Goal: Task Accomplishment & Management: Manage account settings

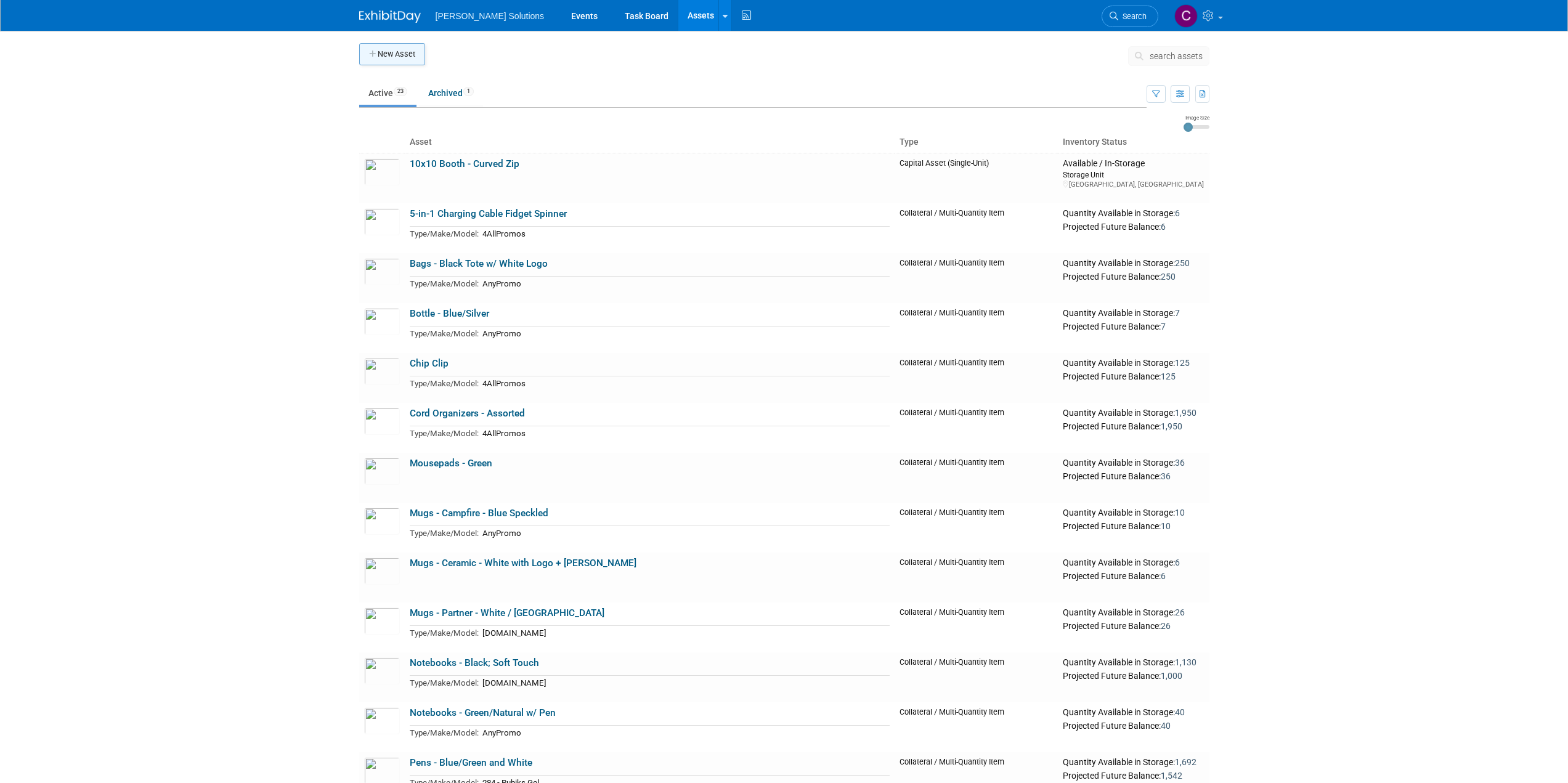
click at [394, 58] on button "New Asset" at bounding box center [392, 54] width 66 height 22
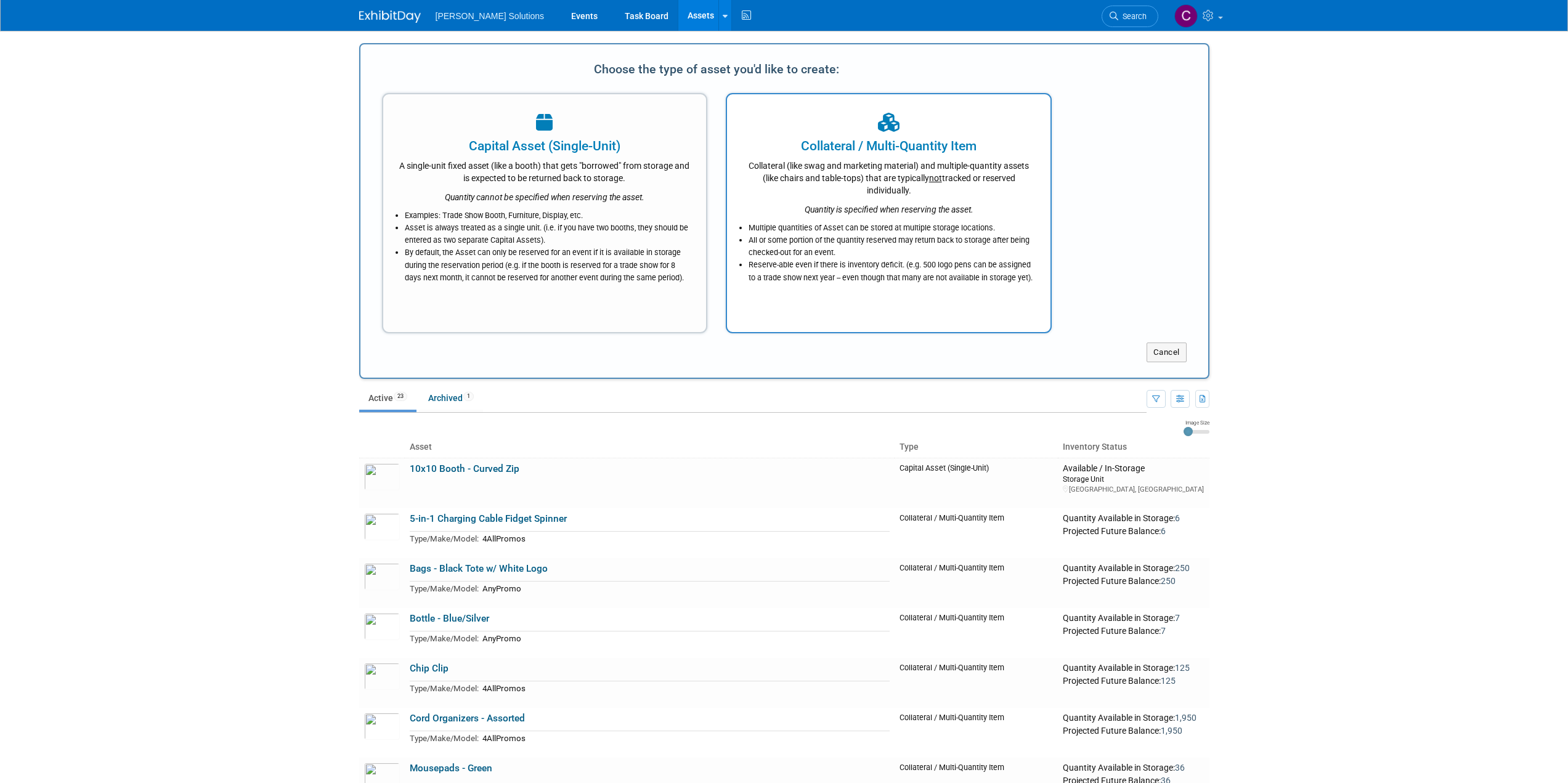
click at [893, 207] on icon "Quantity is specified when reserving the asset." at bounding box center [889, 209] width 169 height 10
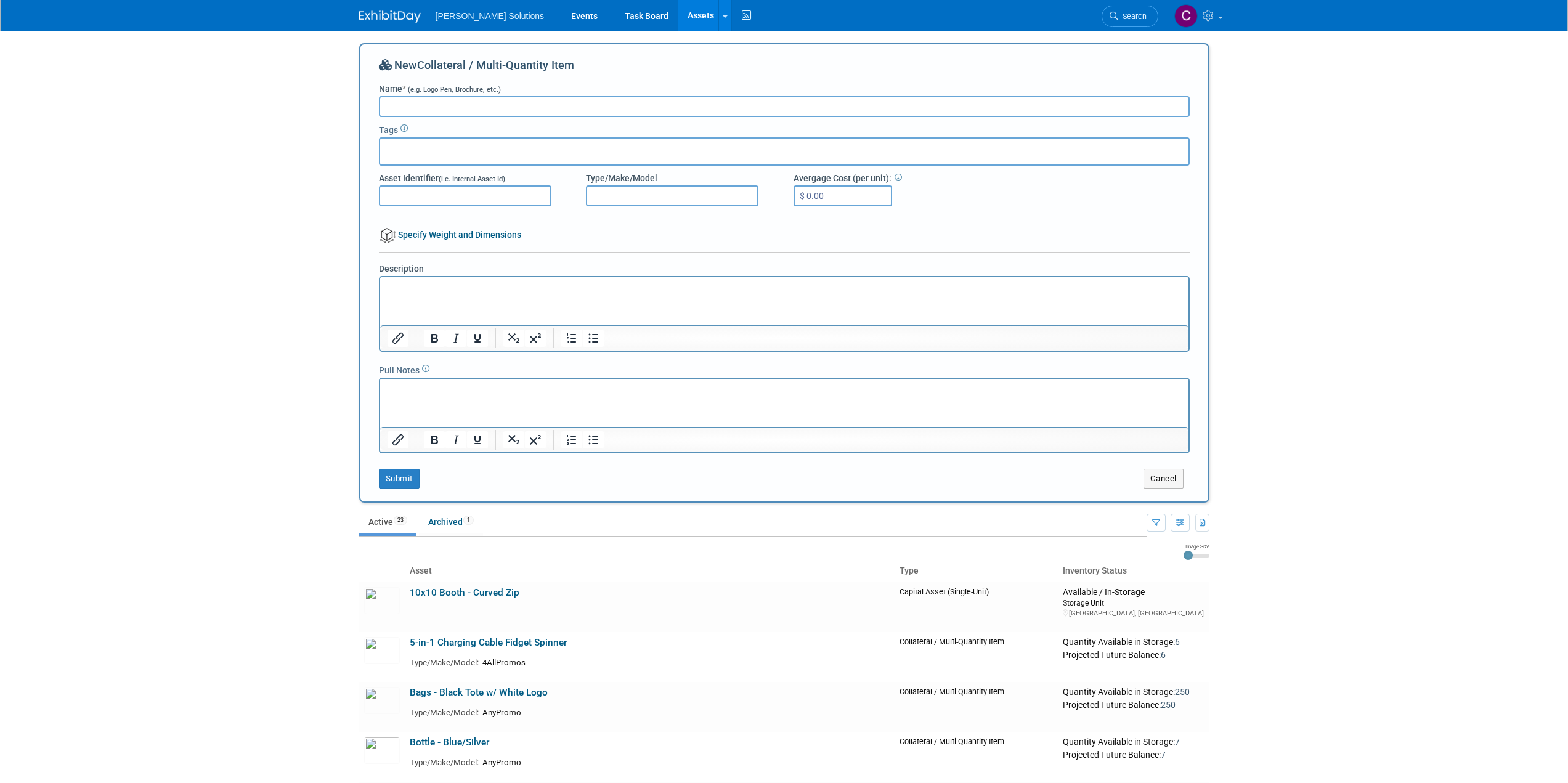
click at [401, 105] on input "Name * (e.g. Logo Pen, Brochure, etc.)" at bounding box center [784, 106] width 811 height 21
type input "Conference Hangover Kits"
click at [487, 14] on span "[PERSON_NAME] Solutions" at bounding box center [490, 16] width 109 height 10
click at [615, 17] on link "Task Board" at bounding box center [646, 15] width 63 height 31
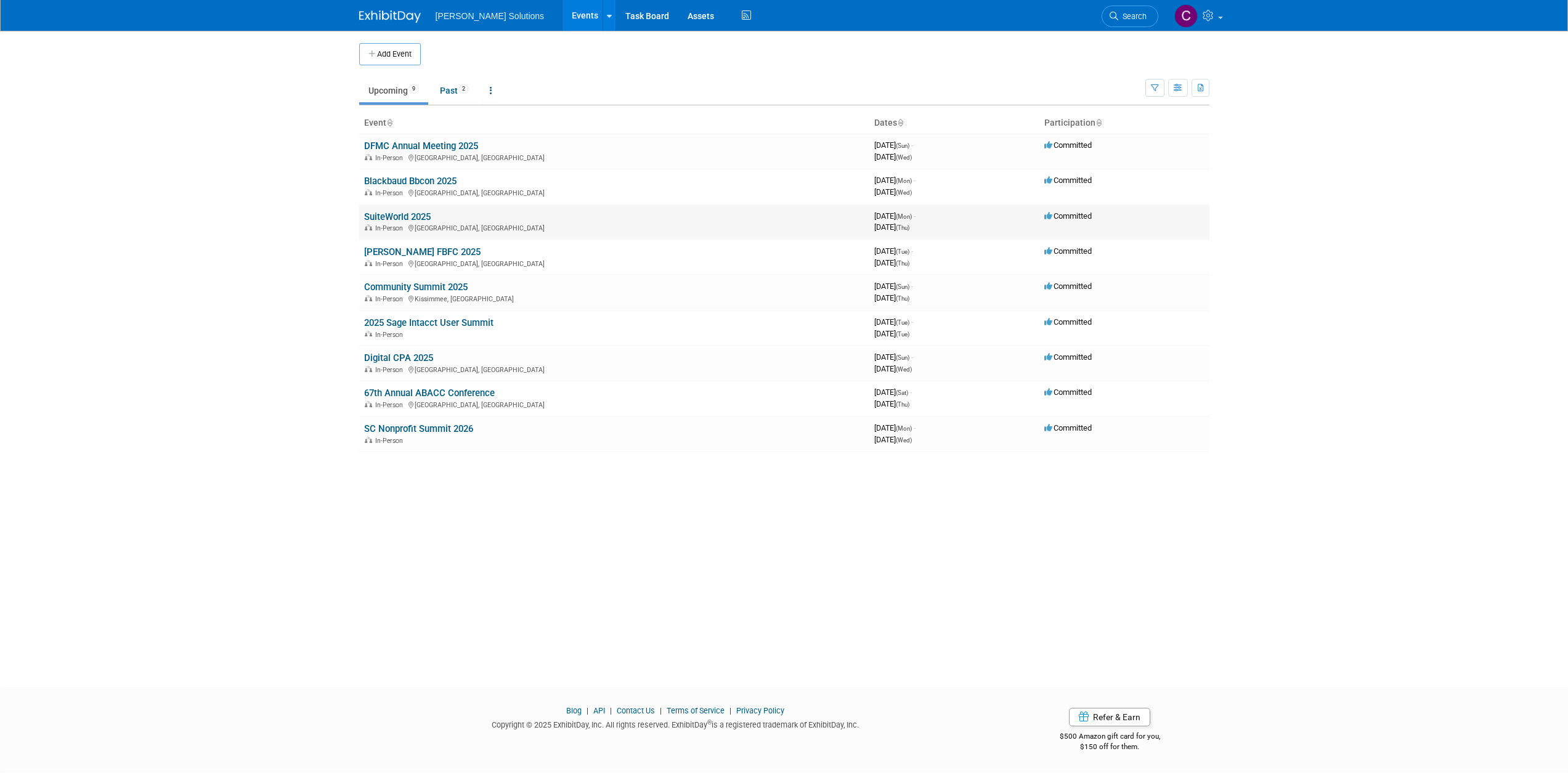
click at [387, 213] on link "SuiteWorld 2025" at bounding box center [397, 217] width 66 height 11
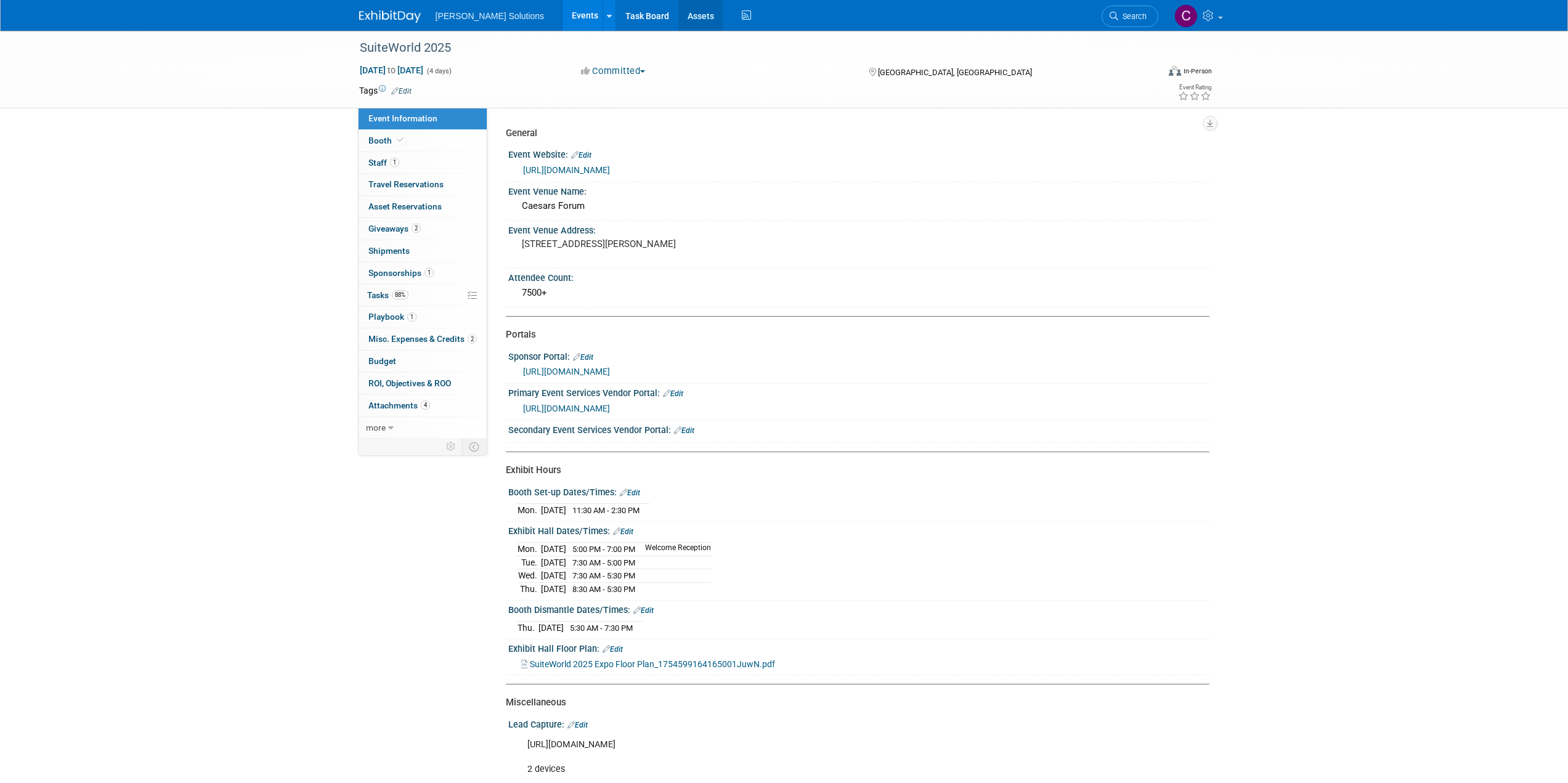
click at [678, 14] on link "Assets" at bounding box center [701, 15] width 45 height 31
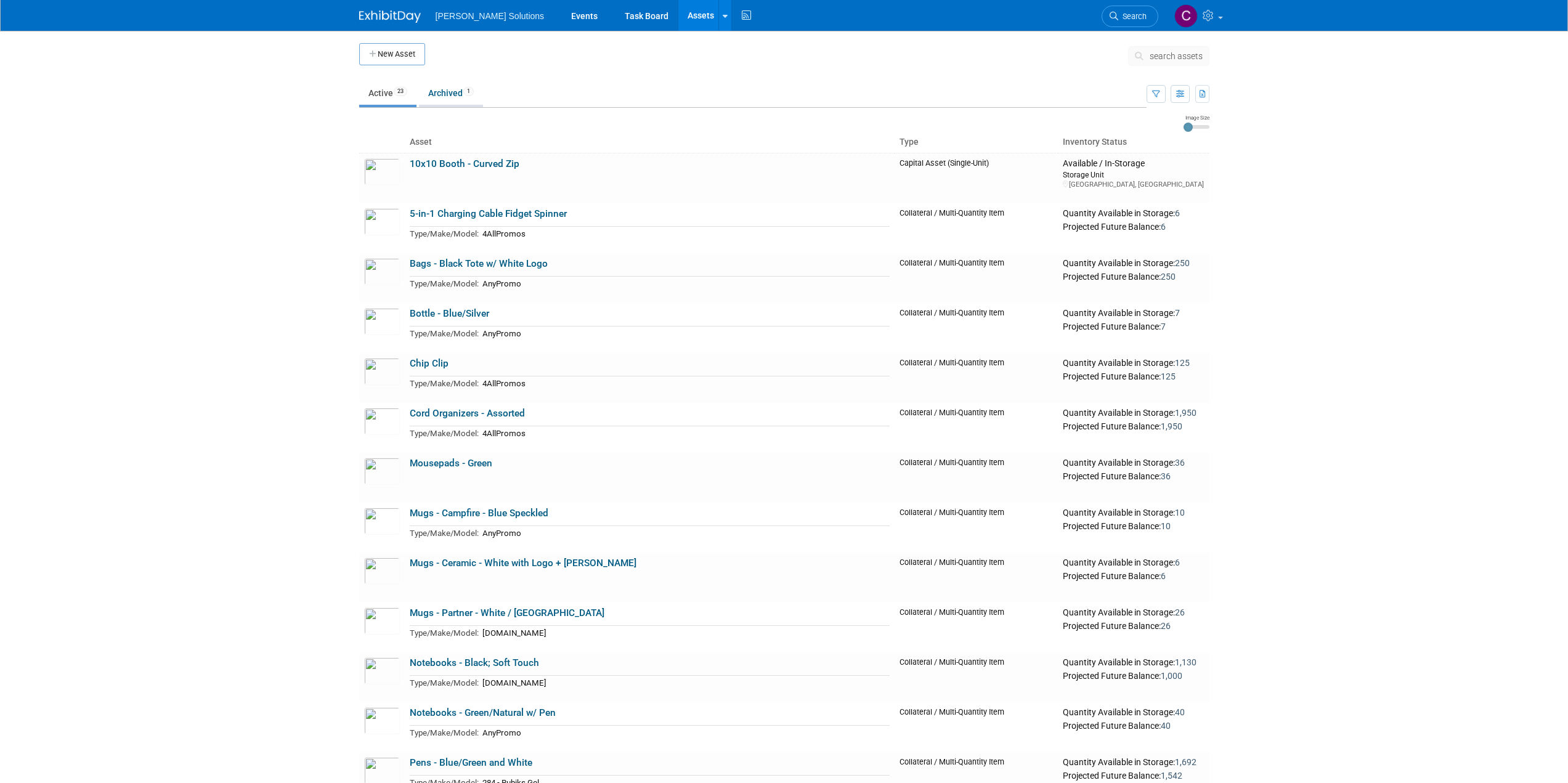
click at [456, 90] on link "Archived 1" at bounding box center [451, 93] width 64 height 24
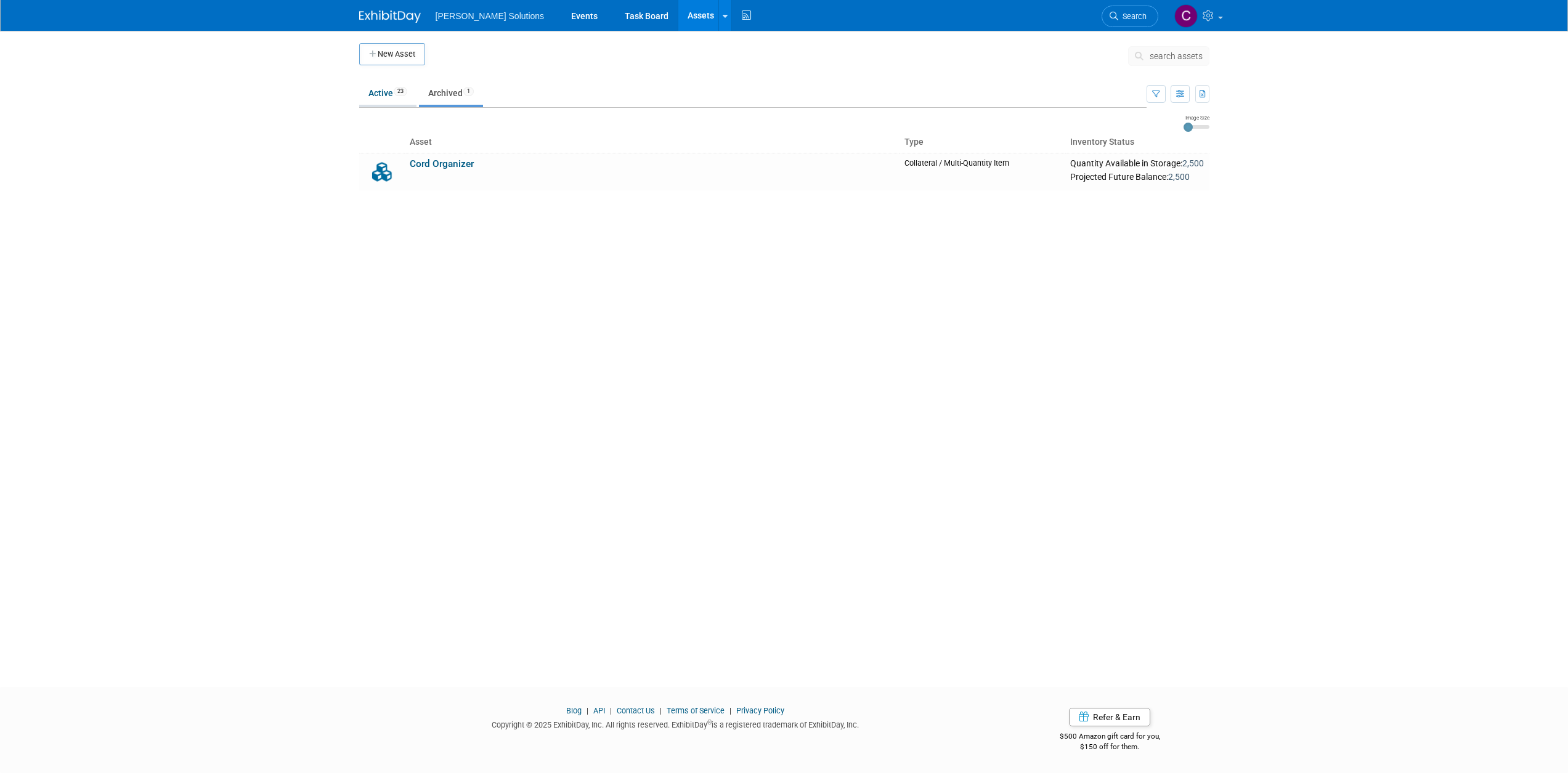
click at [392, 92] on link "Active 23" at bounding box center [388, 93] width 58 height 24
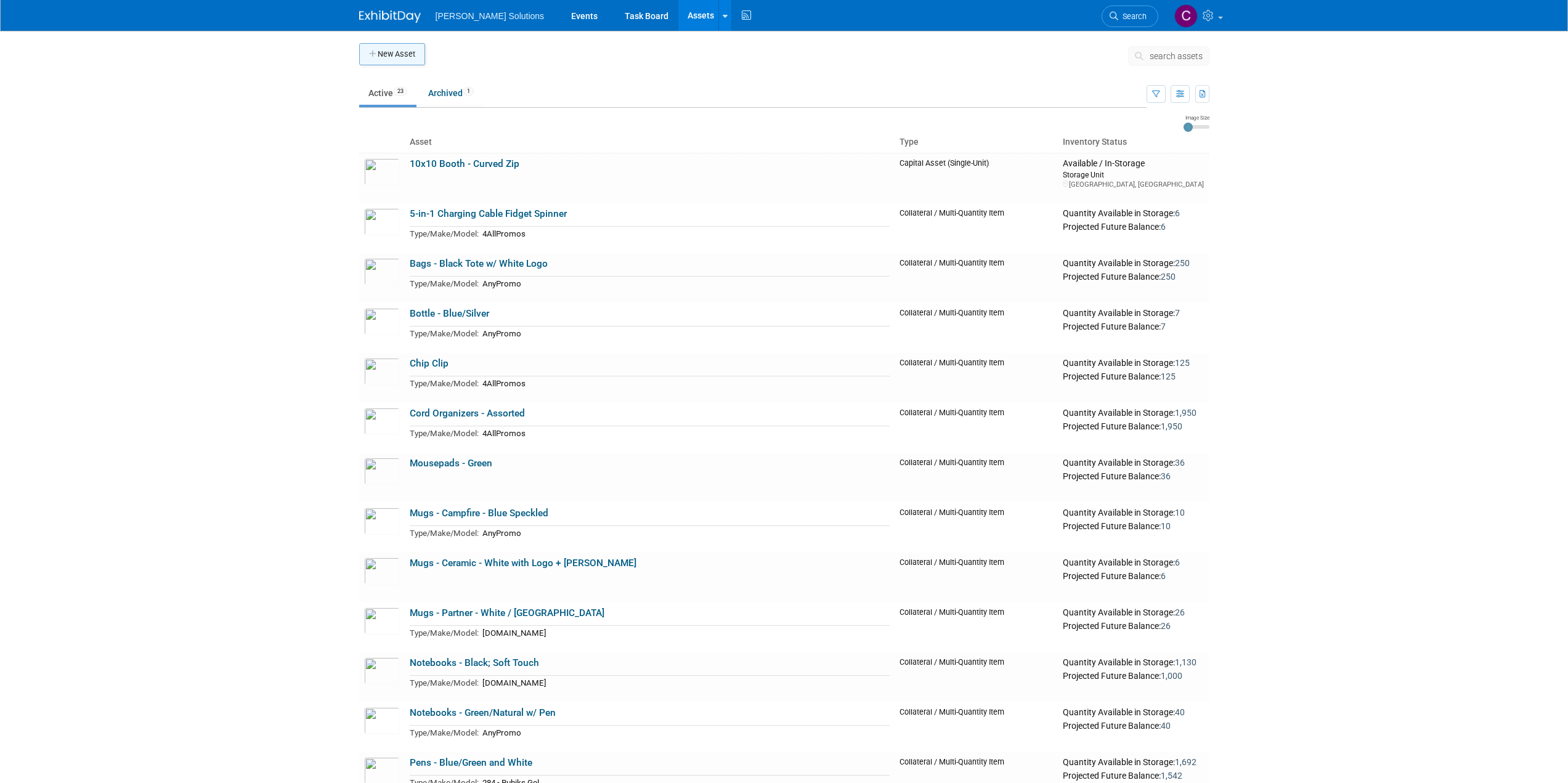
click at [397, 55] on button "New Asset" at bounding box center [392, 54] width 66 height 22
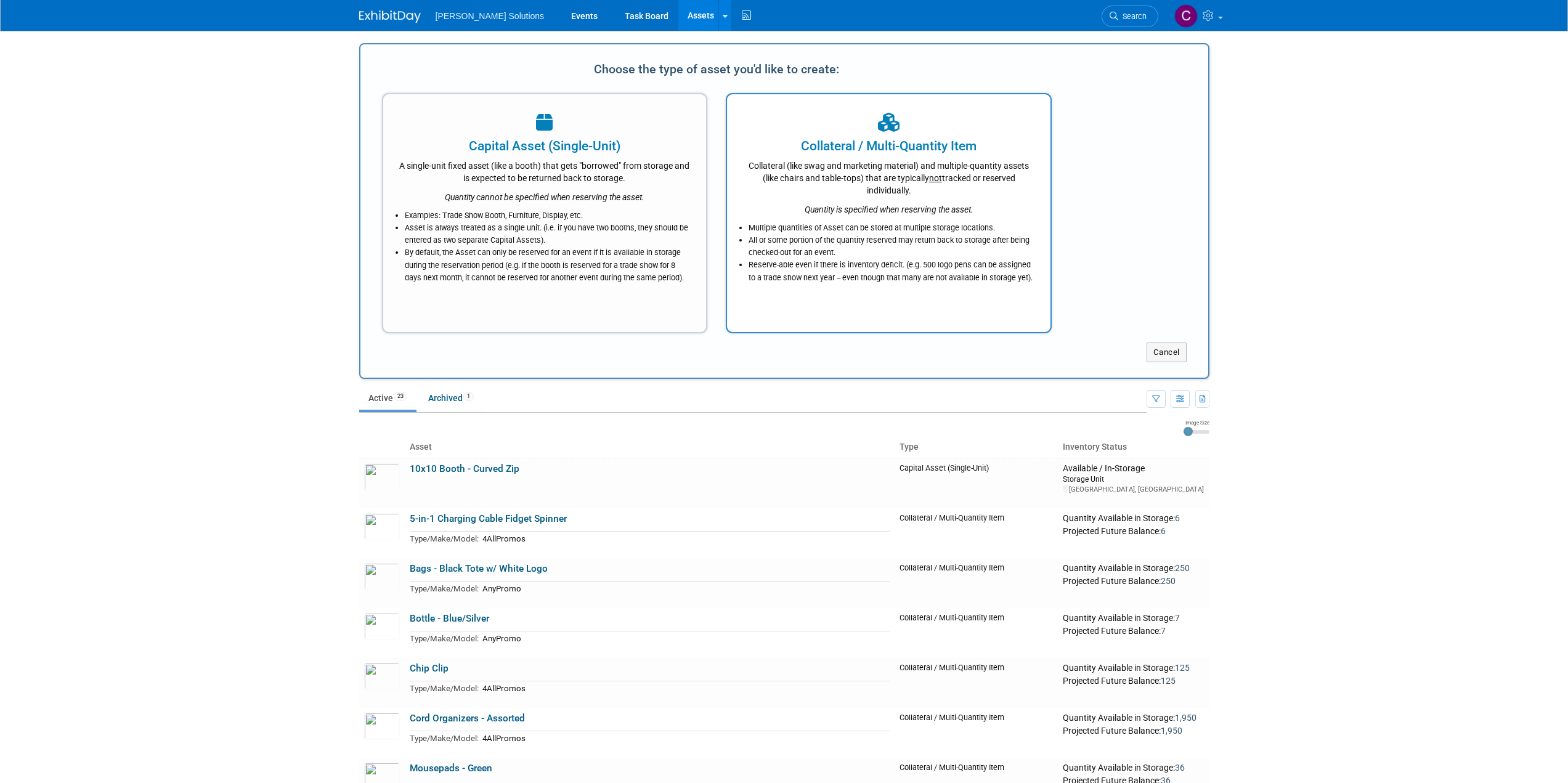
click at [804, 183] on div "Collateral (like swag and marketing material) and multiple-quantity assets (lik…" at bounding box center [888, 176] width 293 height 41
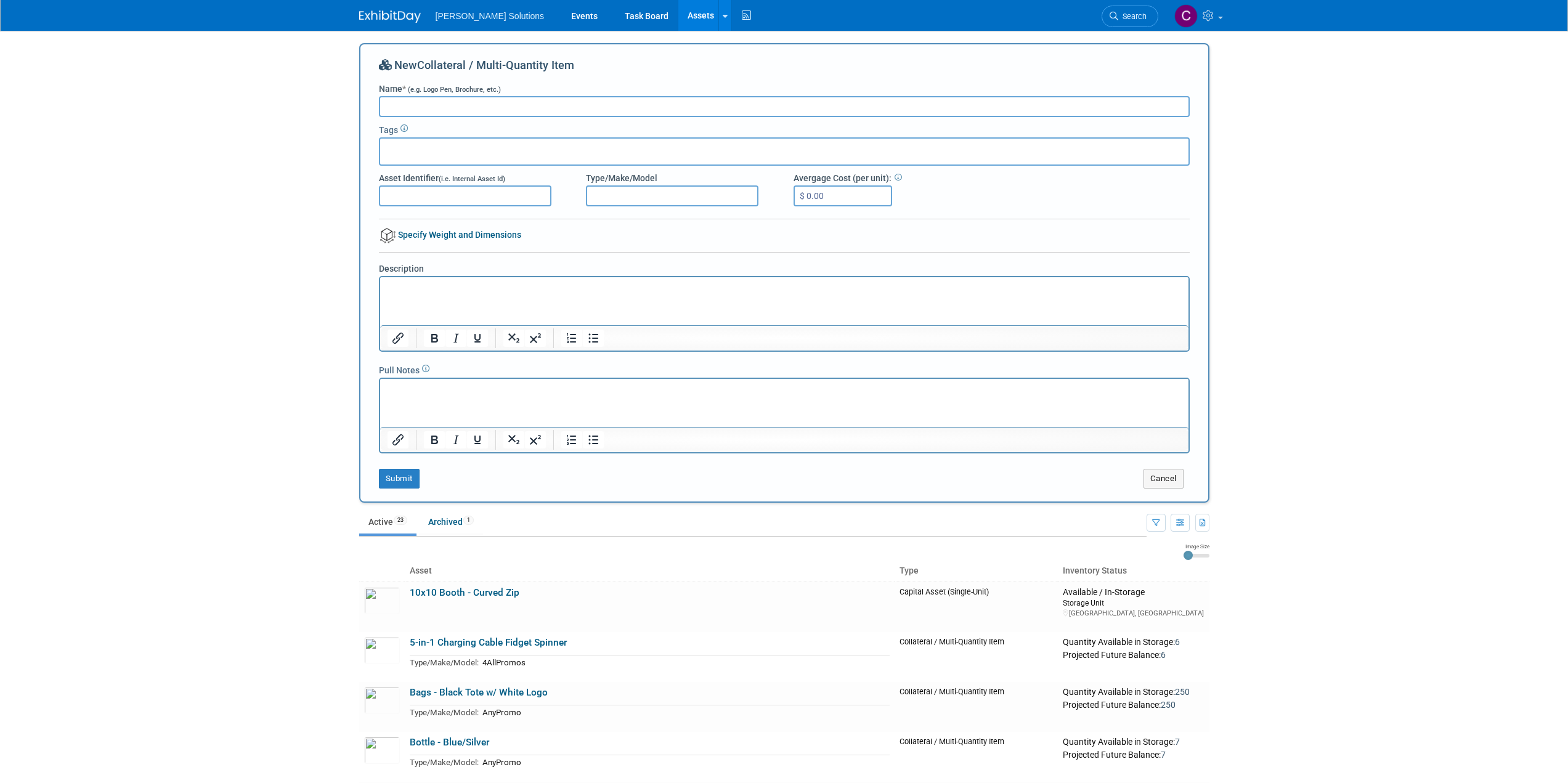
click at [442, 107] on input "Name * (e.g. Logo Pen, Brochure, etc.)" at bounding box center [784, 106] width 811 height 21
type input "Conference Hangover Kits"
click at [843, 200] on input "$ 0.00" at bounding box center [842, 196] width 98 height 21
type input "$ 9.03"
click at [405, 291] on p "Rich Text Area. Press ALT-0 for help." at bounding box center [784, 288] width 794 height 12
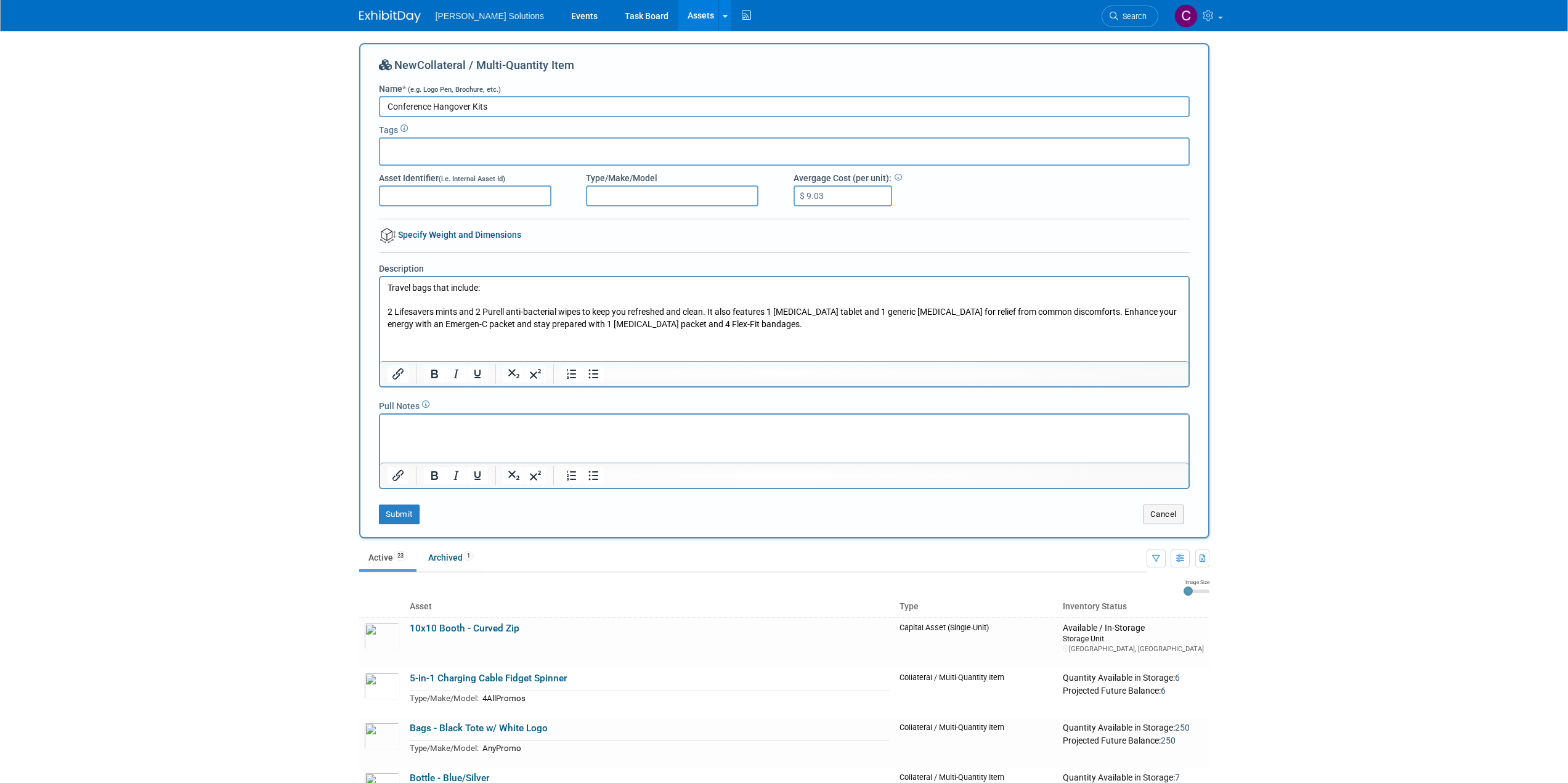
click at [457, 310] on p "Travel bags that include: 2 Lifesavers mints and 2 Purell anti-bacterial wipes …" at bounding box center [784, 306] width 794 height 48
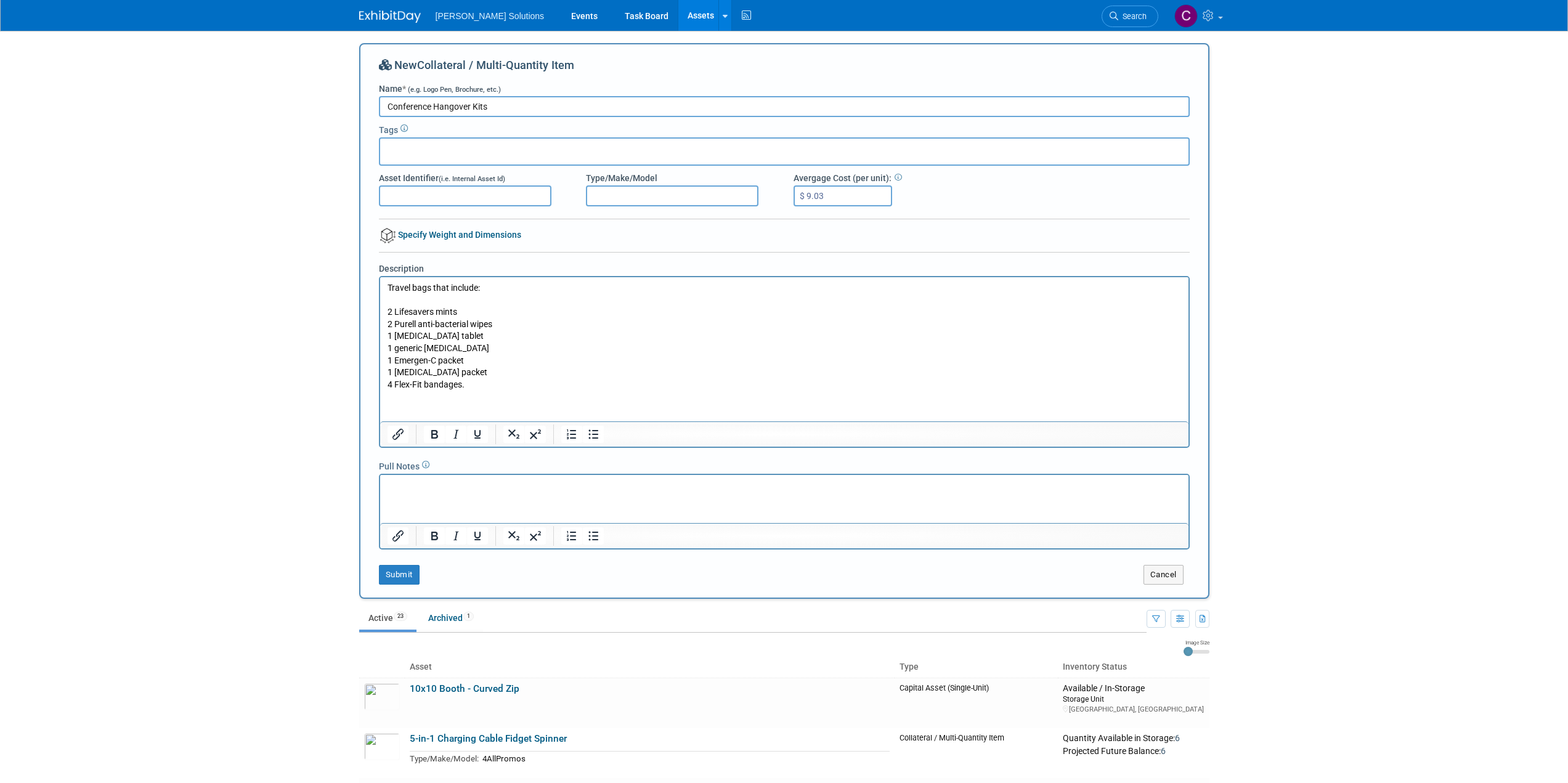
click at [476, 387] on p "Travel bags that include: 2 Lifesavers mints 2 Purell anti-bacterial wipes 1 an…" at bounding box center [784, 336] width 794 height 108
drag, startPoint x: 476, startPoint y: 387, endPoint x: 385, endPoint y: 316, distance: 115.4
click at [385, 316] on html "Travel bags that include: 2 Lifesavers mints 2 Purell anti-bacterial wipes 1 an…" at bounding box center [784, 334] width 808 height 113
click at [593, 435] on icon "Bullet list" at bounding box center [594, 435] width 10 height 9
click at [414, 301] on li "Travel bags that include: 2 Lifesavers mints 2 Purell anti-bacterial wipes 1 an…" at bounding box center [796, 336] width 769 height 108
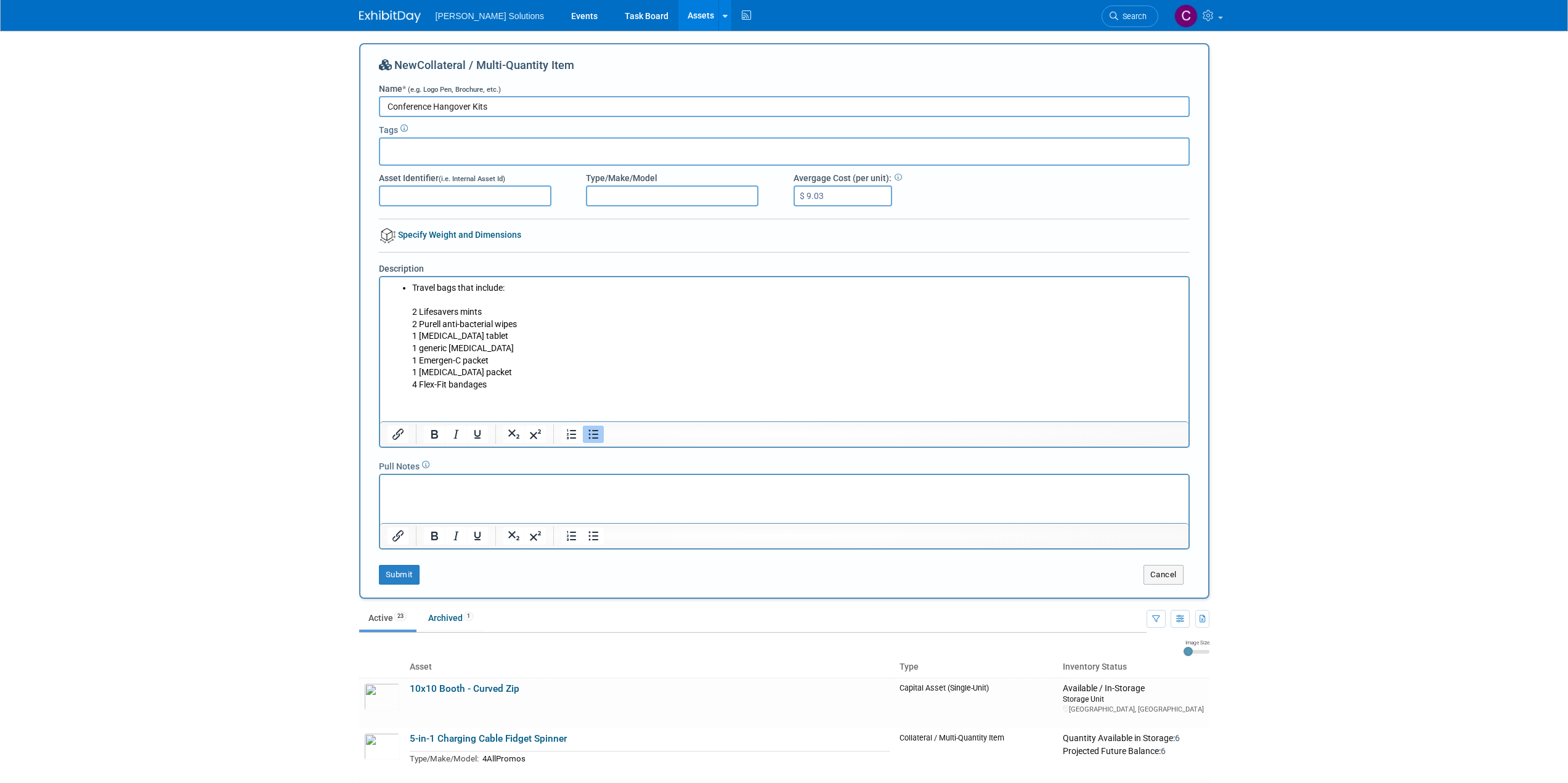
click at [410, 291] on ul "Travel bags that include: 2 Lifesavers mints 2 Purell anti-bacterial wipes 1 an…" at bounding box center [784, 336] width 794 height 108
click at [487, 293] on p "Travel bags that include: 2 Lifesavers mints 2 Purell anti-bacterial wipes 1 an…" at bounding box center [784, 336] width 794 height 108
click at [495, 383] on p "Travel bags that include: 2 Lifesavers mints 2 Purell anti-bacterial wipes 1 an…" at bounding box center [784, 336] width 794 height 108
click at [468, 491] on p "Rich Text Area. Press ALT-0 for help." at bounding box center [784, 486] width 794 height 12
click at [405, 576] on button "Submit" at bounding box center [399, 575] width 41 height 20
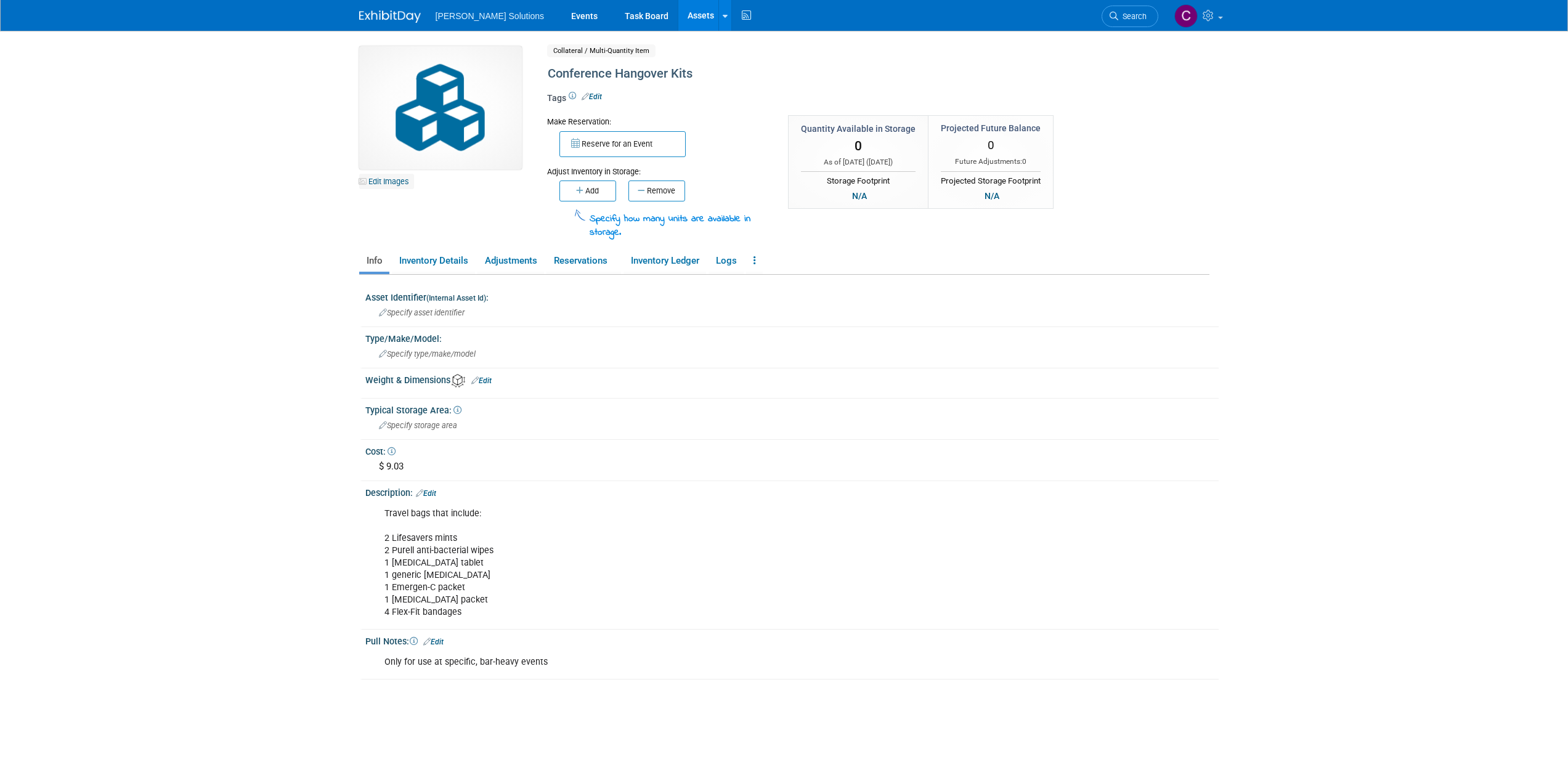
click at [405, 181] on link "Edit Images" at bounding box center [386, 181] width 55 height 15
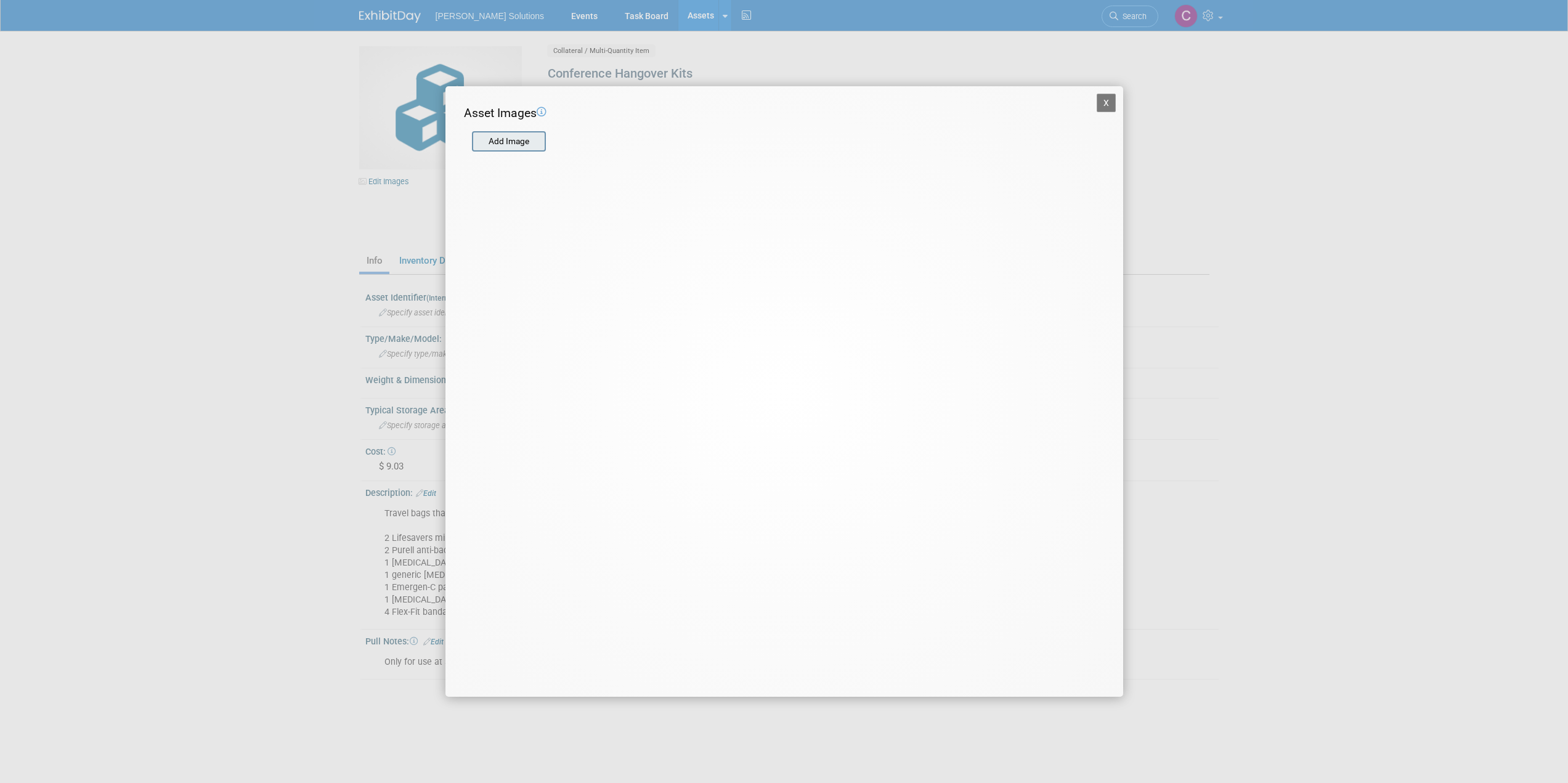
click at [518, 145] on input "file" at bounding box center [471, 142] width 147 height 19
click at [509, 149] on input "file" at bounding box center [471, 142] width 147 height 19
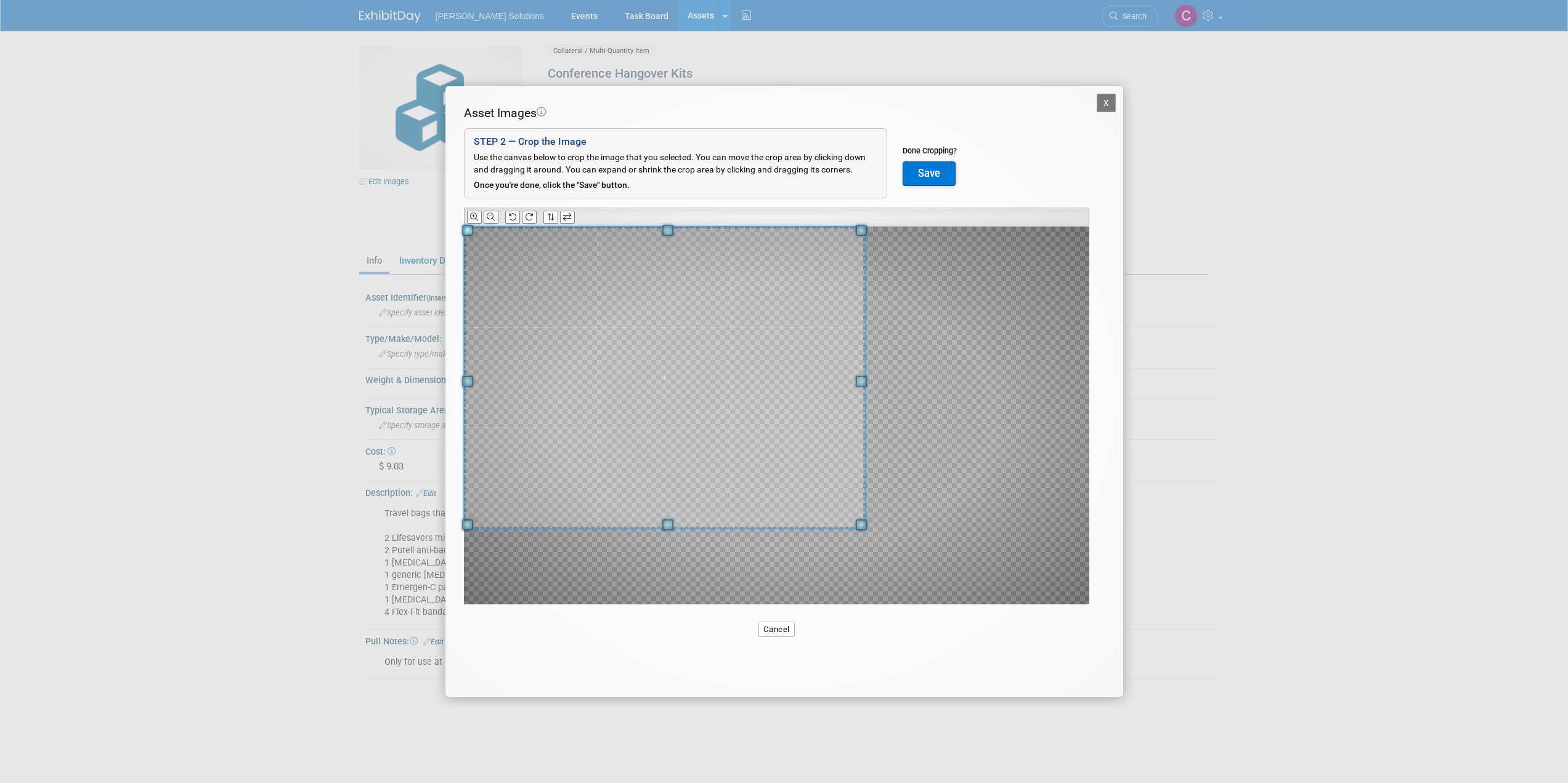
click at [602, 370] on span at bounding box center [664, 378] width 402 height 302
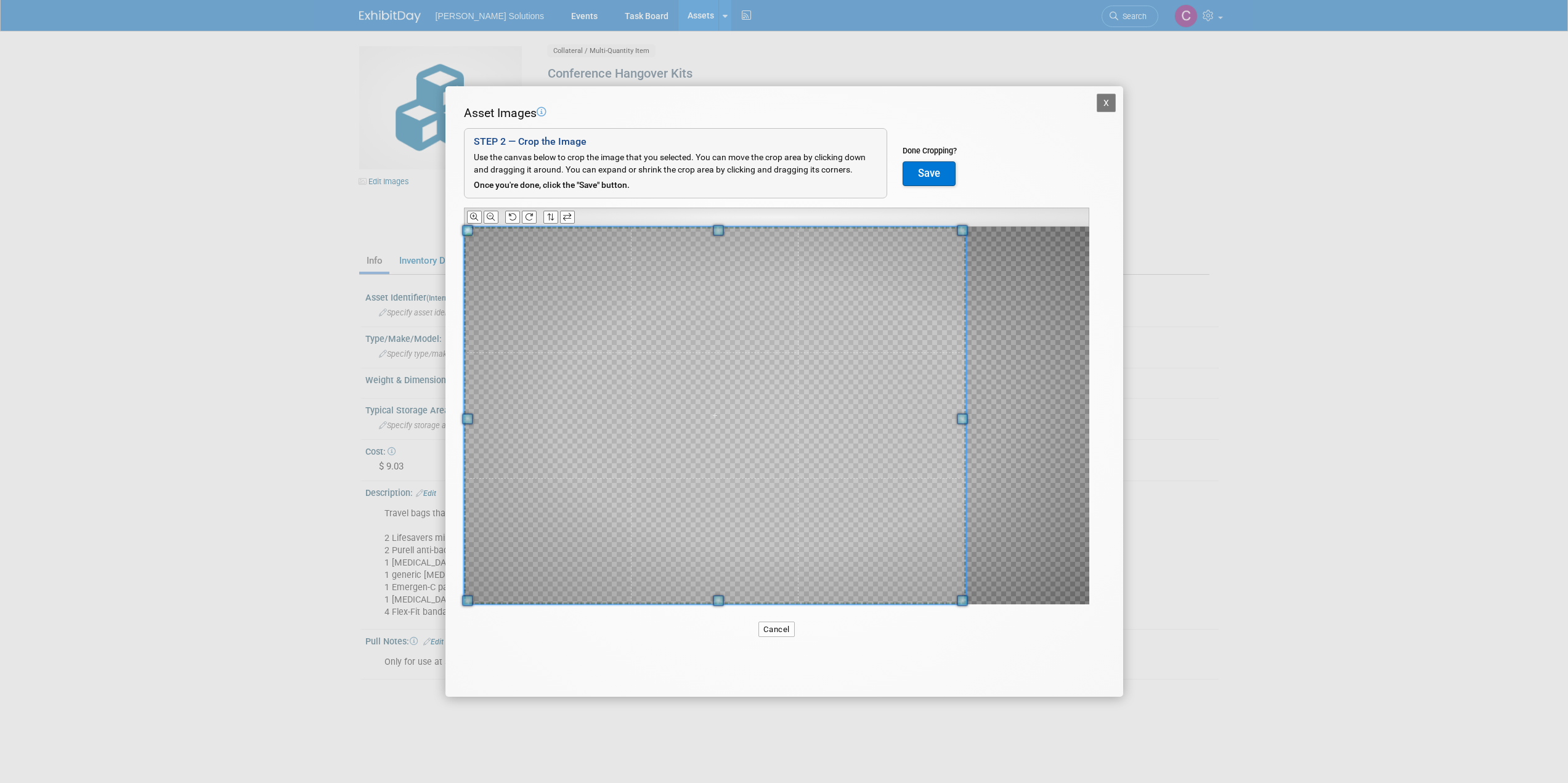
click at [1060, 625] on div "Asset Images Add Image STEP 2 — Crop the Image Use the canvas below to crop the…" at bounding box center [784, 374] width 641 height 539
click at [1015, 418] on div at bounding box center [776, 415] width 625 height 378
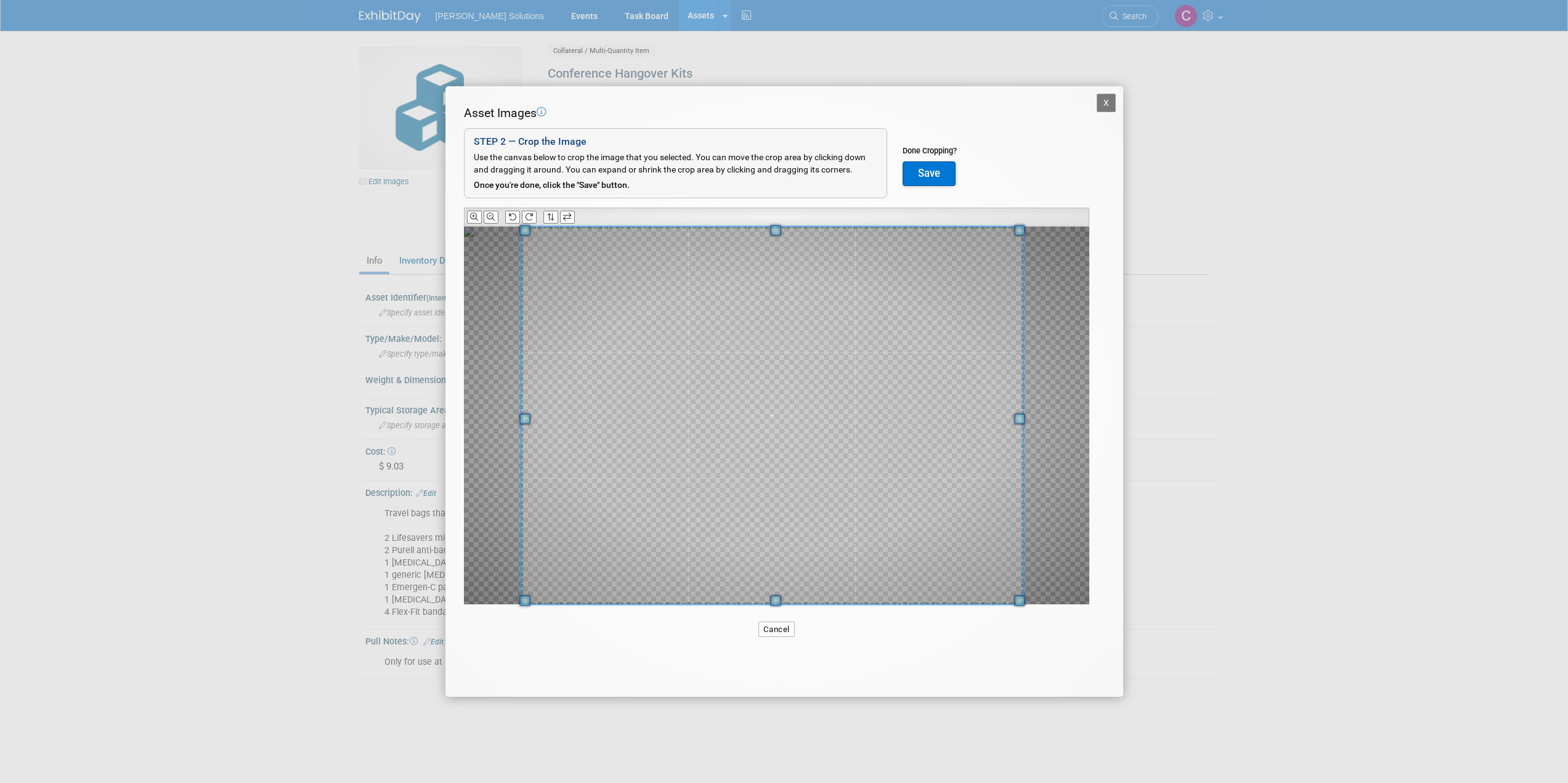
click at [897, 449] on span at bounding box center [772, 415] width 502 height 378
click at [483, 220] on button at bounding box center [491, 217] width 15 height 13
click at [795, 382] on span at bounding box center [776, 415] width 502 height 378
click at [932, 176] on button "Save" at bounding box center [929, 174] width 53 height 25
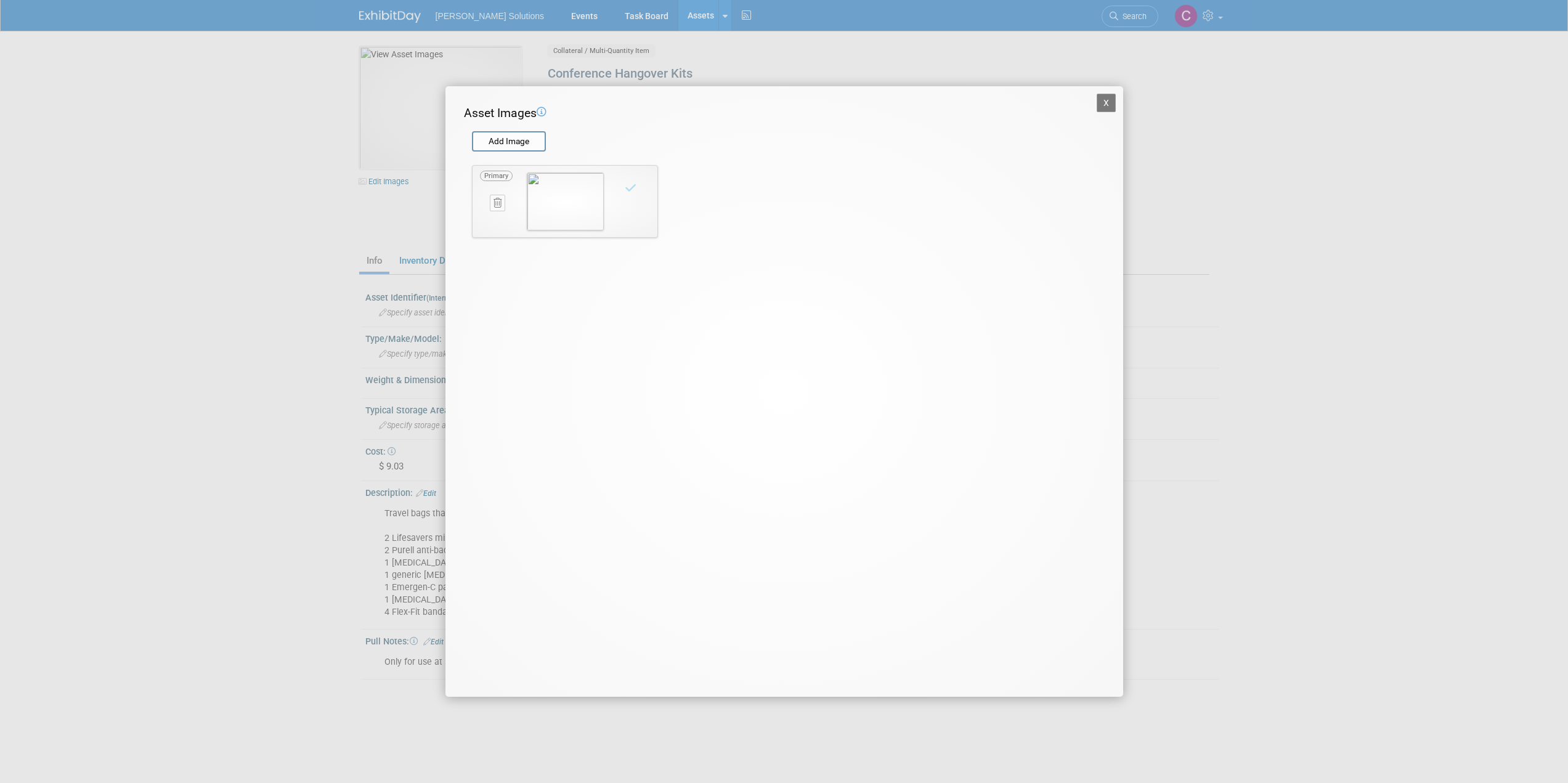
click at [1104, 107] on button "X" at bounding box center [1107, 103] width 20 height 19
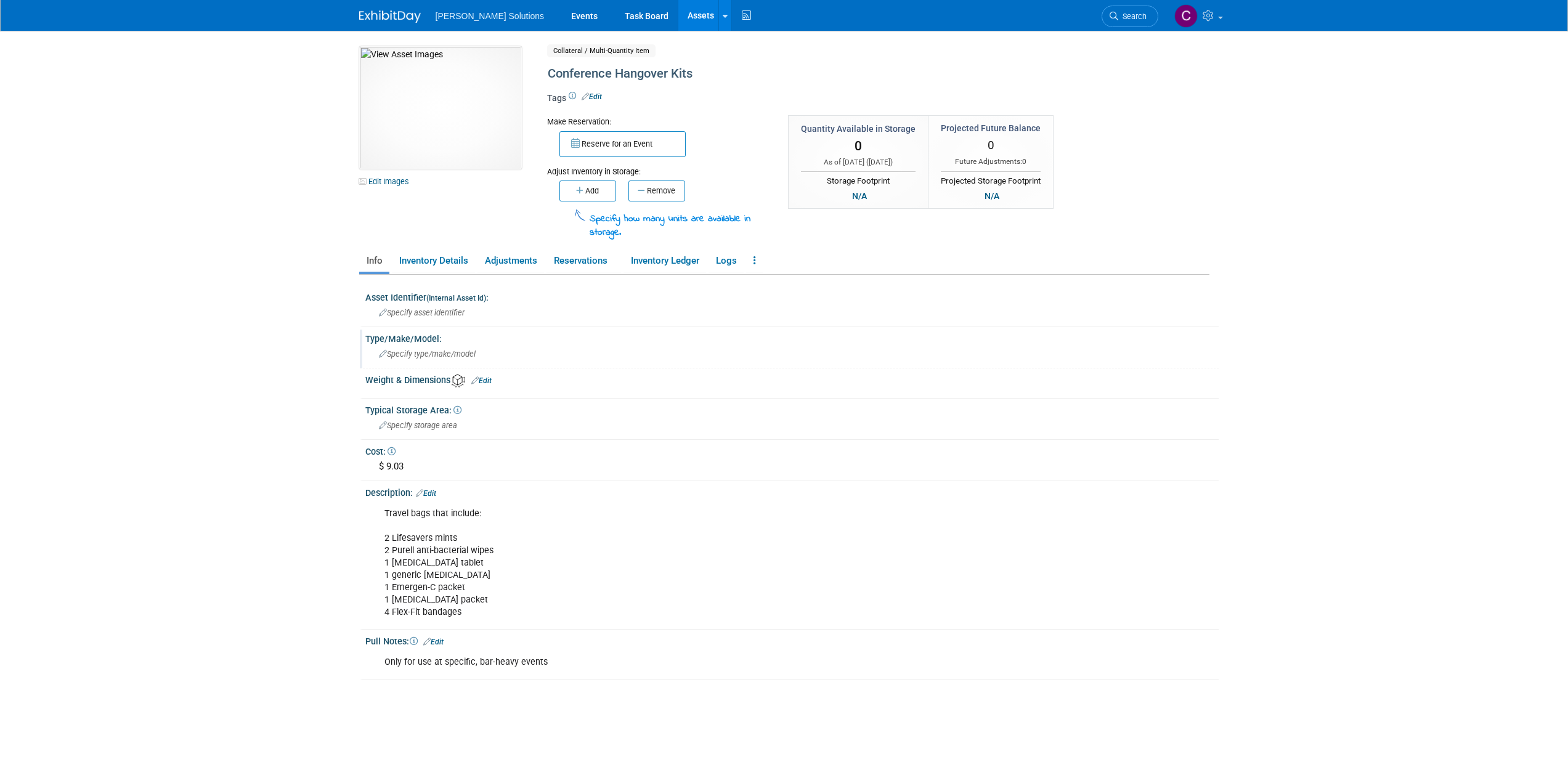
click at [420, 363] on div "Specify type/make/model" at bounding box center [792, 354] width 854 height 20
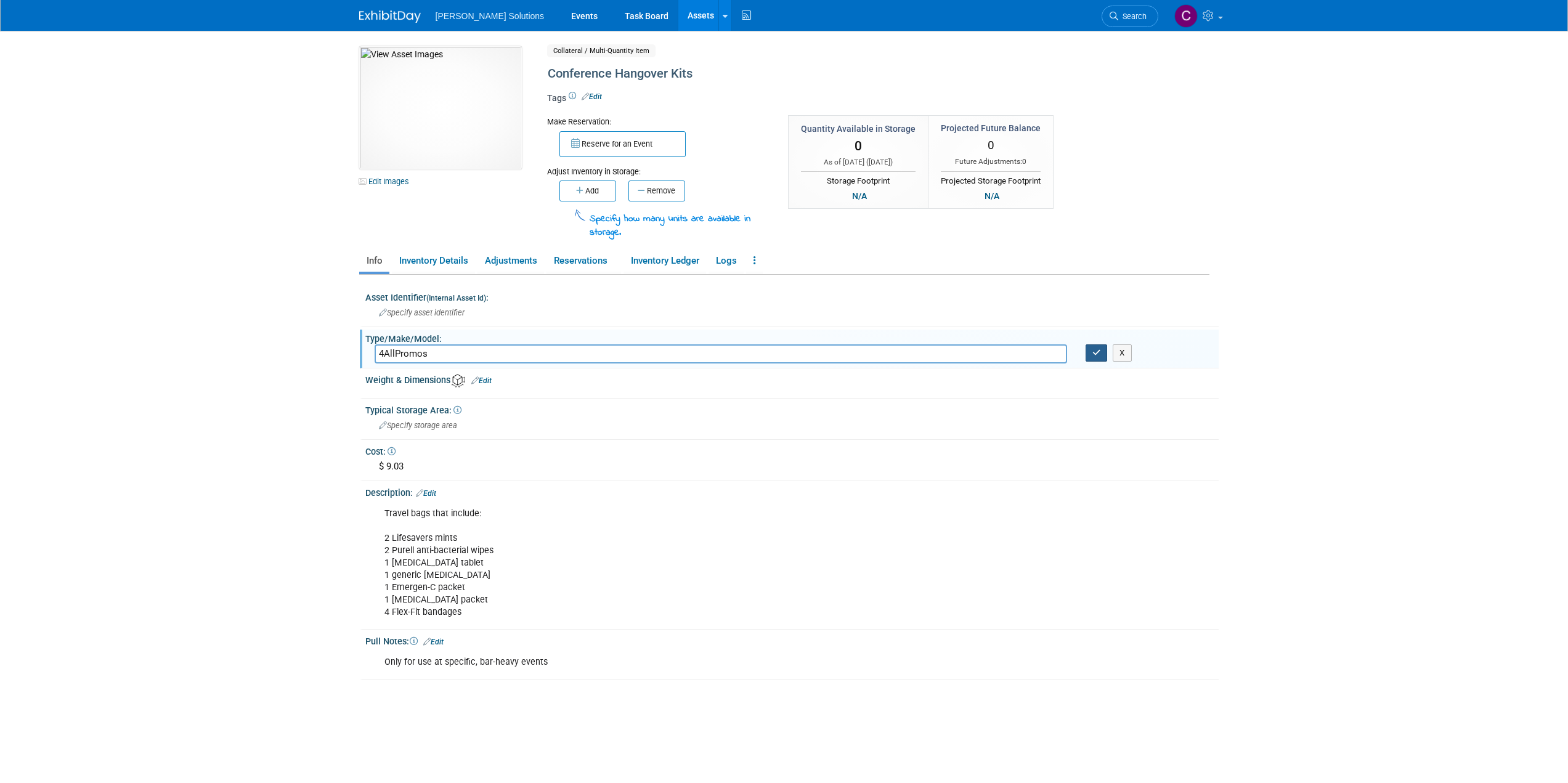
type input "4AllPromos"
click at [1100, 350] on icon "button" at bounding box center [1097, 352] width 9 height 8
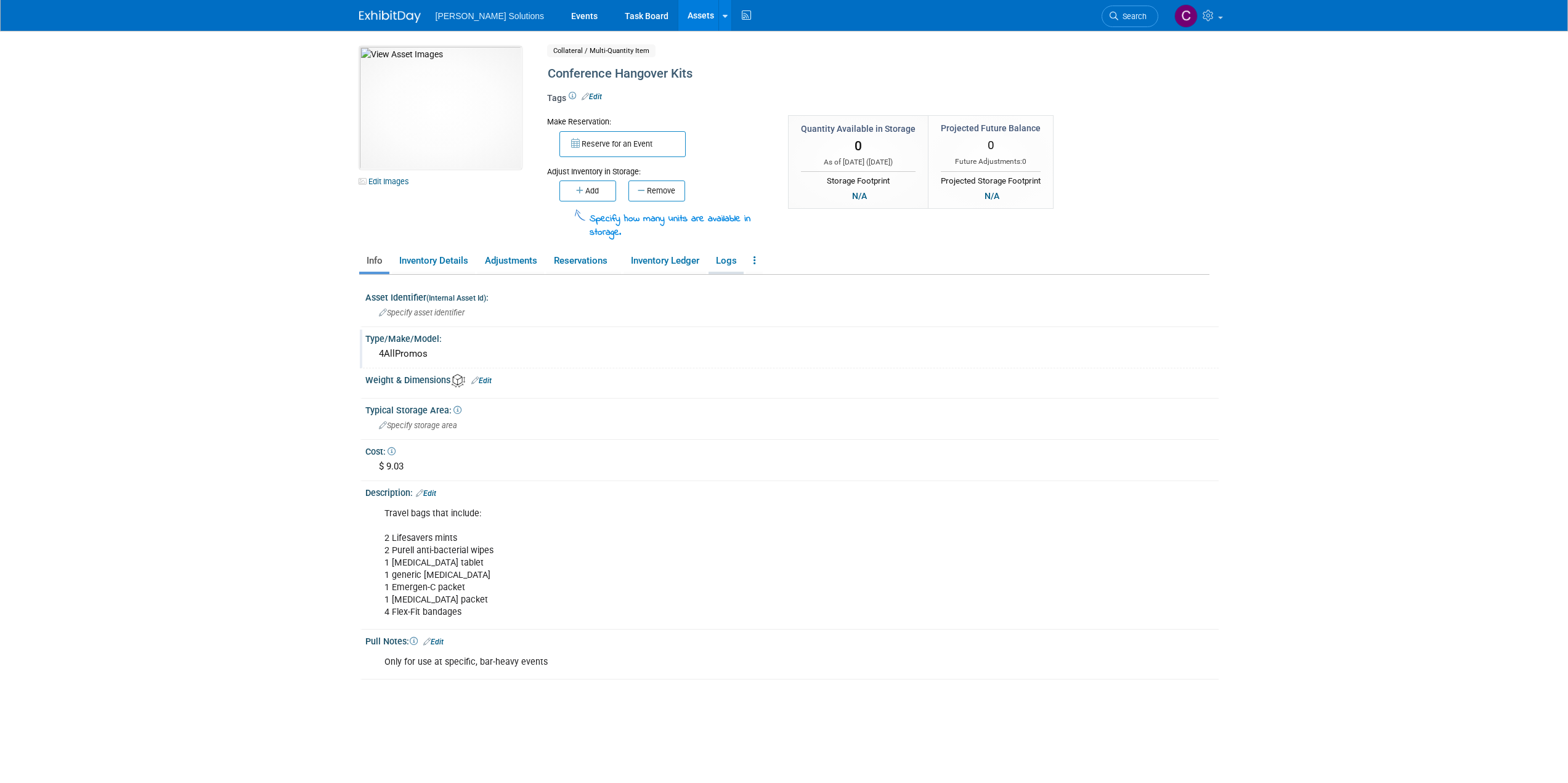
click at [728, 261] on link "Logs" at bounding box center [726, 261] width 35 height 22
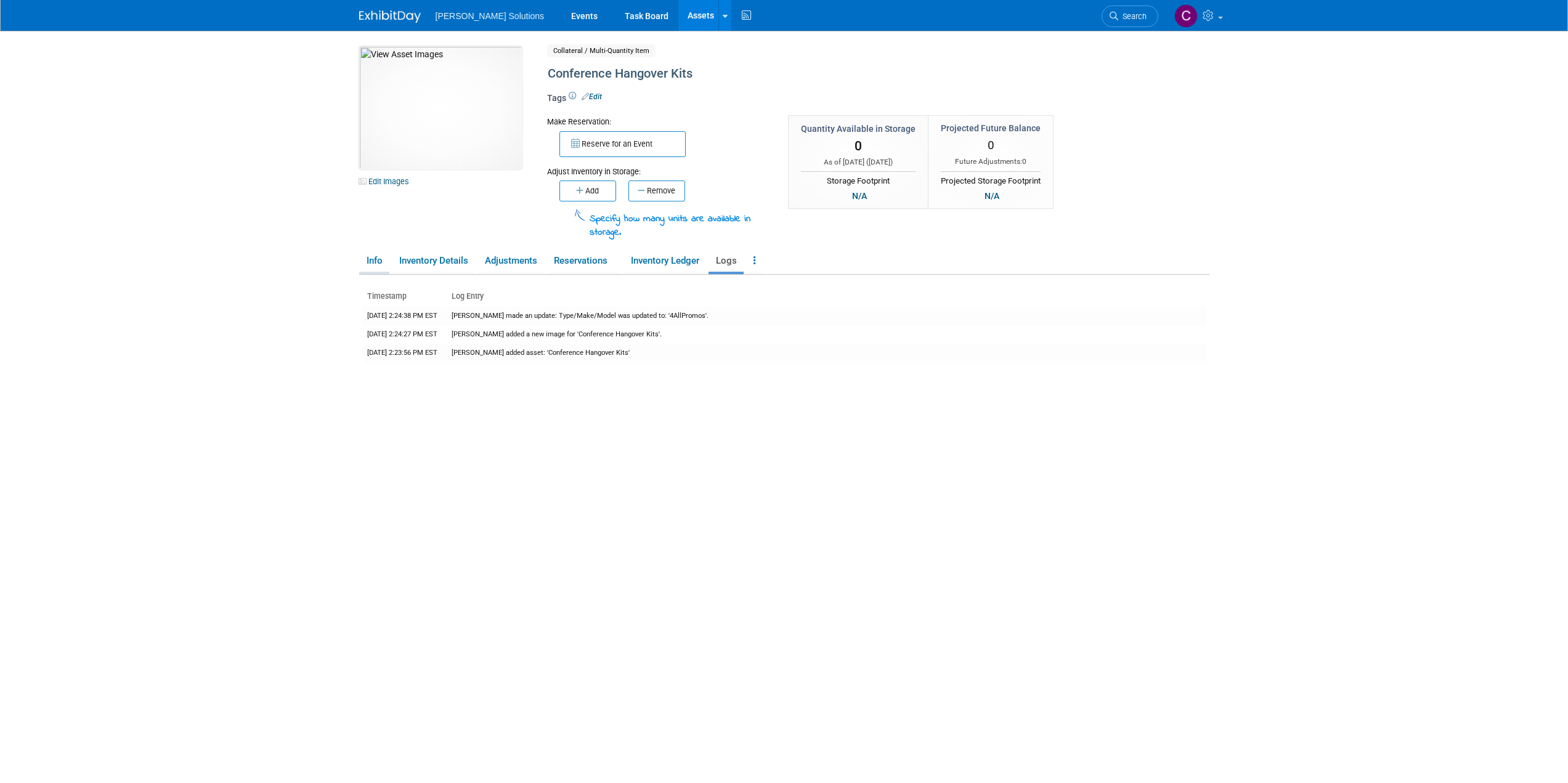
click at [373, 261] on link "Info" at bounding box center [374, 261] width 30 height 22
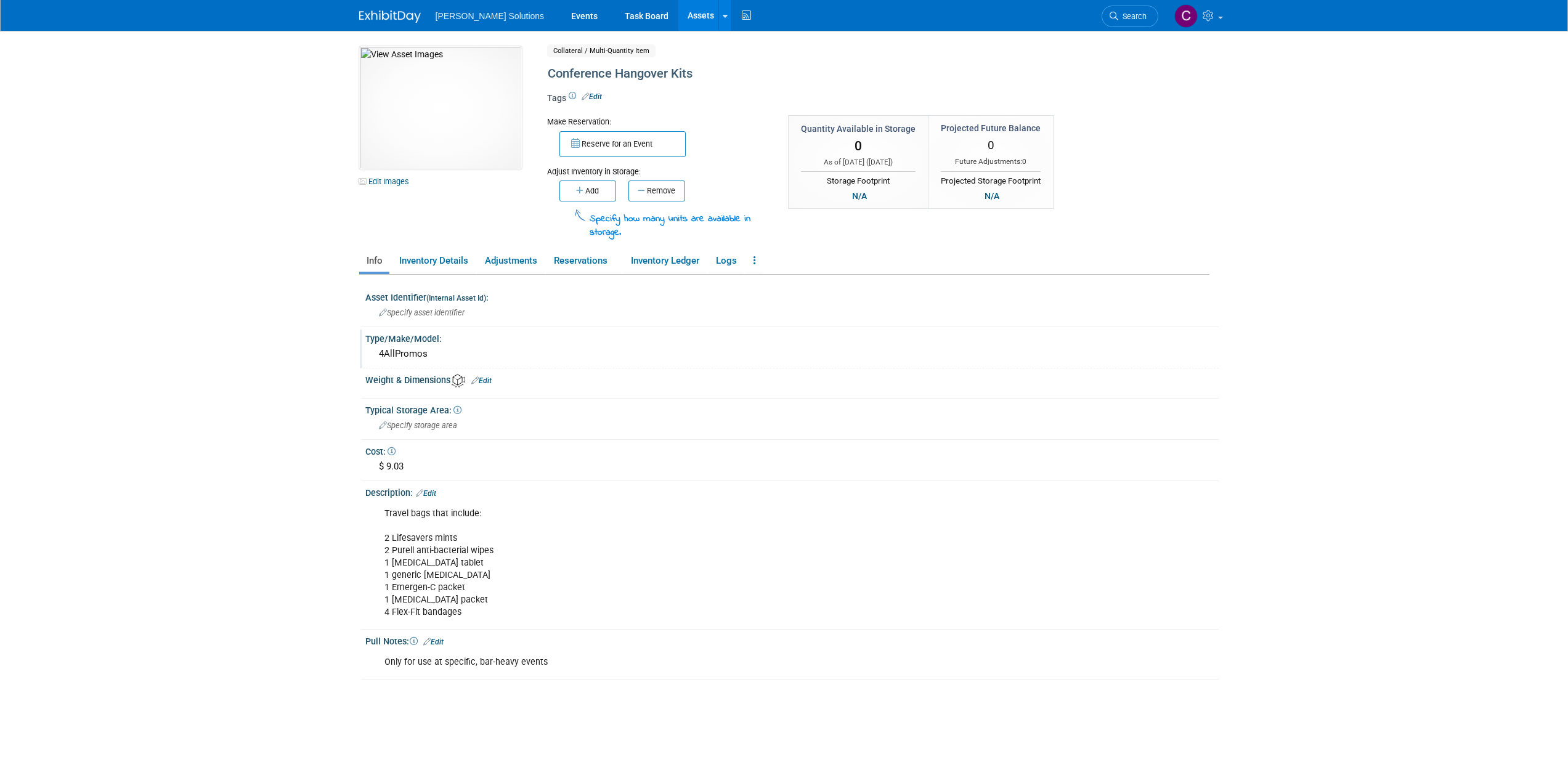
click at [392, 23] on img at bounding box center [390, 17] width 62 height 12
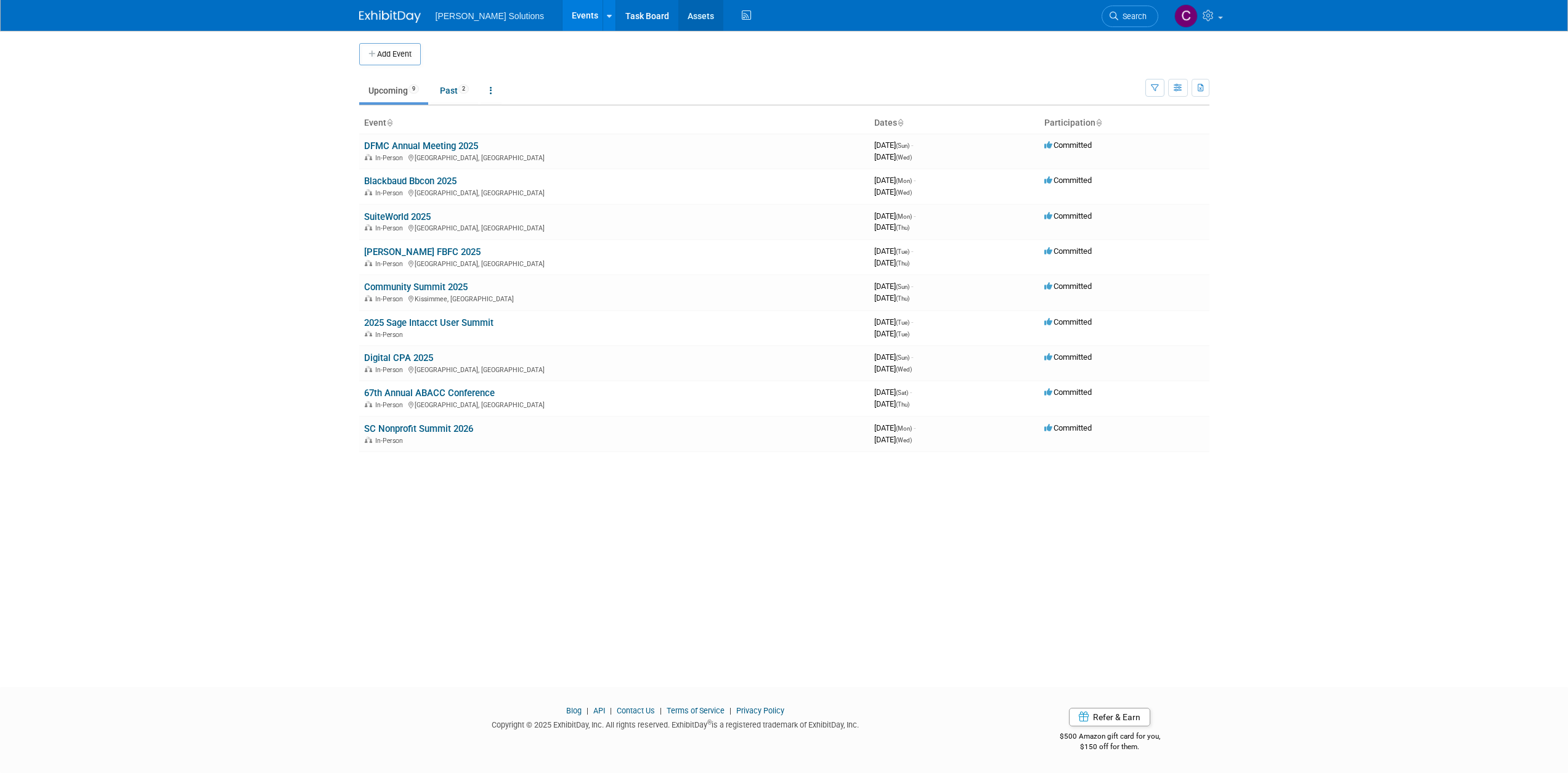
click at [678, 19] on link "Assets" at bounding box center [701, 15] width 45 height 31
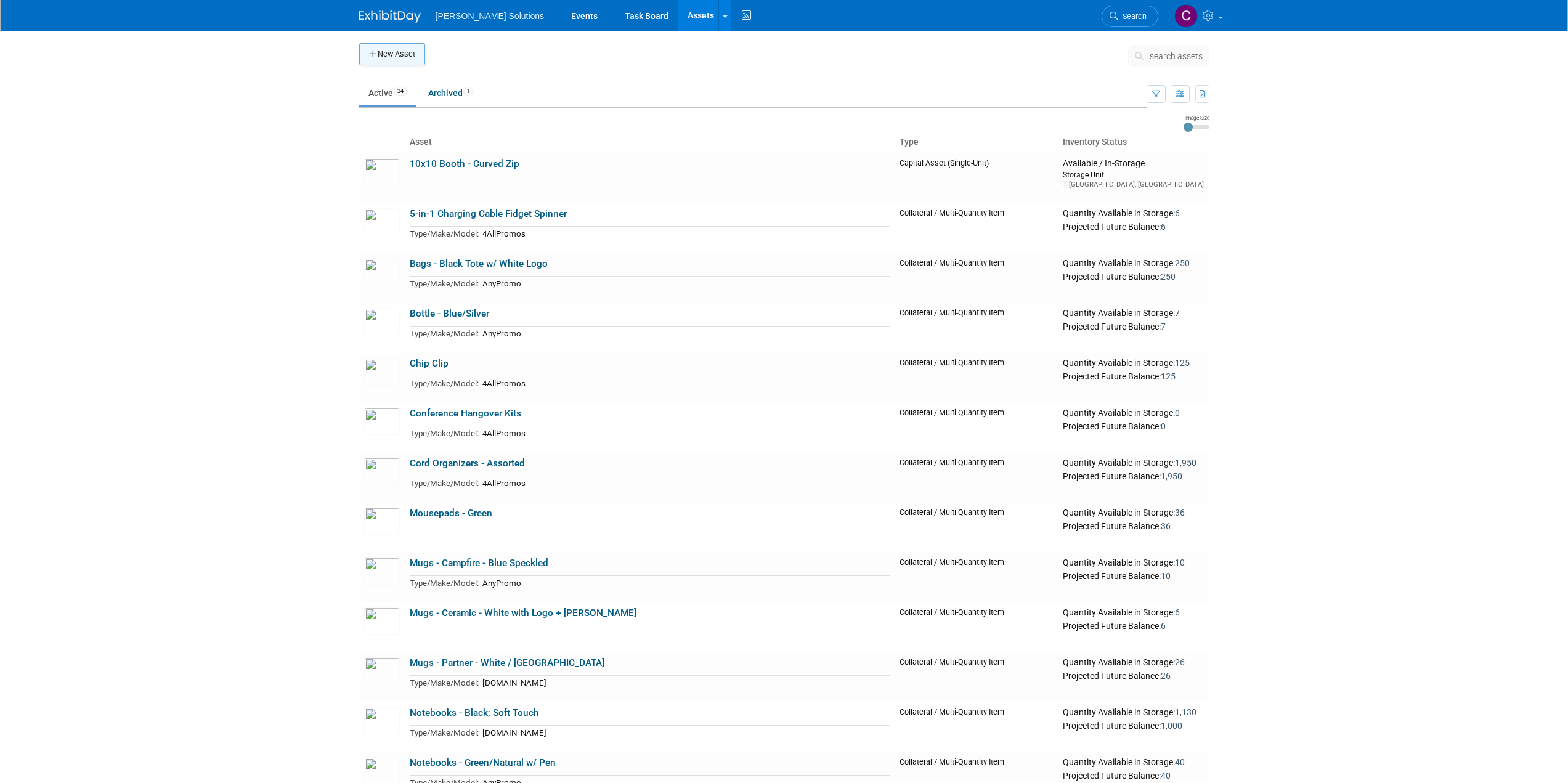
click at [389, 54] on button "New Asset" at bounding box center [392, 54] width 66 height 22
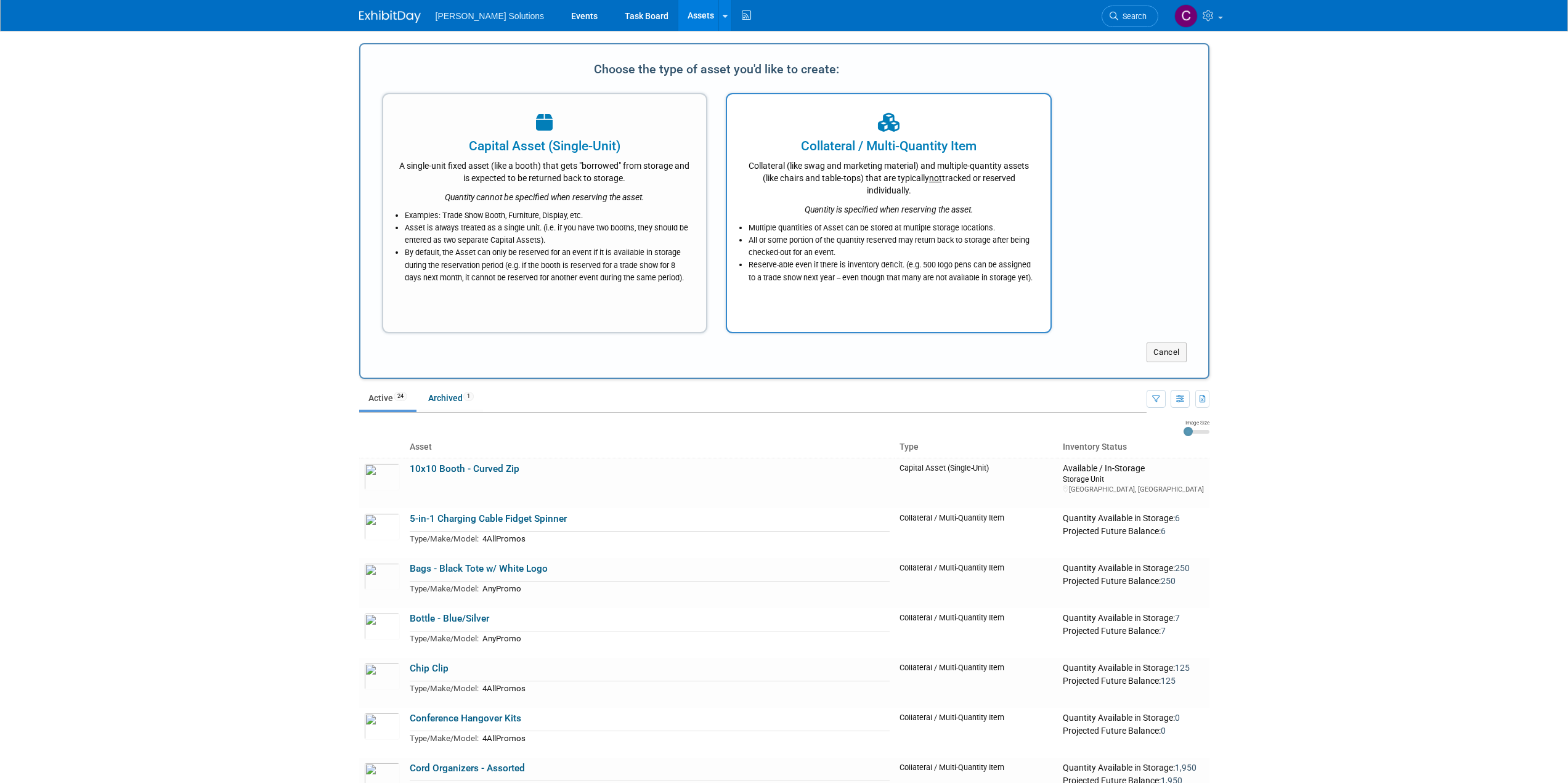
click at [875, 191] on div "Collateral (like swag and marketing material) and multiple-quantity assets (lik…" at bounding box center [888, 176] width 293 height 41
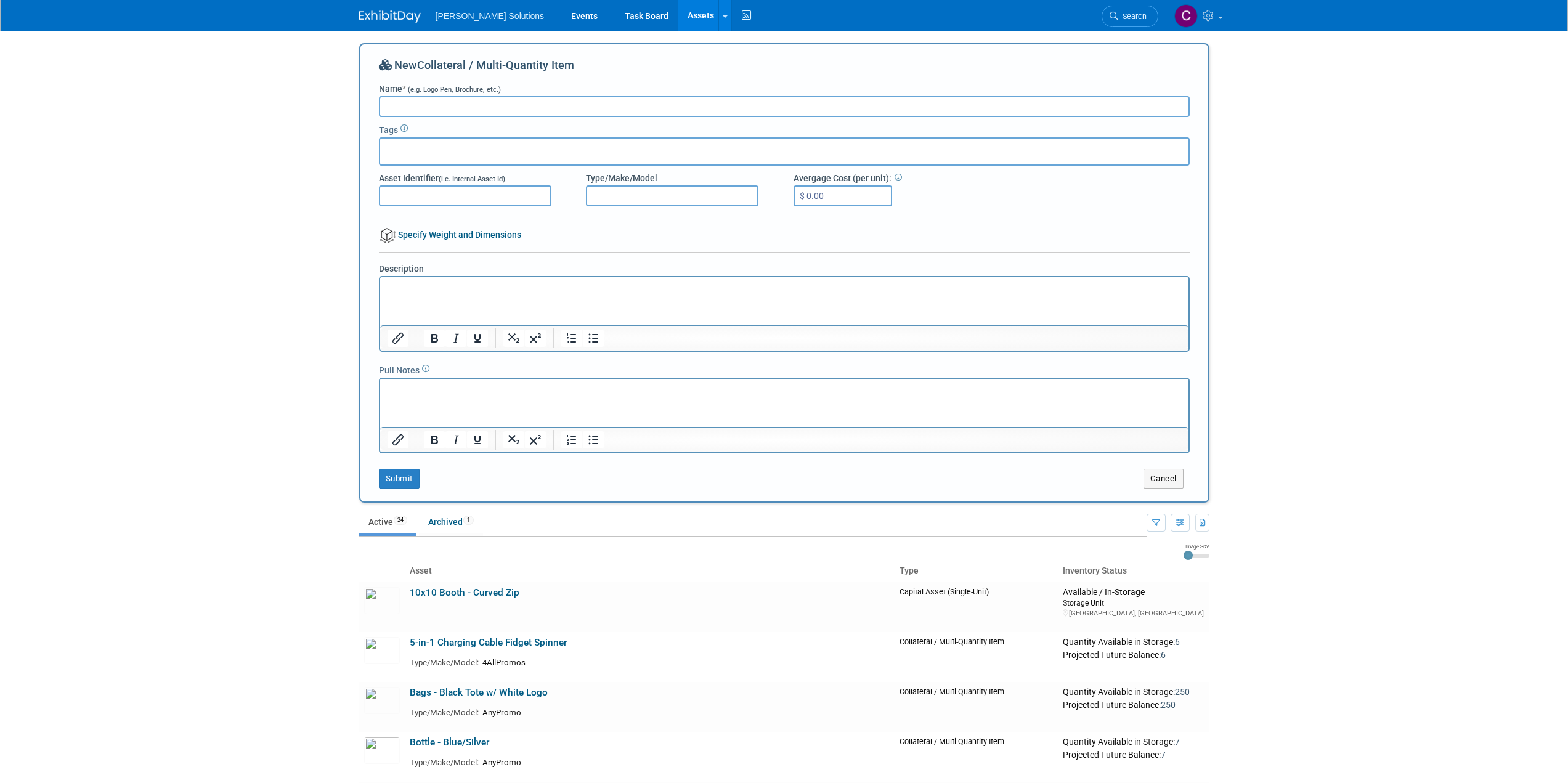
click at [418, 112] on input "Name * (e.g. Logo Pen, Brochure, etc.)" at bounding box center [784, 106] width 811 height 21
type input "[PERSON_NAME] Hats - Black"
click at [872, 199] on input "$ 0.00" at bounding box center [842, 196] width 98 height 21
click at [808, 199] on input "$ 0.00" at bounding box center [842, 196] width 98 height 21
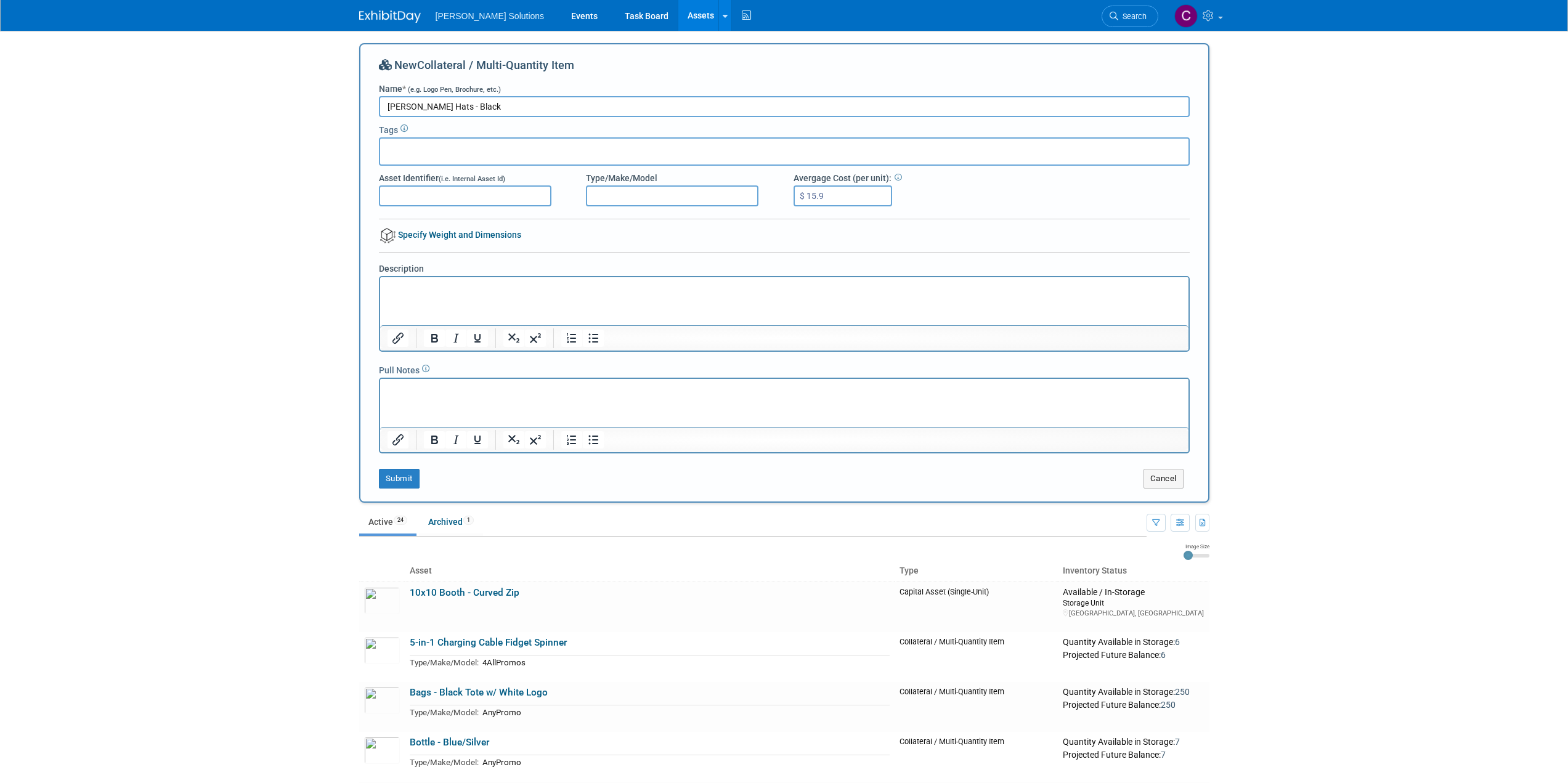
type input "$ 15.94"
click at [395, 477] on button "Submit" at bounding box center [399, 478] width 41 height 20
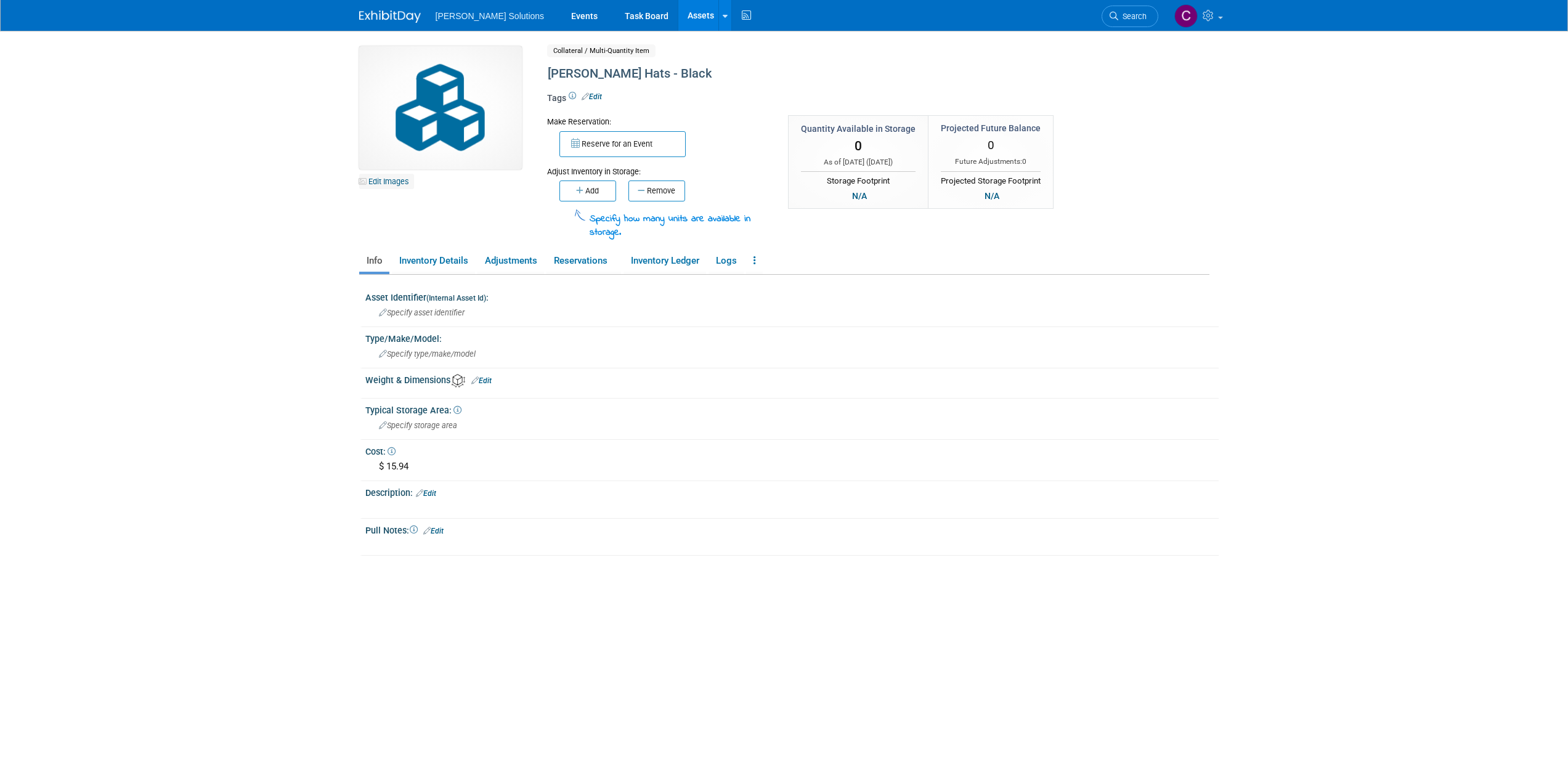
click at [397, 180] on link "Edit Images" at bounding box center [386, 181] width 55 height 15
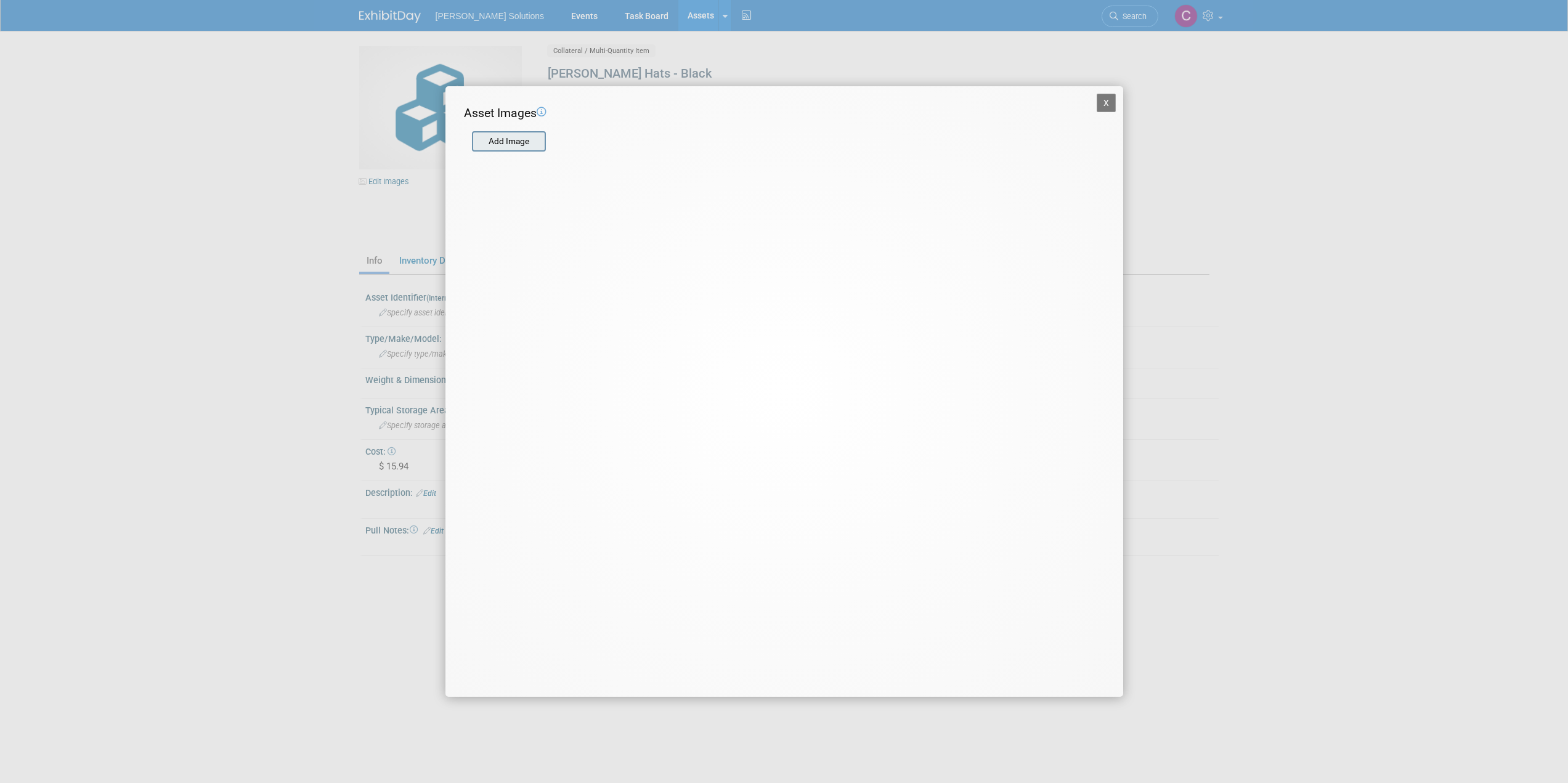
click at [500, 141] on input "file" at bounding box center [471, 142] width 147 height 19
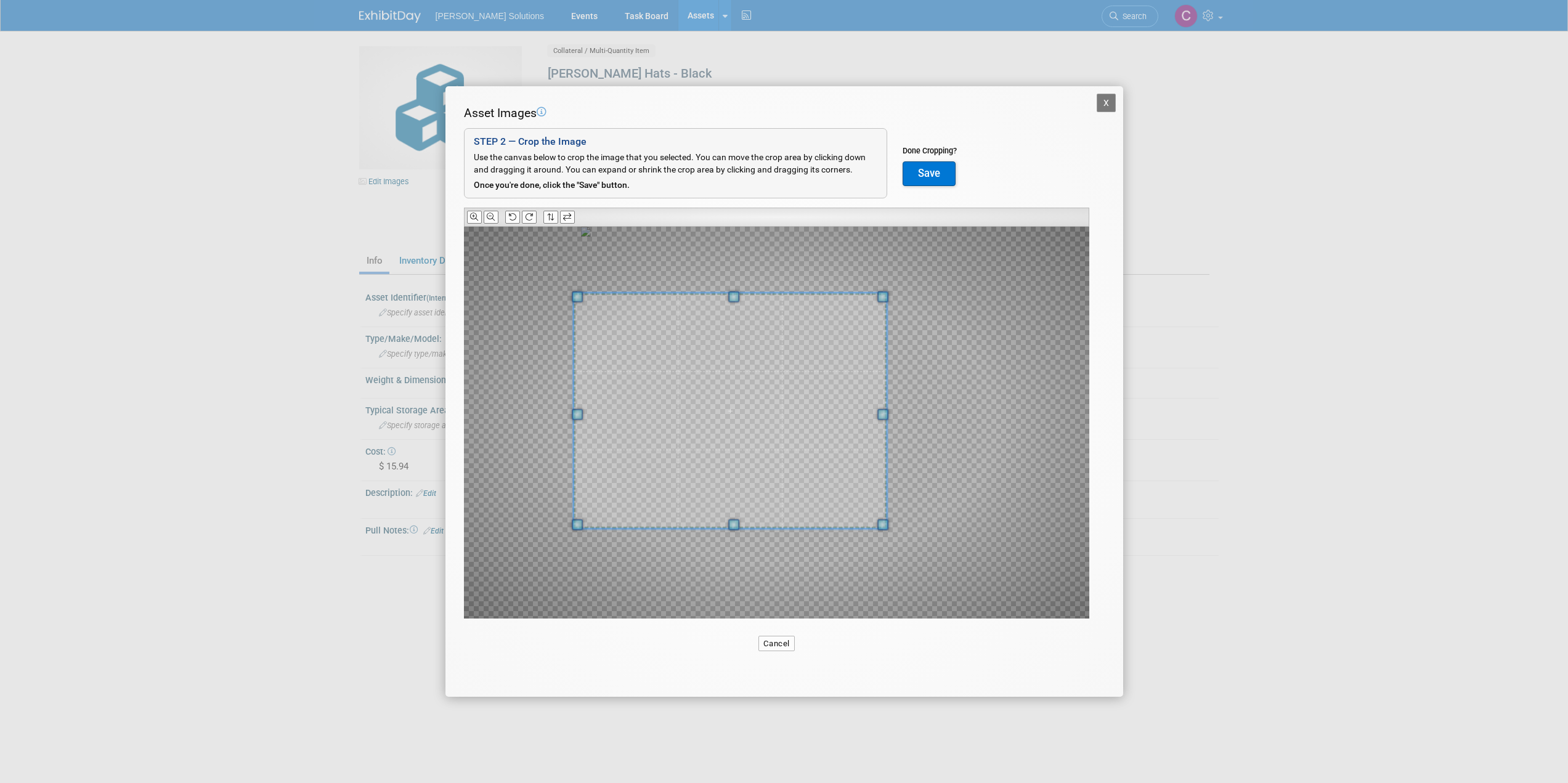
click at [661, 415] on span at bounding box center [730, 411] width 314 height 236
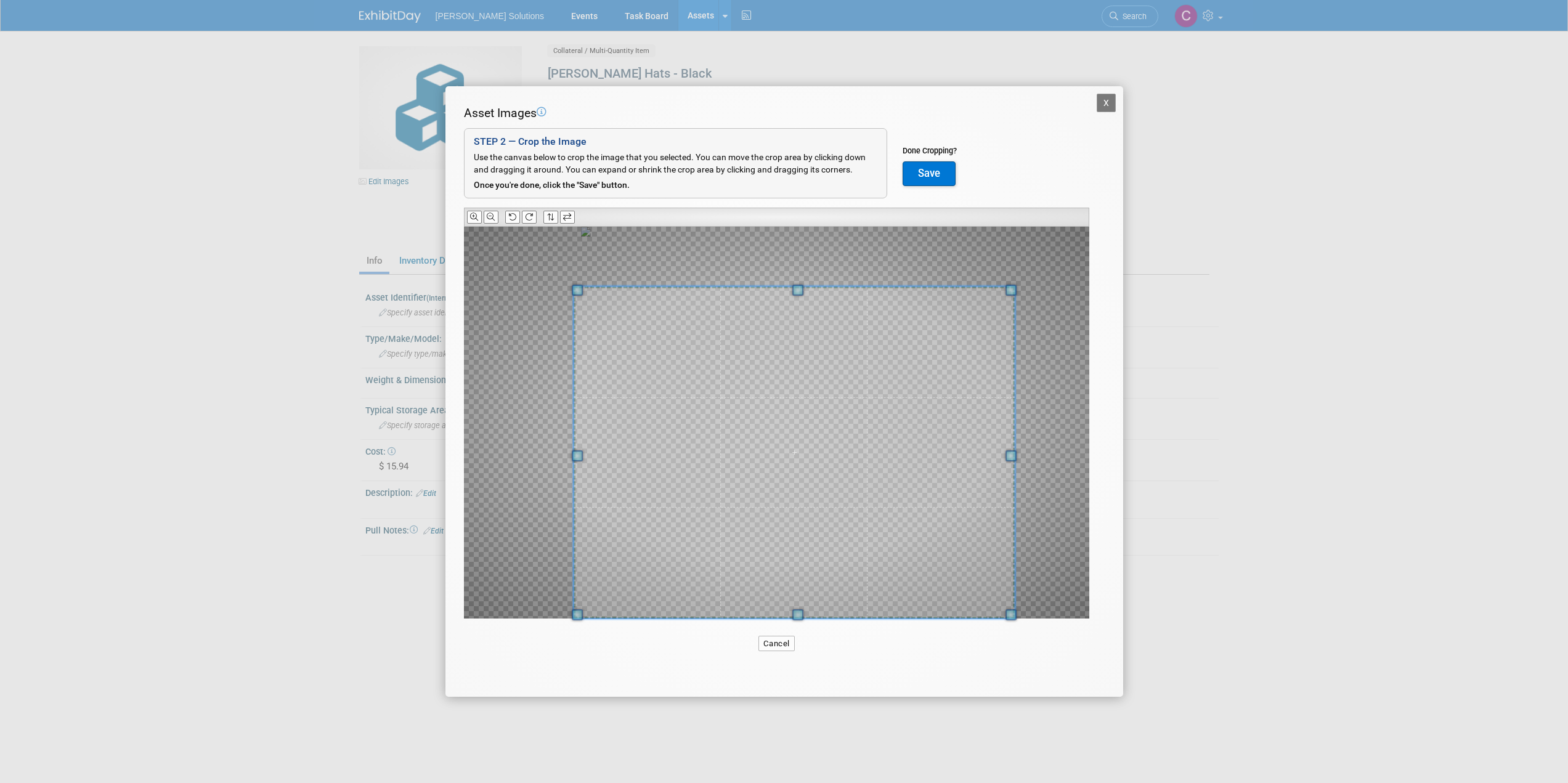
click at [1034, 623] on div "Asset Images Add Image STEP 2 — Crop the Image Use the canvas below to crop the…" at bounding box center [784, 381] width 641 height 553
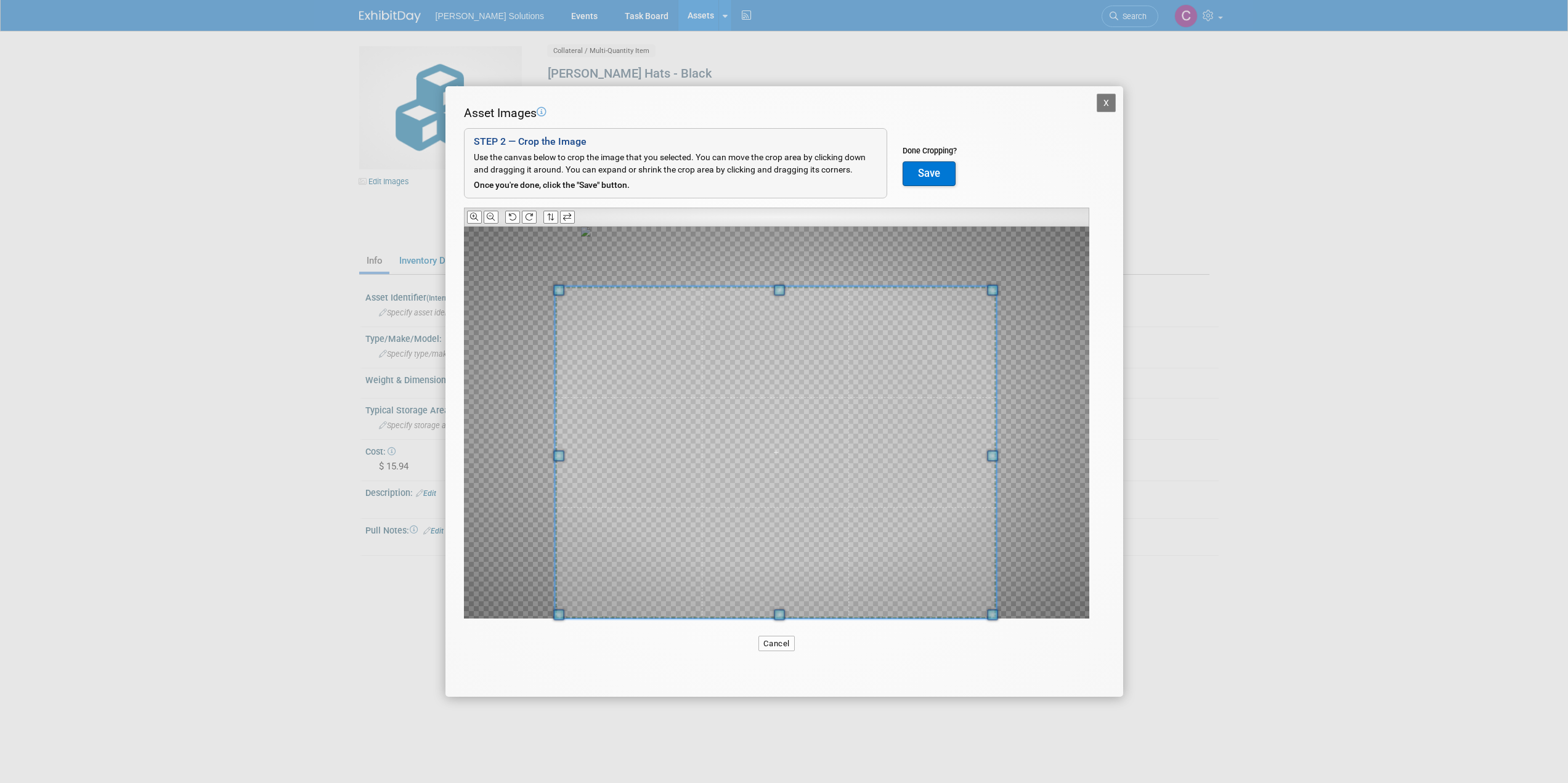
click at [886, 561] on span at bounding box center [776, 452] width 442 height 332
click at [941, 180] on button "Save" at bounding box center [929, 174] width 53 height 25
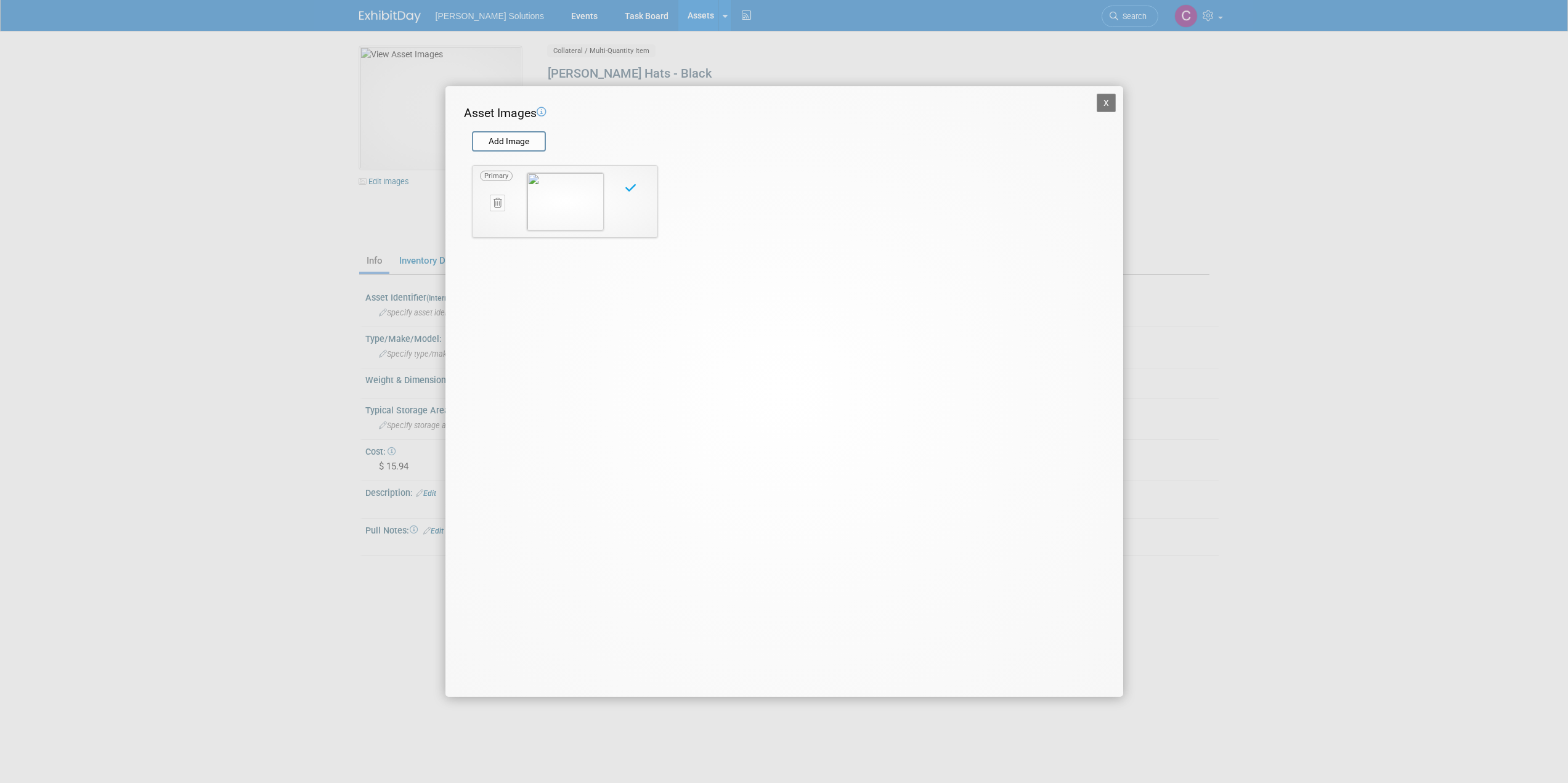
click at [1109, 106] on button "X" at bounding box center [1107, 103] width 20 height 19
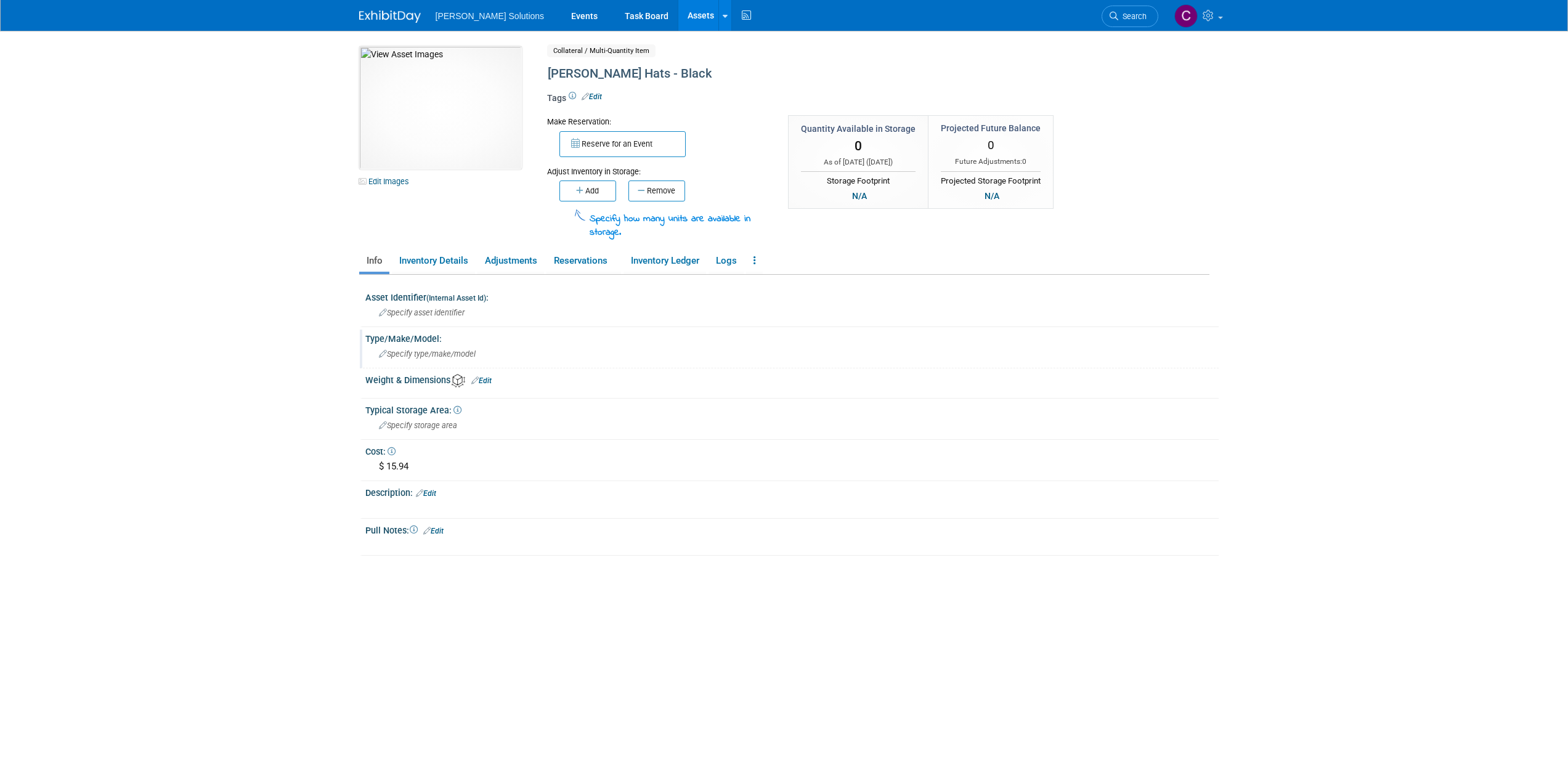
click at [422, 355] on span "Specify type/make/model" at bounding box center [427, 353] width 97 height 9
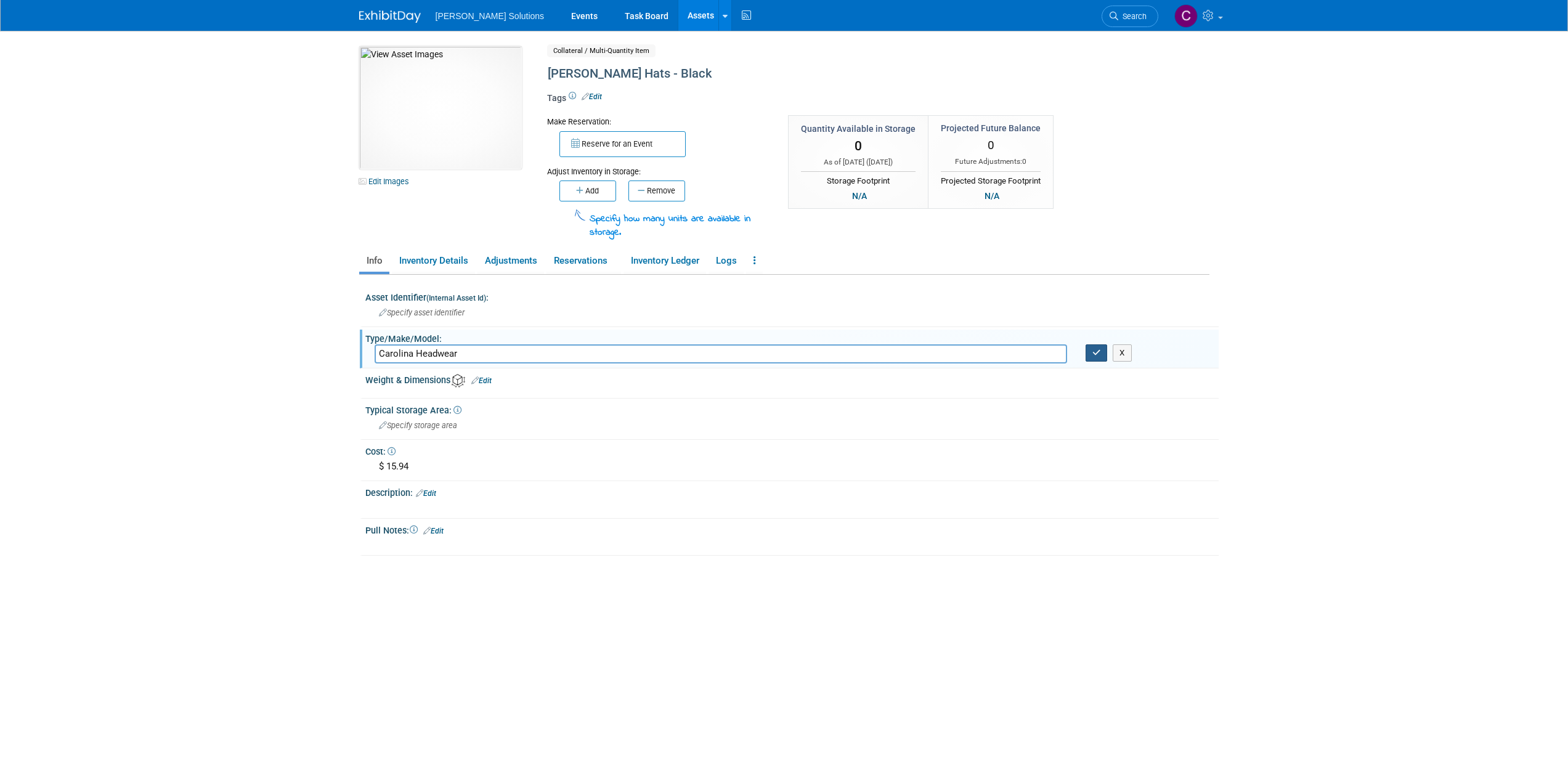
type input "Carolina Headwear"
click at [1094, 357] on button "button" at bounding box center [1097, 353] width 22 height 17
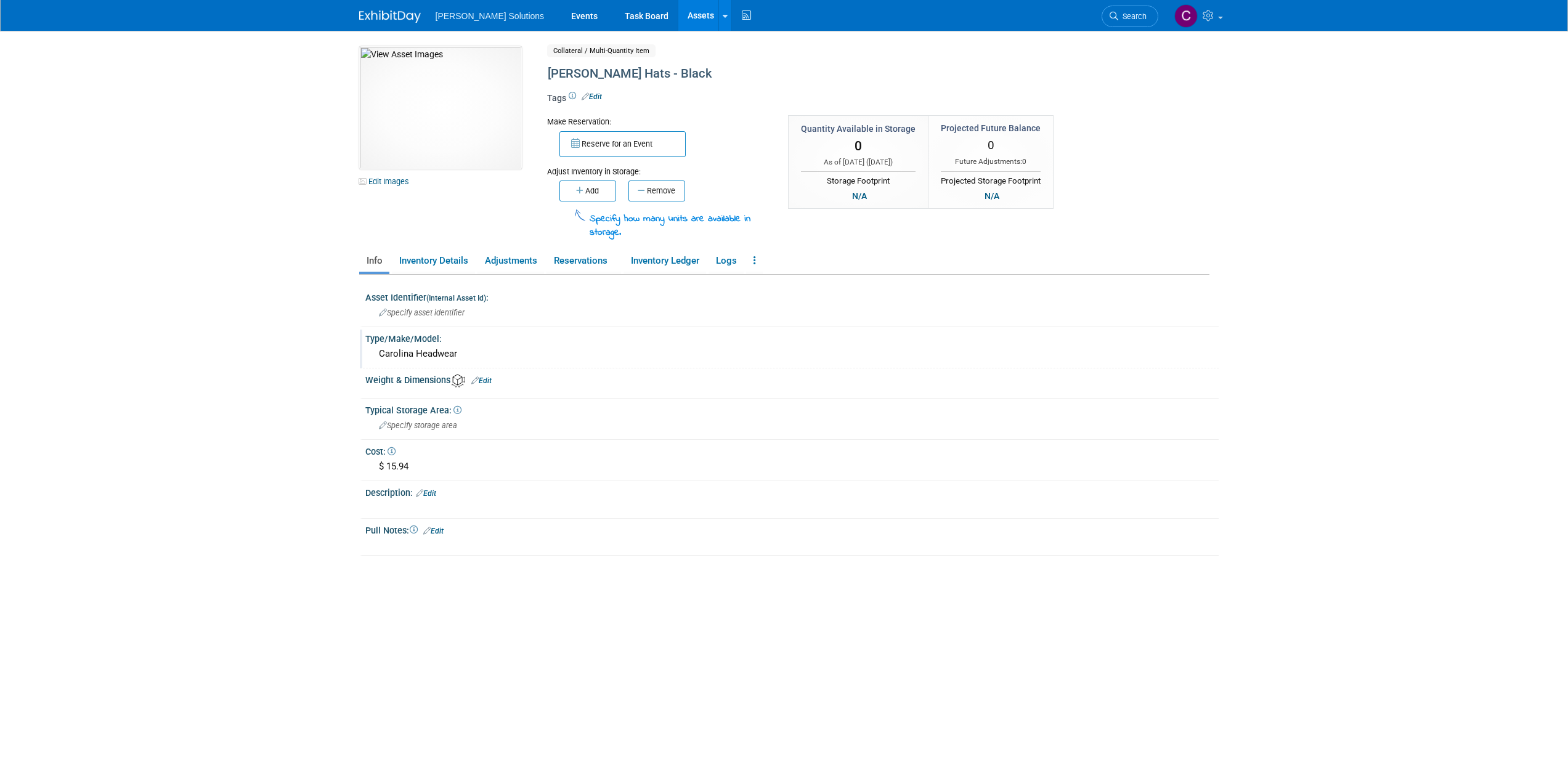
click at [678, 19] on link "Assets" at bounding box center [701, 15] width 45 height 31
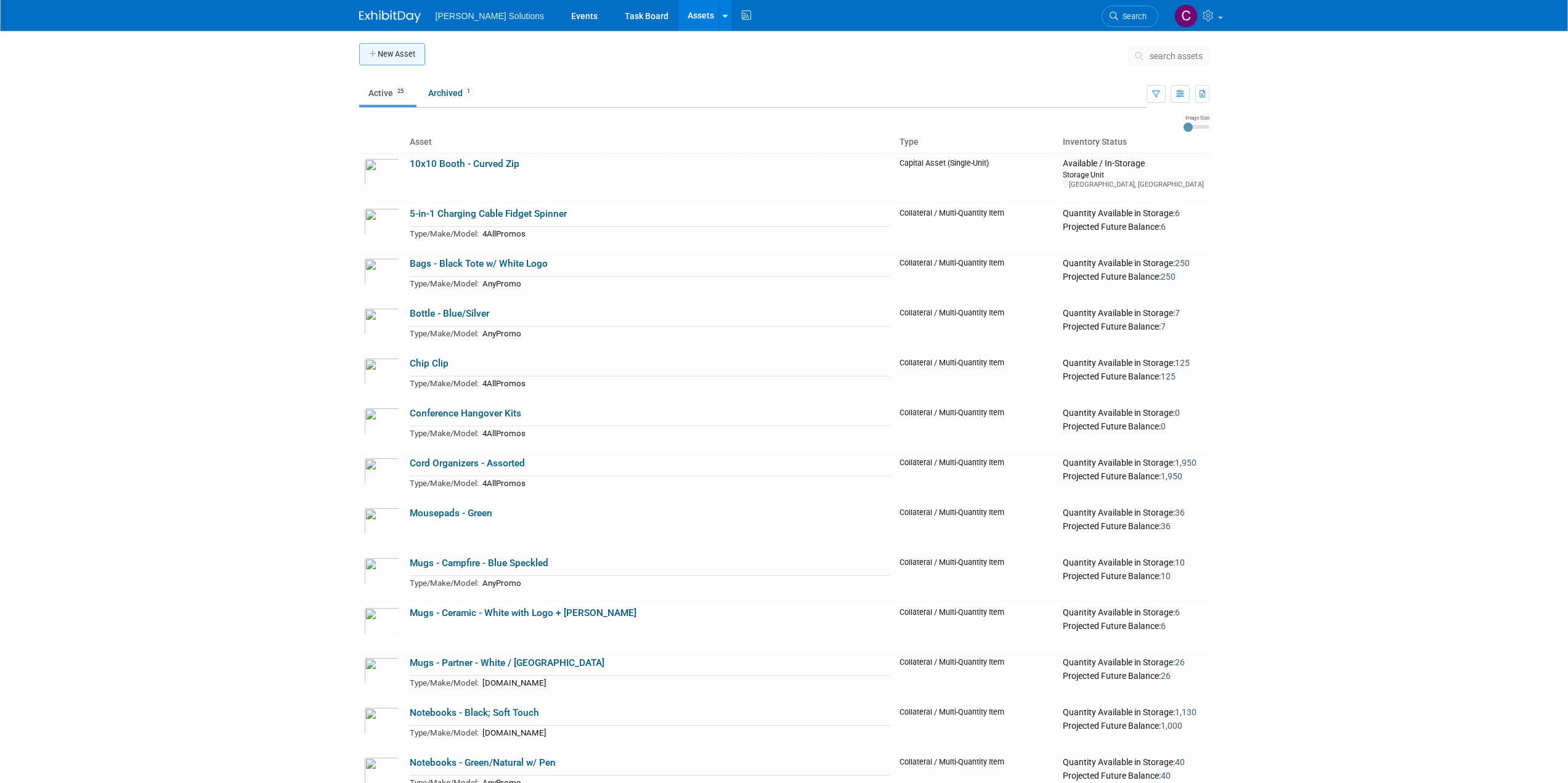
click at [385, 59] on button "New Asset" at bounding box center [392, 54] width 66 height 22
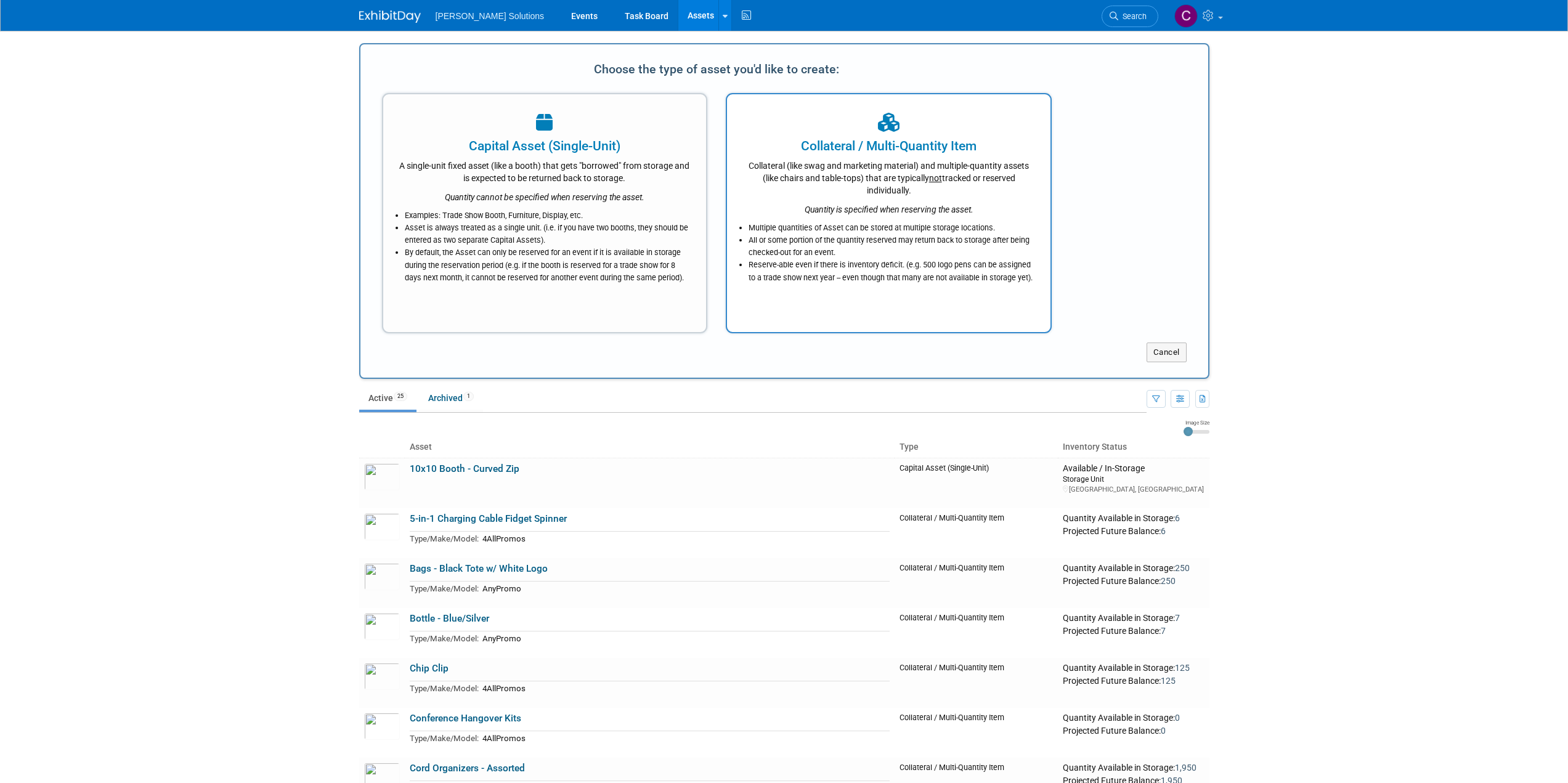
click at [871, 199] on div "Quantity is specified when reserving the asset." at bounding box center [888, 206] width 293 height 19
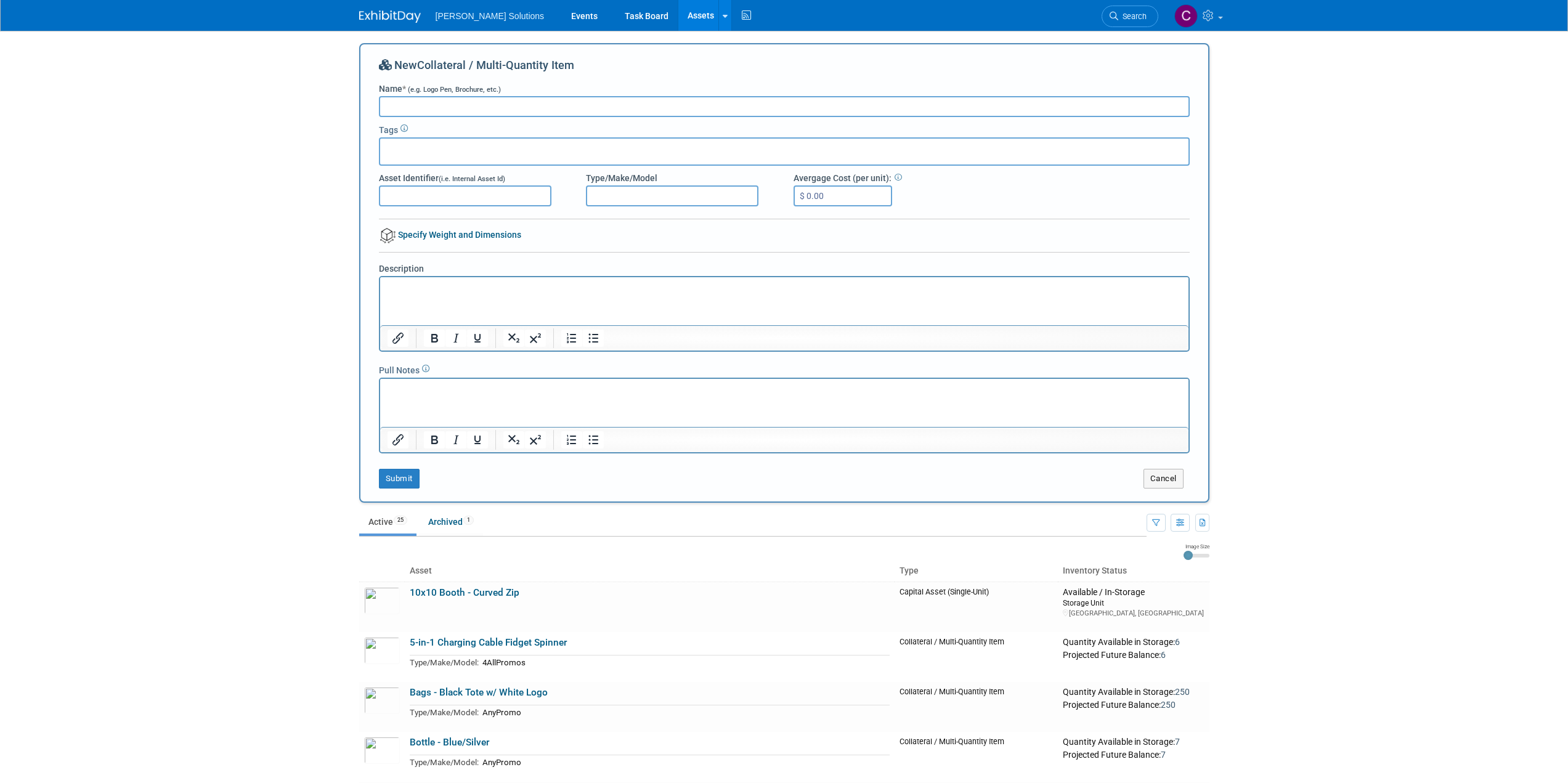
click at [461, 108] on input "Name * (e.g. Logo Pen, Brochure, etc.)" at bounding box center [784, 106] width 811 height 21
type input "Poker Chips - Blue"
click at [816, 200] on input "$ 0.00" at bounding box center [842, 196] width 98 height 21
type input "$ 0.80"
click at [448, 290] on p "Rich Text Area. Press ALT-0 for help." at bounding box center [784, 288] width 794 height 12
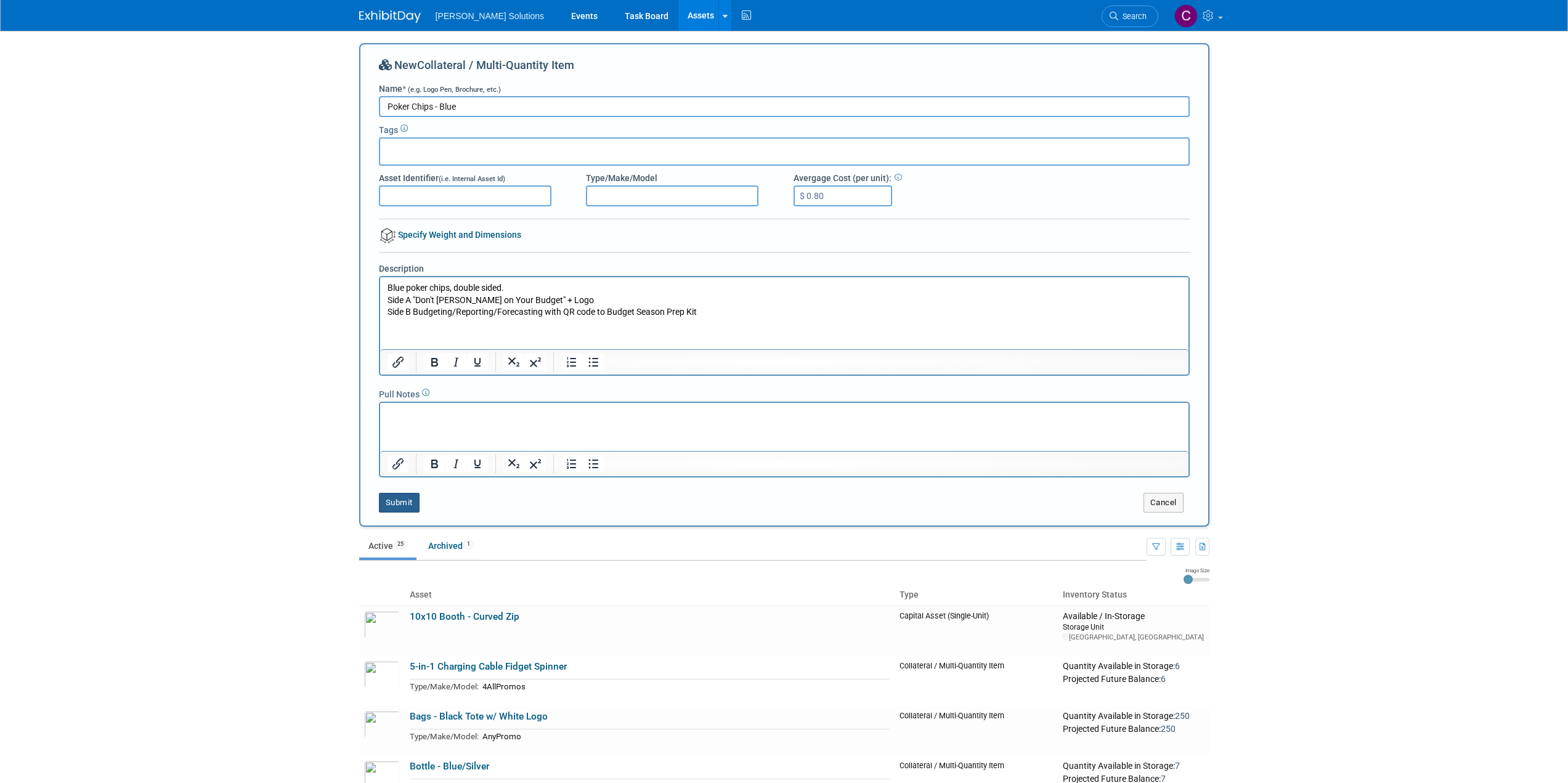
click at [405, 507] on button "Submit" at bounding box center [399, 503] width 41 height 20
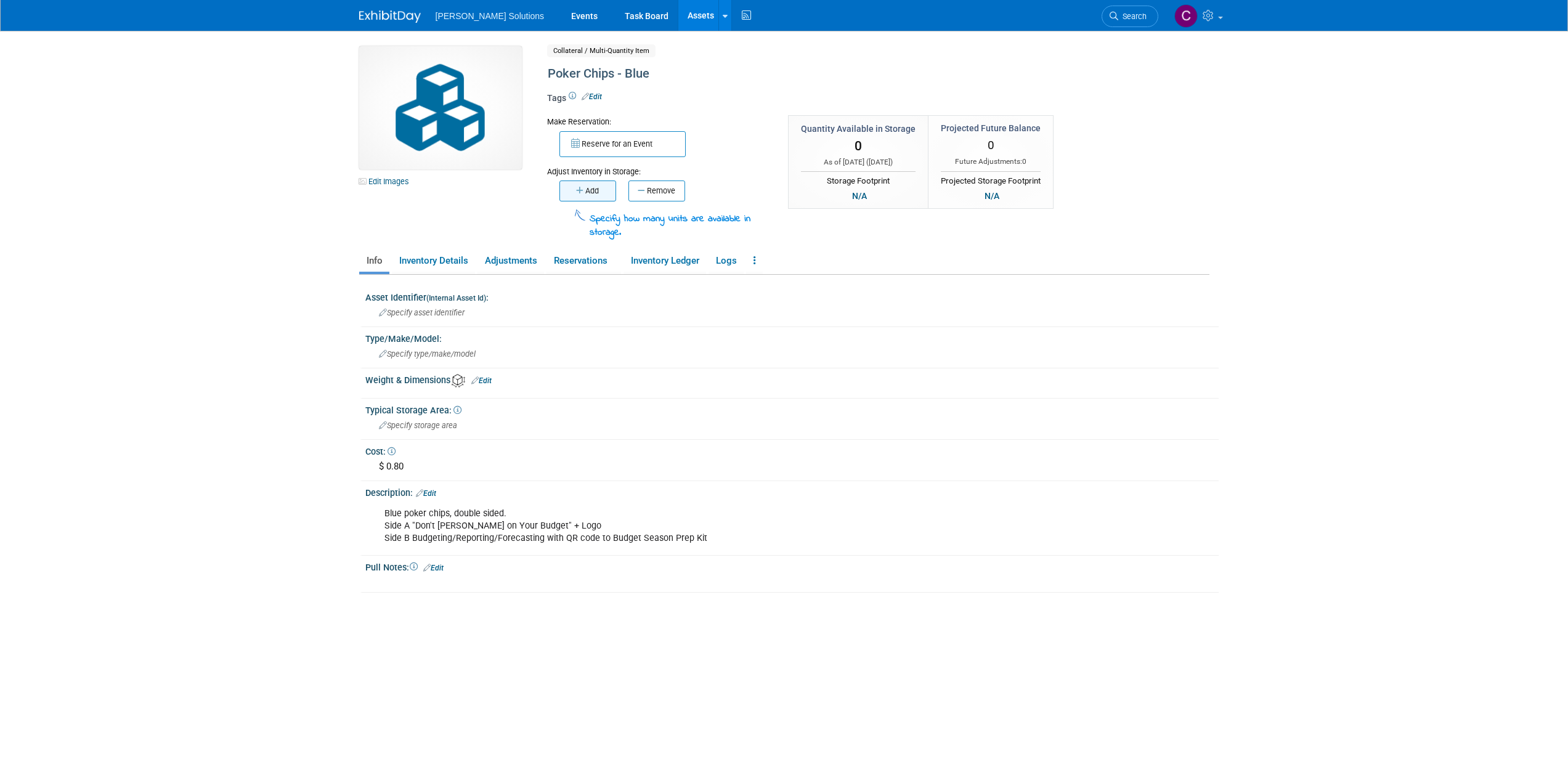
click at [583, 193] on icon "button" at bounding box center [581, 191] width 9 height 8
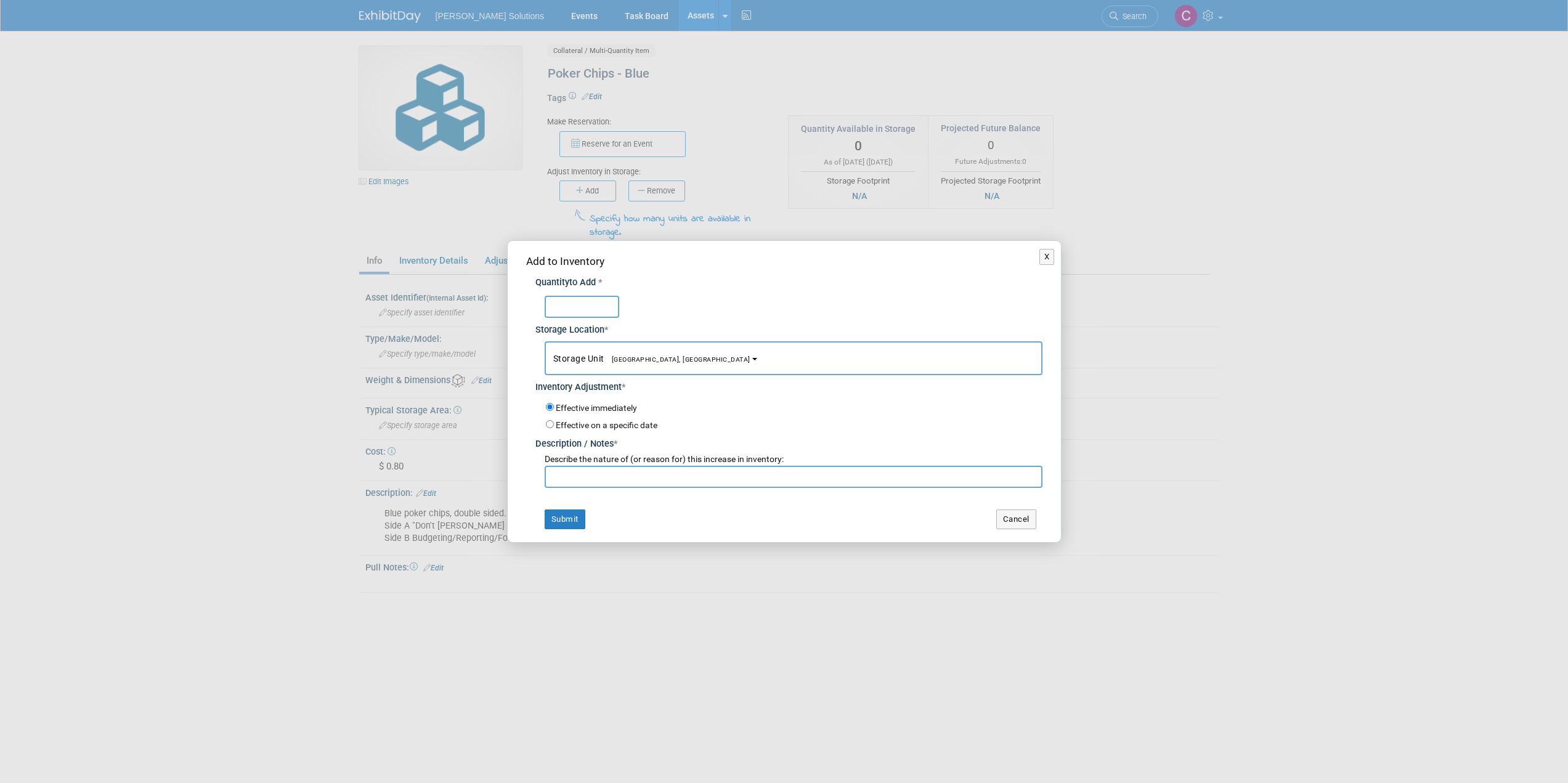
click at [583, 309] on input "text" at bounding box center [582, 307] width 74 height 22
type input "1000"
click at [566, 516] on button "Submit" at bounding box center [565, 519] width 41 height 20
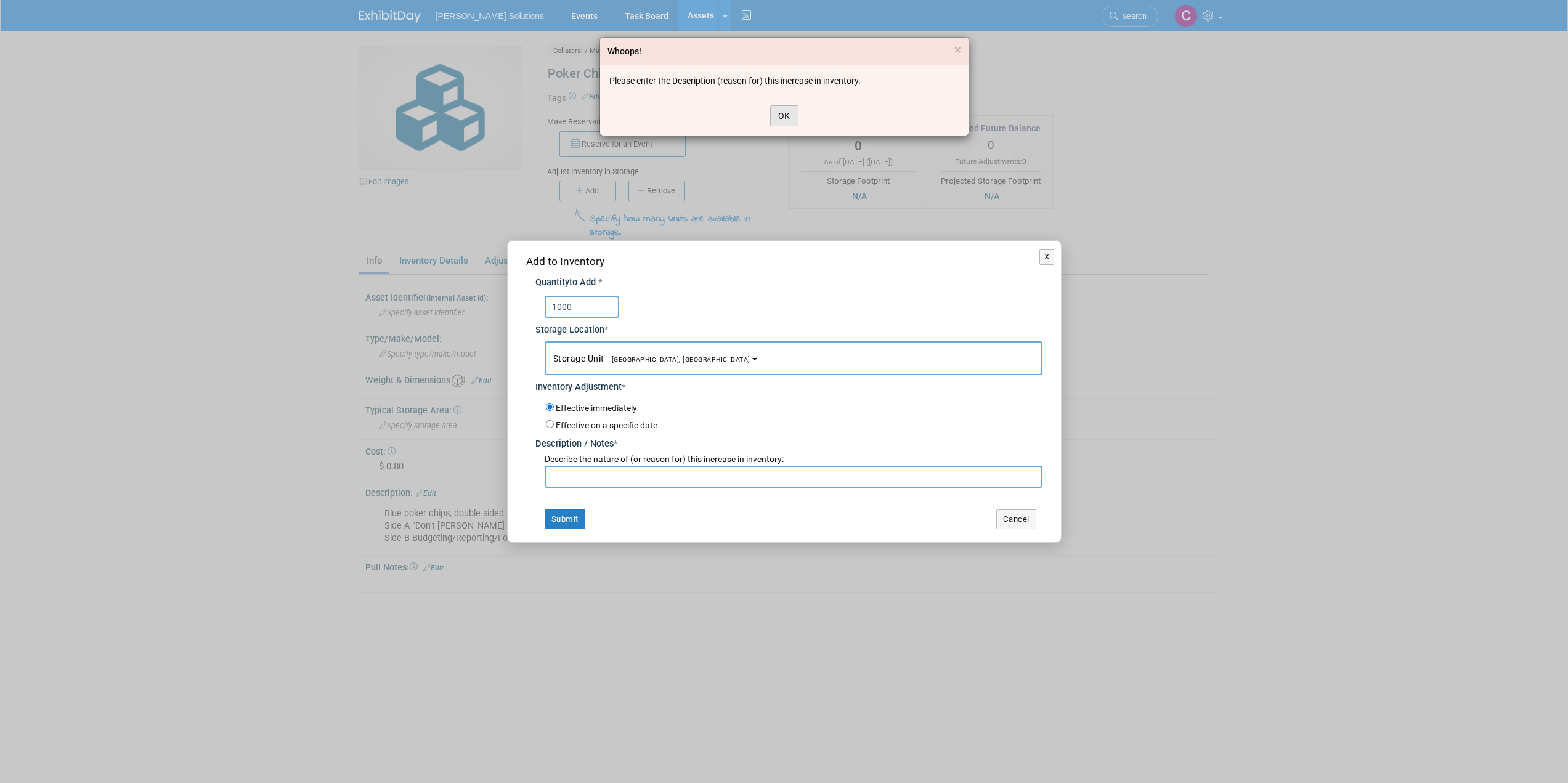
click at [792, 109] on button "OK" at bounding box center [784, 116] width 28 height 21
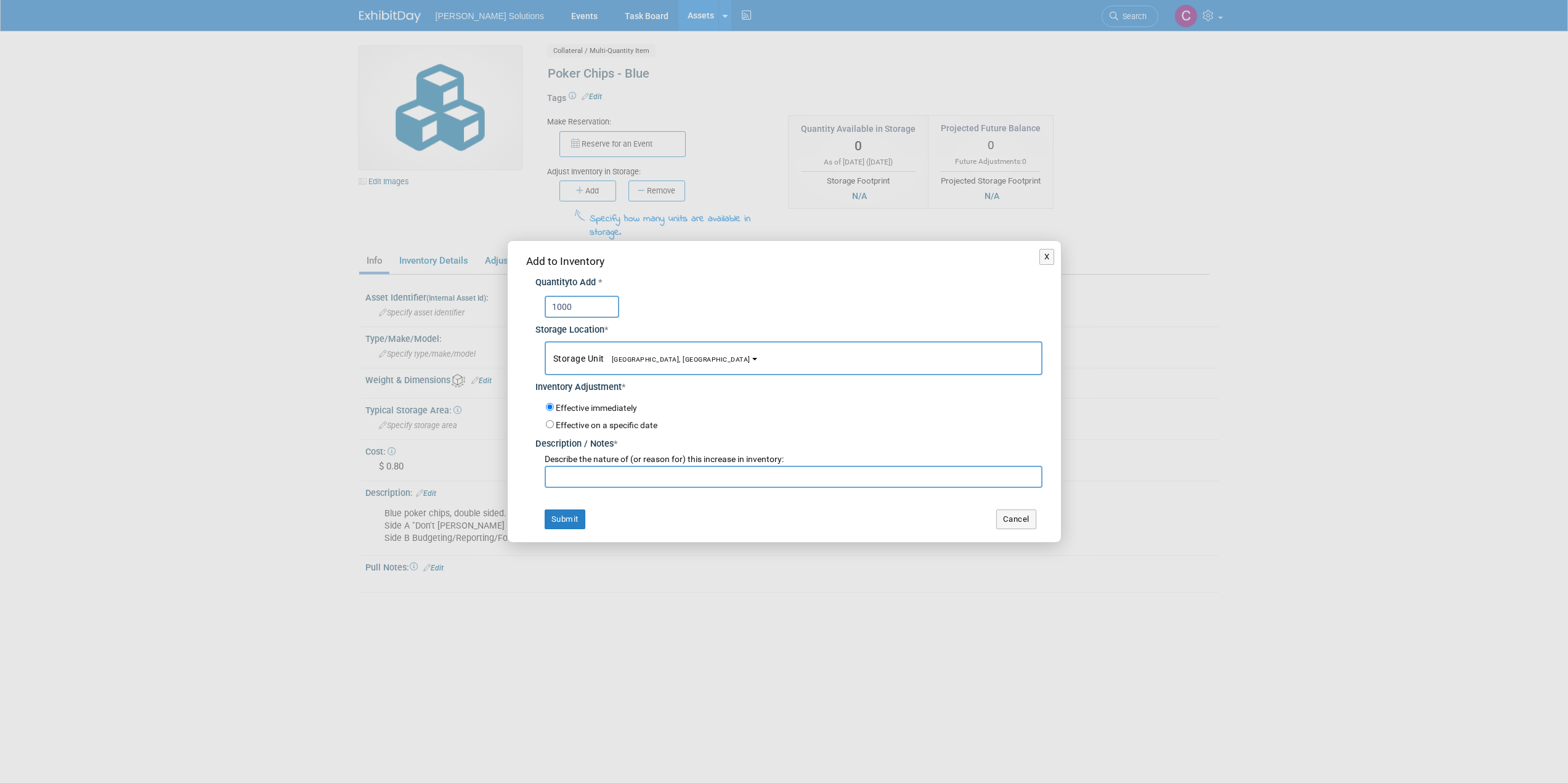
click at [597, 474] on input "text" at bounding box center [794, 477] width 498 height 22
type input "initial count"
click at [566, 521] on button "Submit" at bounding box center [565, 519] width 41 height 20
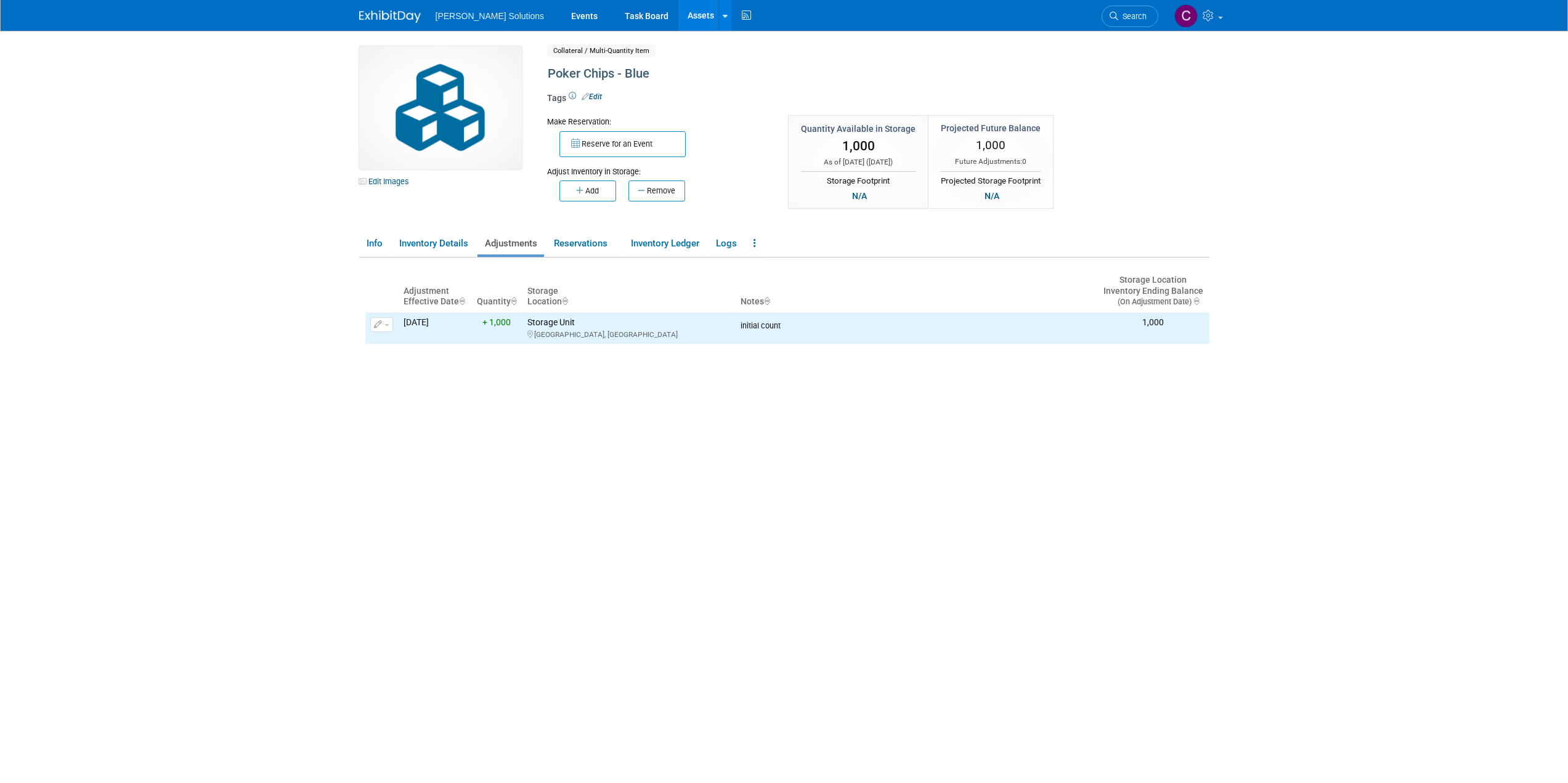
click at [387, 17] on img at bounding box center [390, 17] width 62 height 12
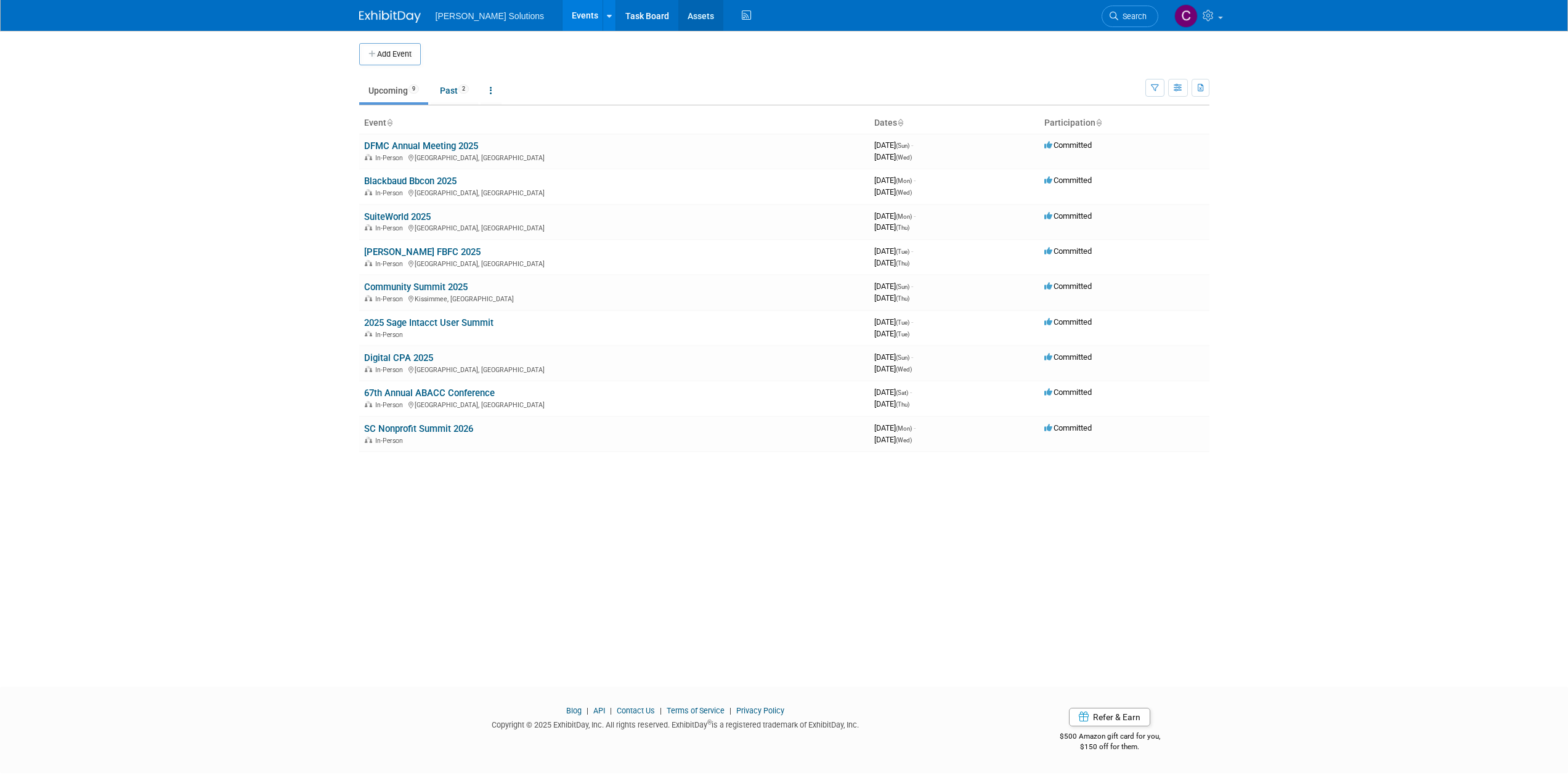
click at [678, 11] on link "Assets" at bounding box center [701, 15] width 45 height 31
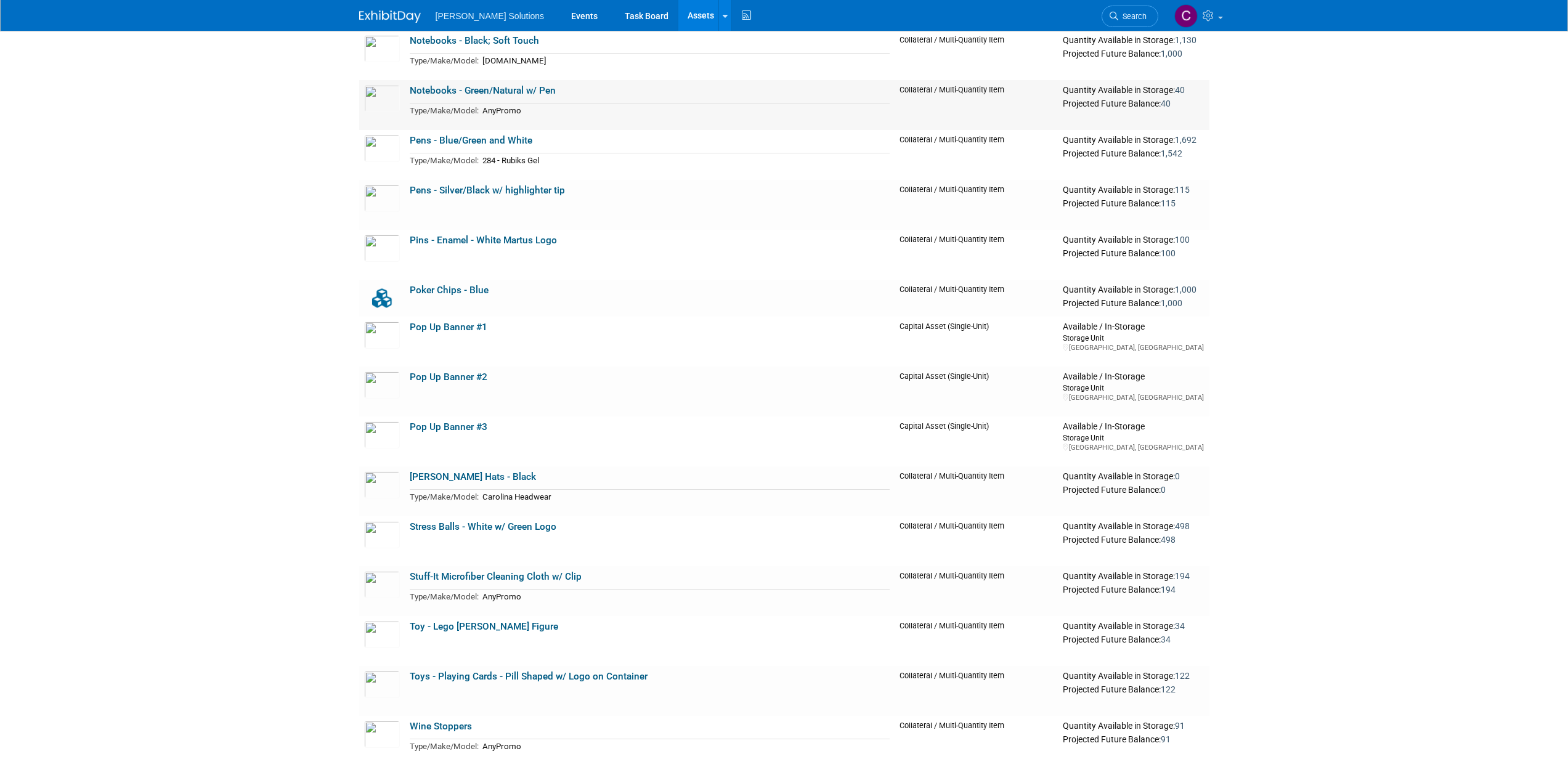
scroll to position [678, 0]
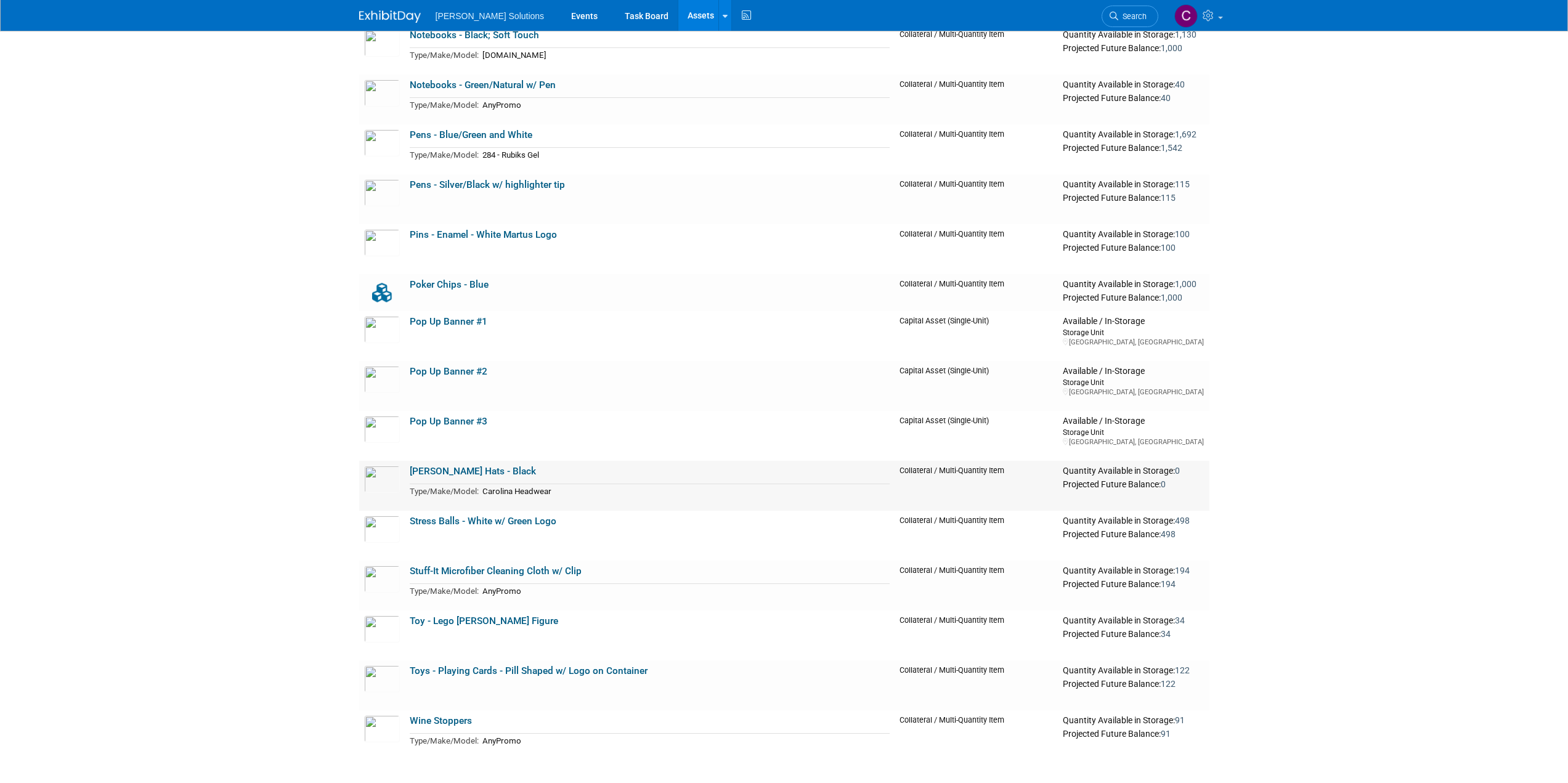
click at [450, 468] on link "[PERSON_NAME] Hats - Black" at bounding box center [473, 471] width 126 height 11
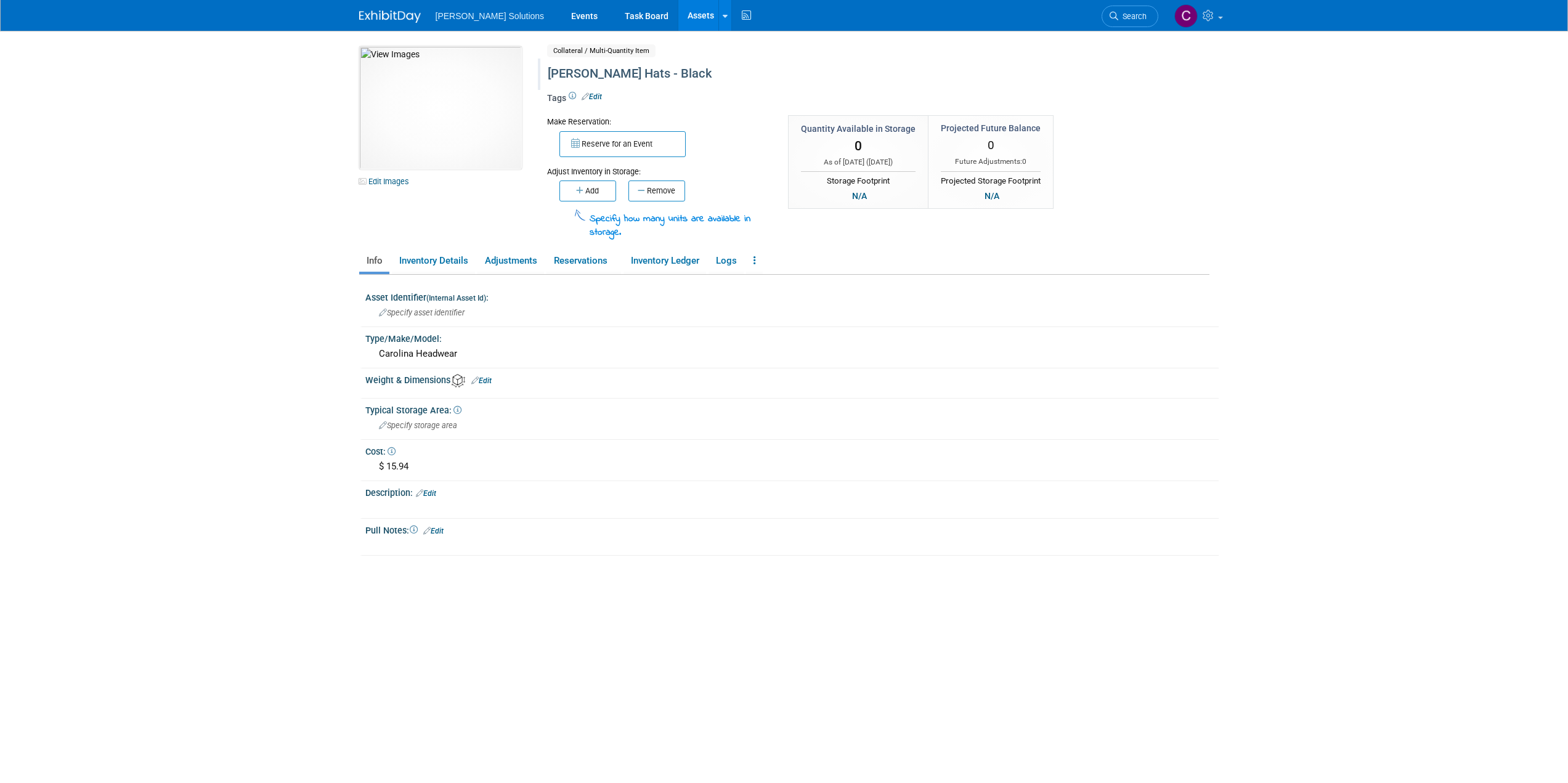
click at [598, 72] on div "[PERSON_NAME] Hats - Black" at bounding box center [826, 74] width 565 height 22
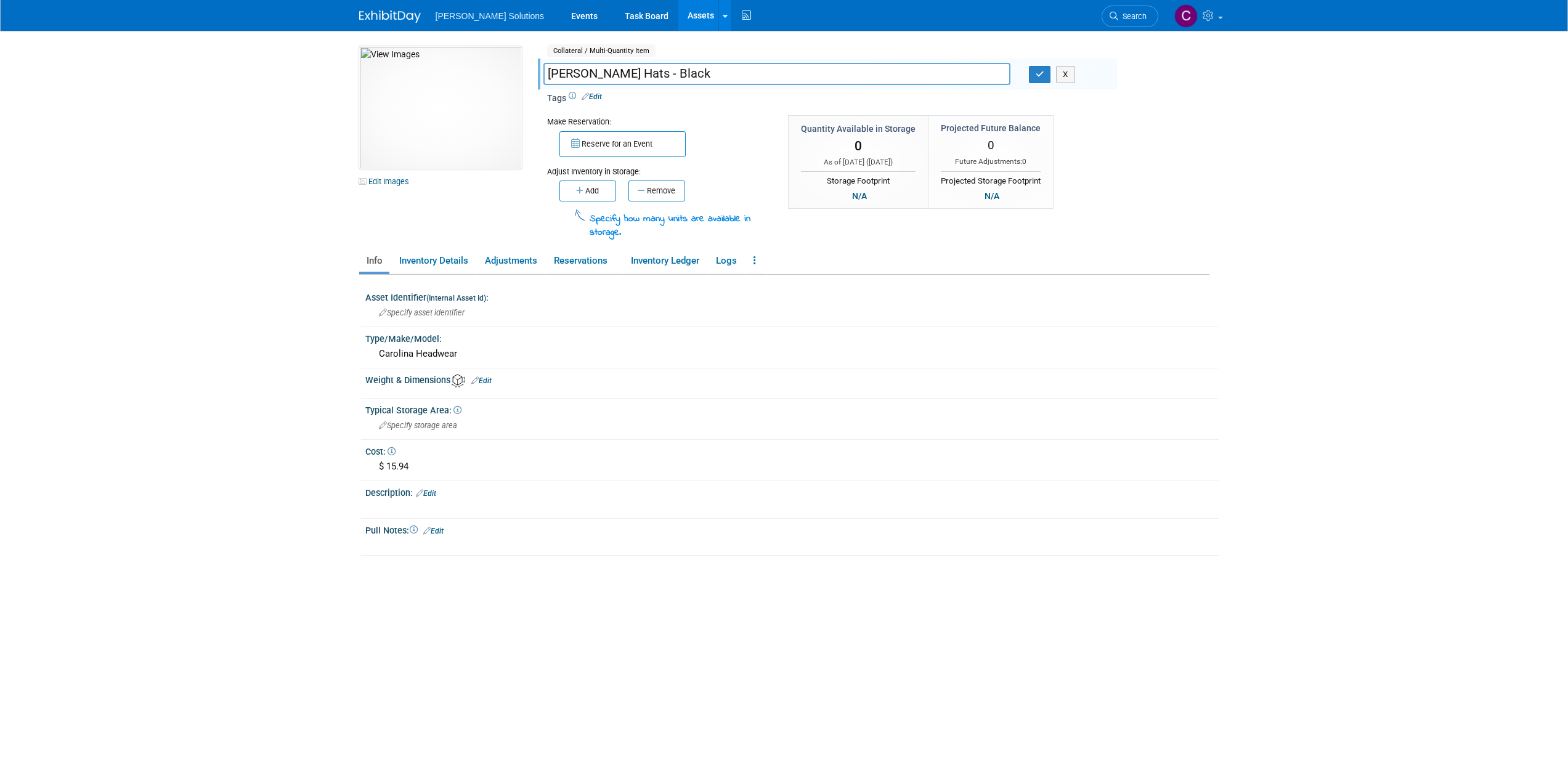
drag, startPoint x: 612, startPoint y: 76, endPoint x: 542, endPoint y: 79, distance: 70.1
click at [542, 79] on div "Richardson Hats - Black" at bounding box center [777, 76] width 485 height 19
click at [583, 73] on input "Hats - Black" at bounding box center [777, 74] width 467 height 22
type input "Hats - [PERSON_NAME] / Black"
click at [1033, 75] on button "button" at bounding box center [1040, 75] width 22 height 17
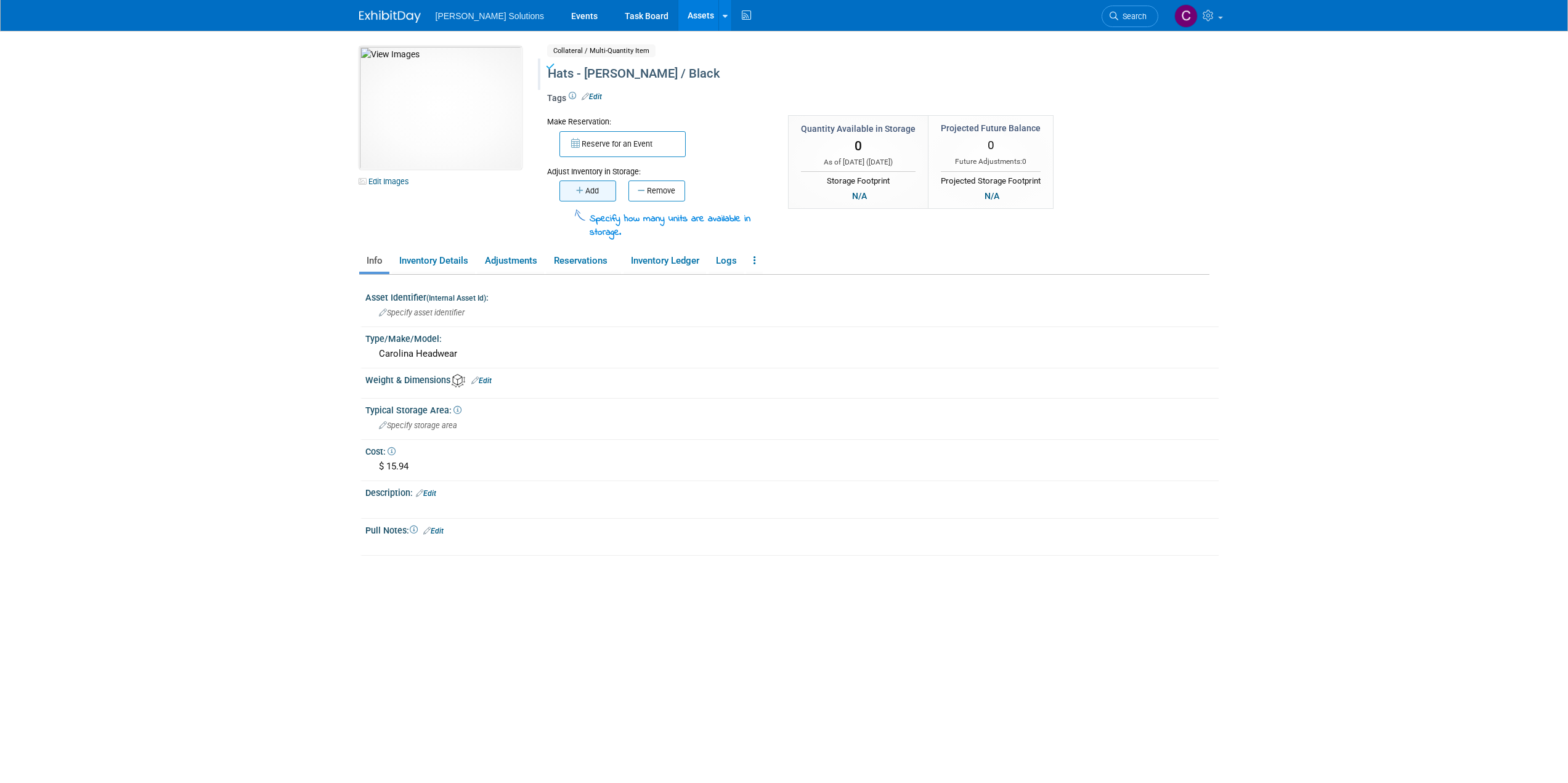
click at [573, 191] on button "Add" at bounding box center [588, 191] width 57 height 21
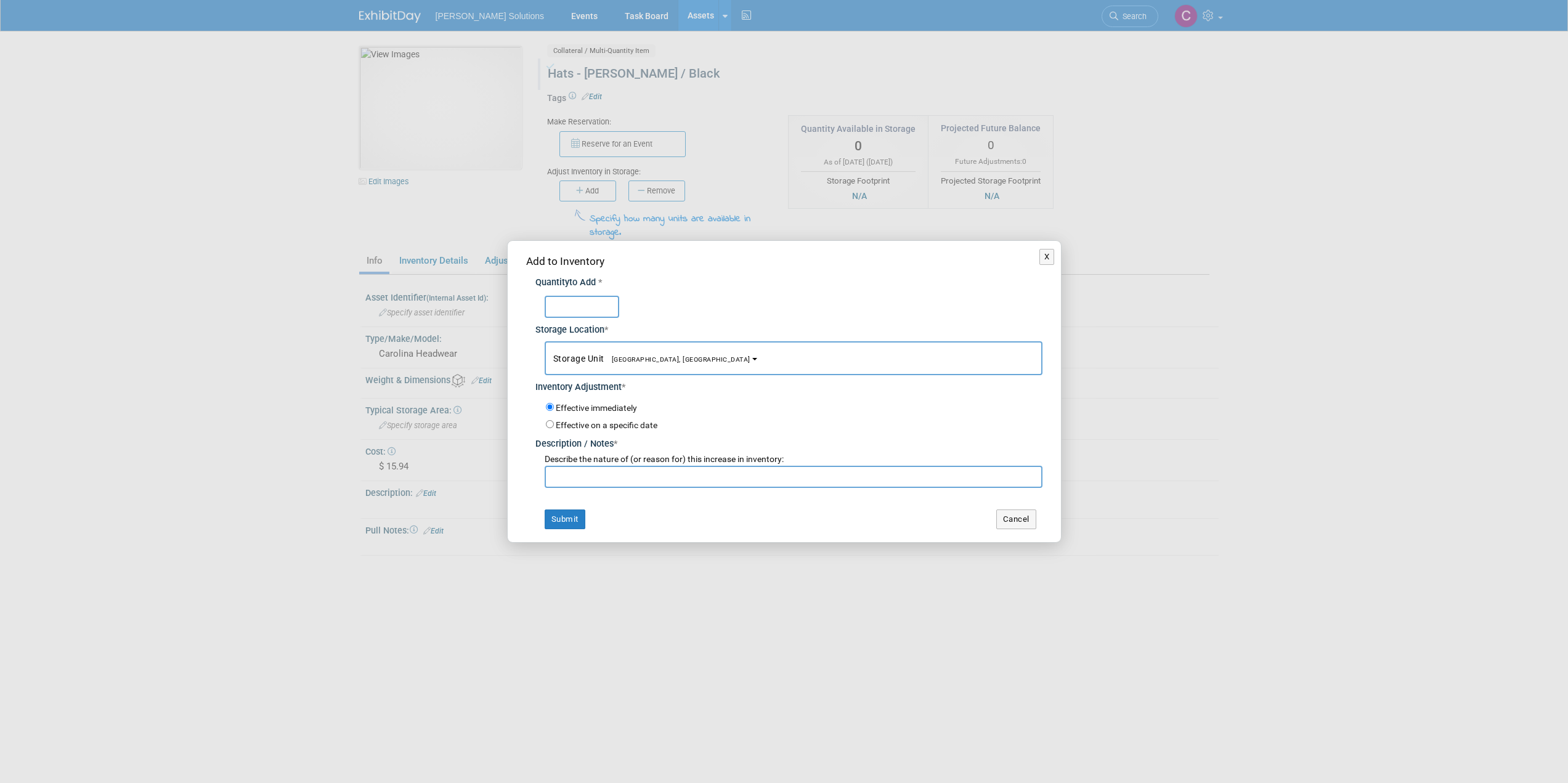
click at [582, 312] on input "text" at bounding box center [582, 307] width 74 height 22
type input "100"
click at [579, 481] on input "text" at bounding box center [794, 477] width 498 height 22
type input "initial count"
click at [571, 517] on button "Submit" at bounding box center [565, 519] width 41 height 20
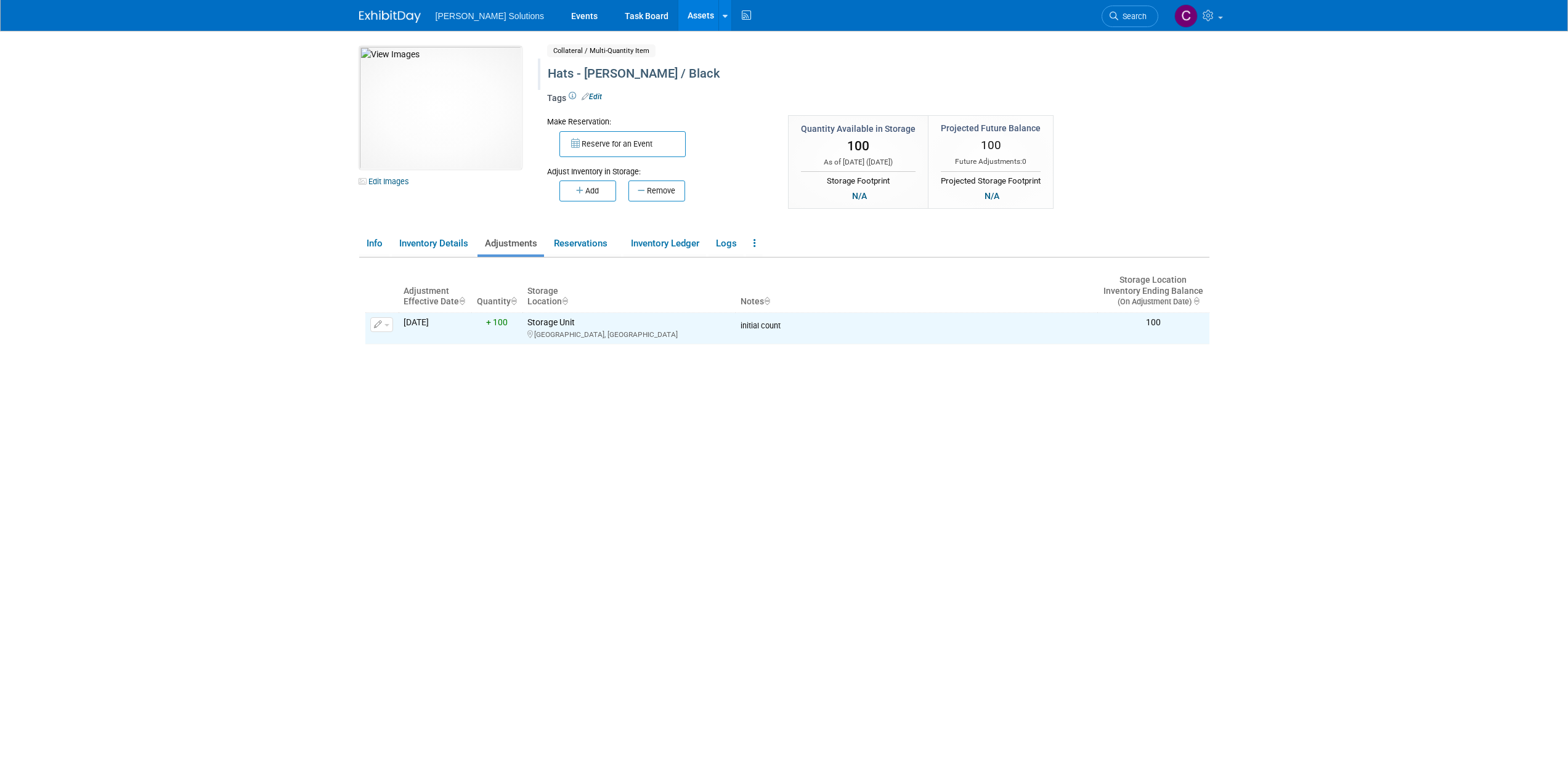
click at [394, 18] on img at bounding box center [390, 17] width 62 height 12
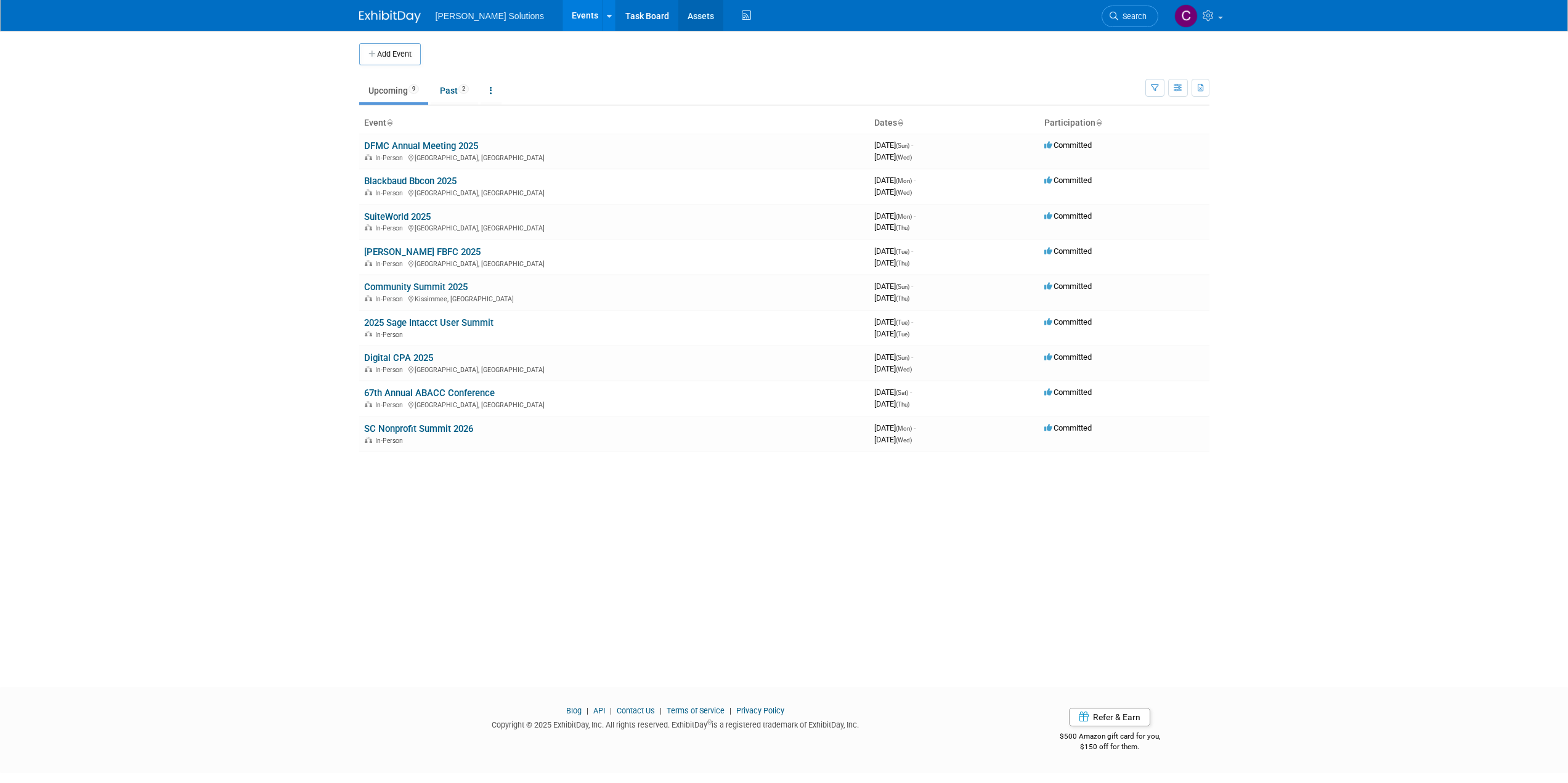
click at [678, 12] on link "Assets" at bounding box center [701, 15] width 45 height 31
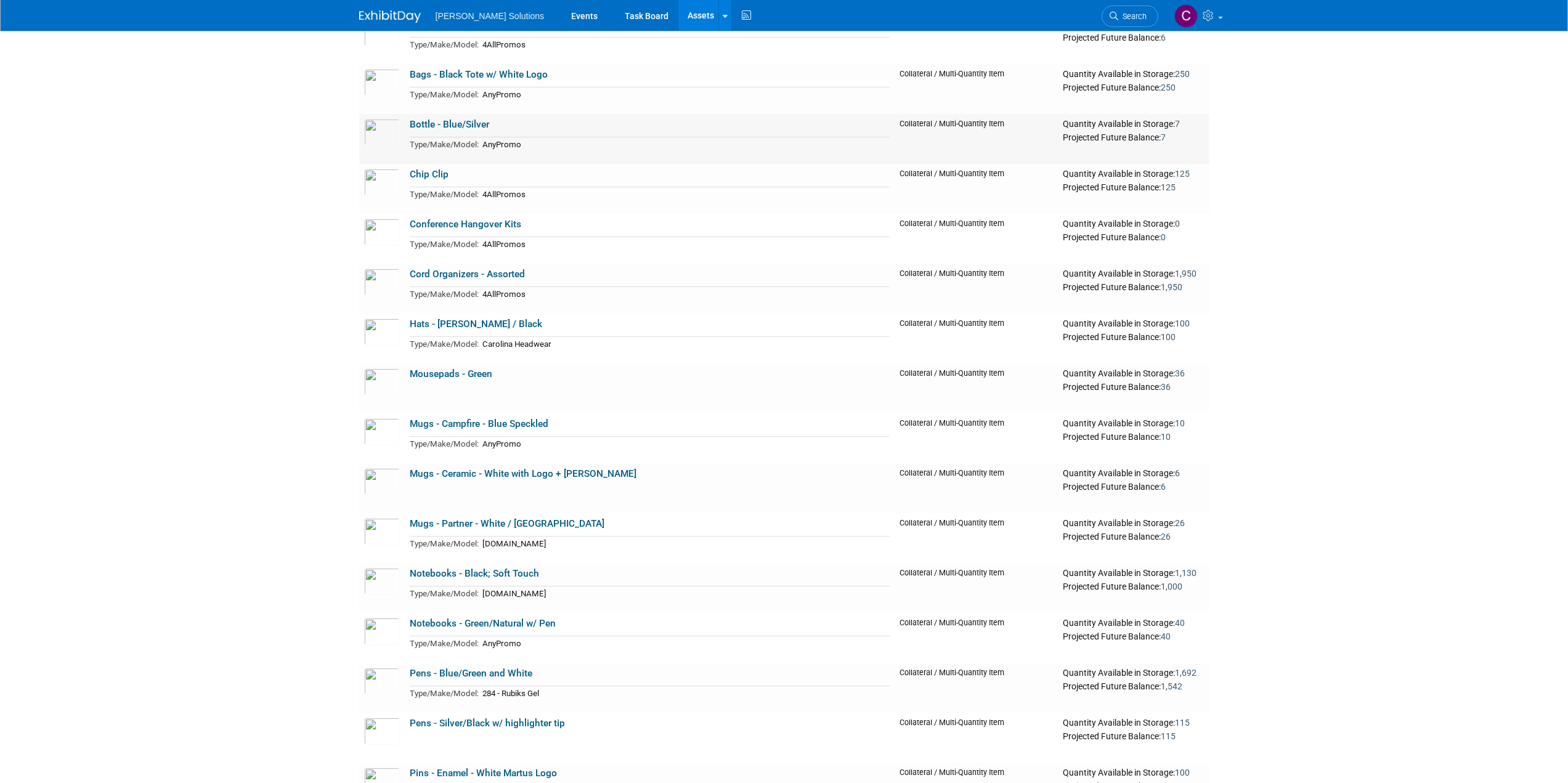
scroll to position [184, 0]
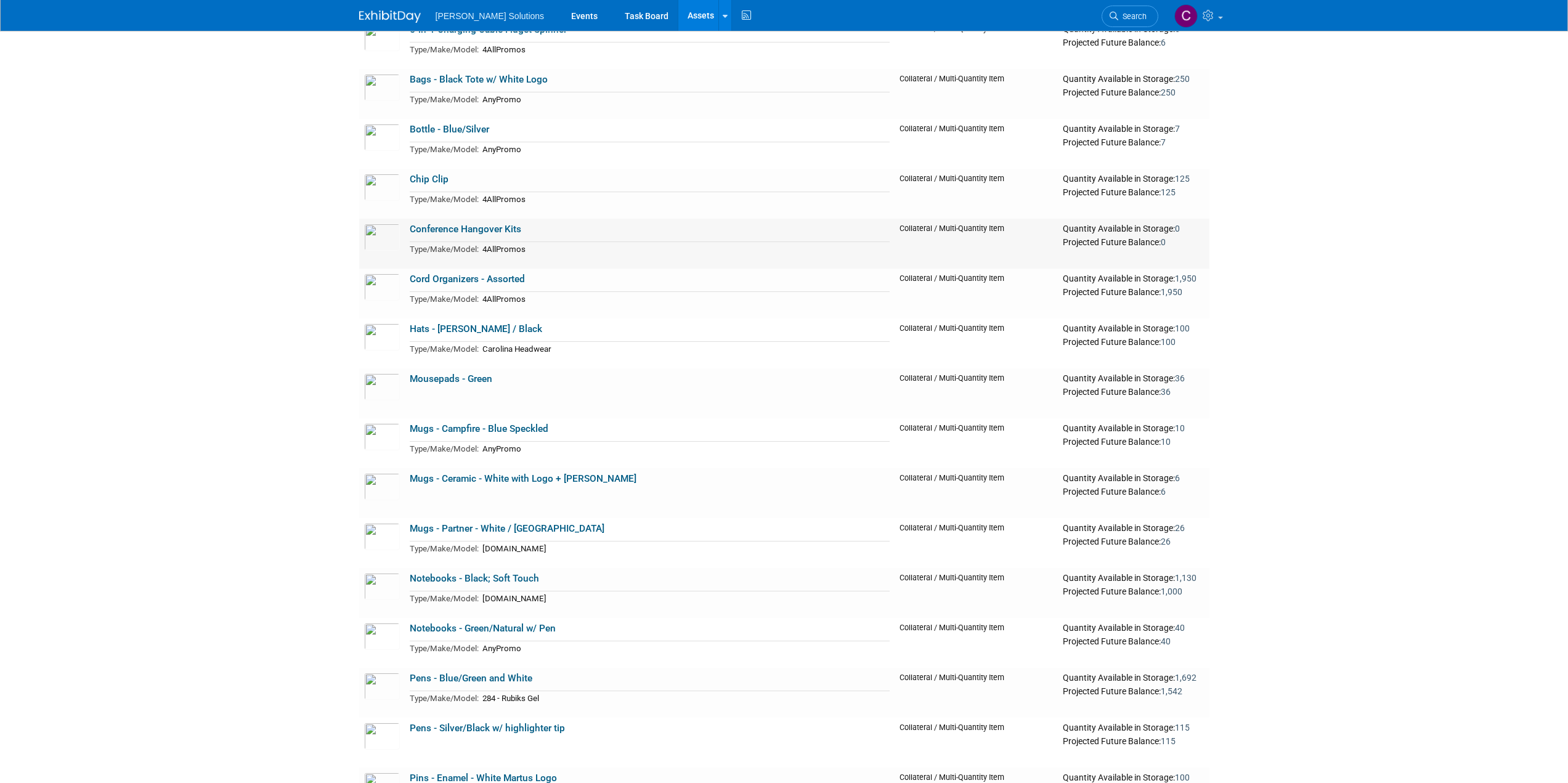
click at [445, 227] on link "Conference Hangover Kits" at bounding box center [466, 229] width 111 height 11
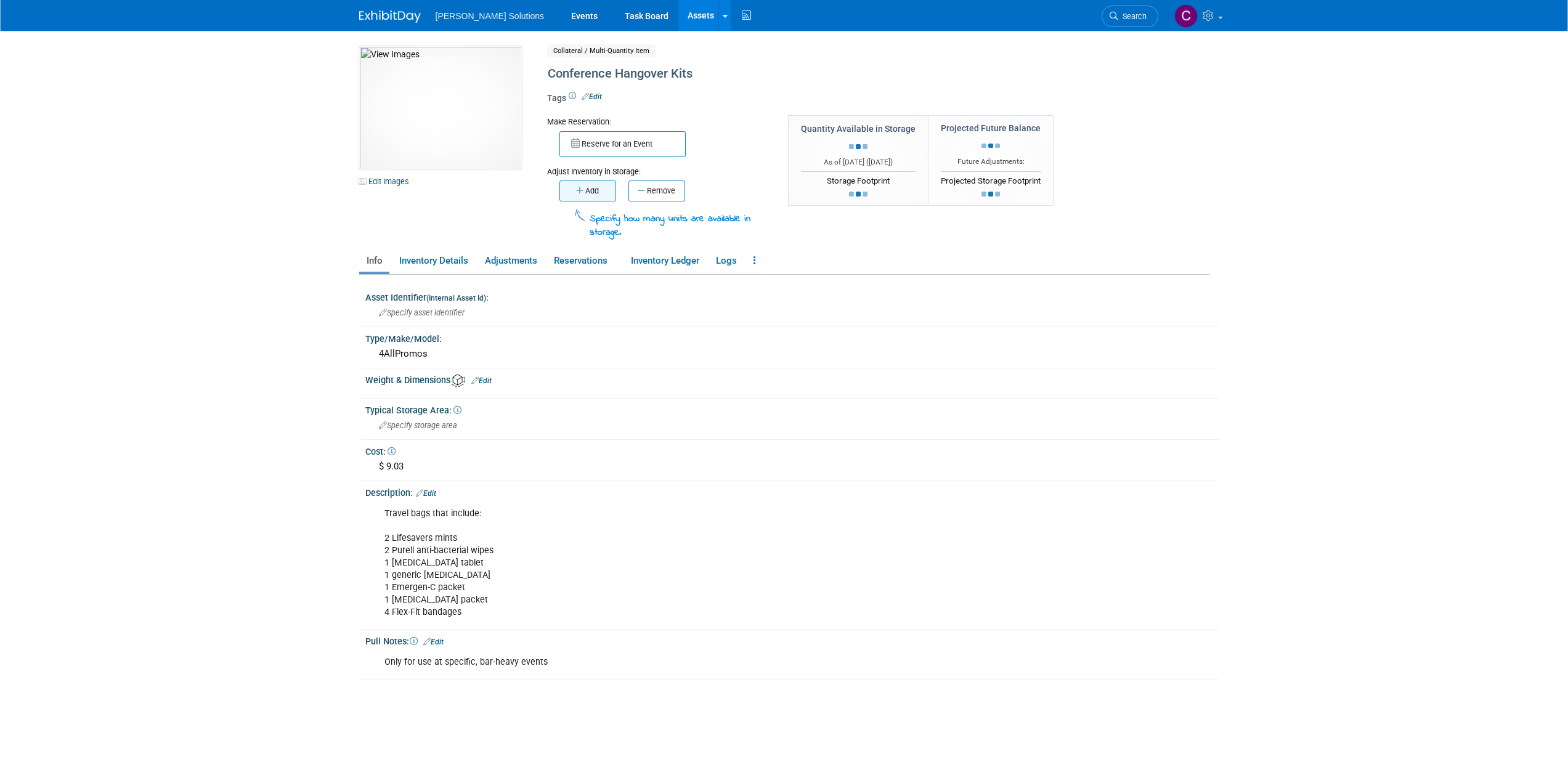
click at [597, 181] on button "Add" at bounding box center [588, 191] width 57 height 21
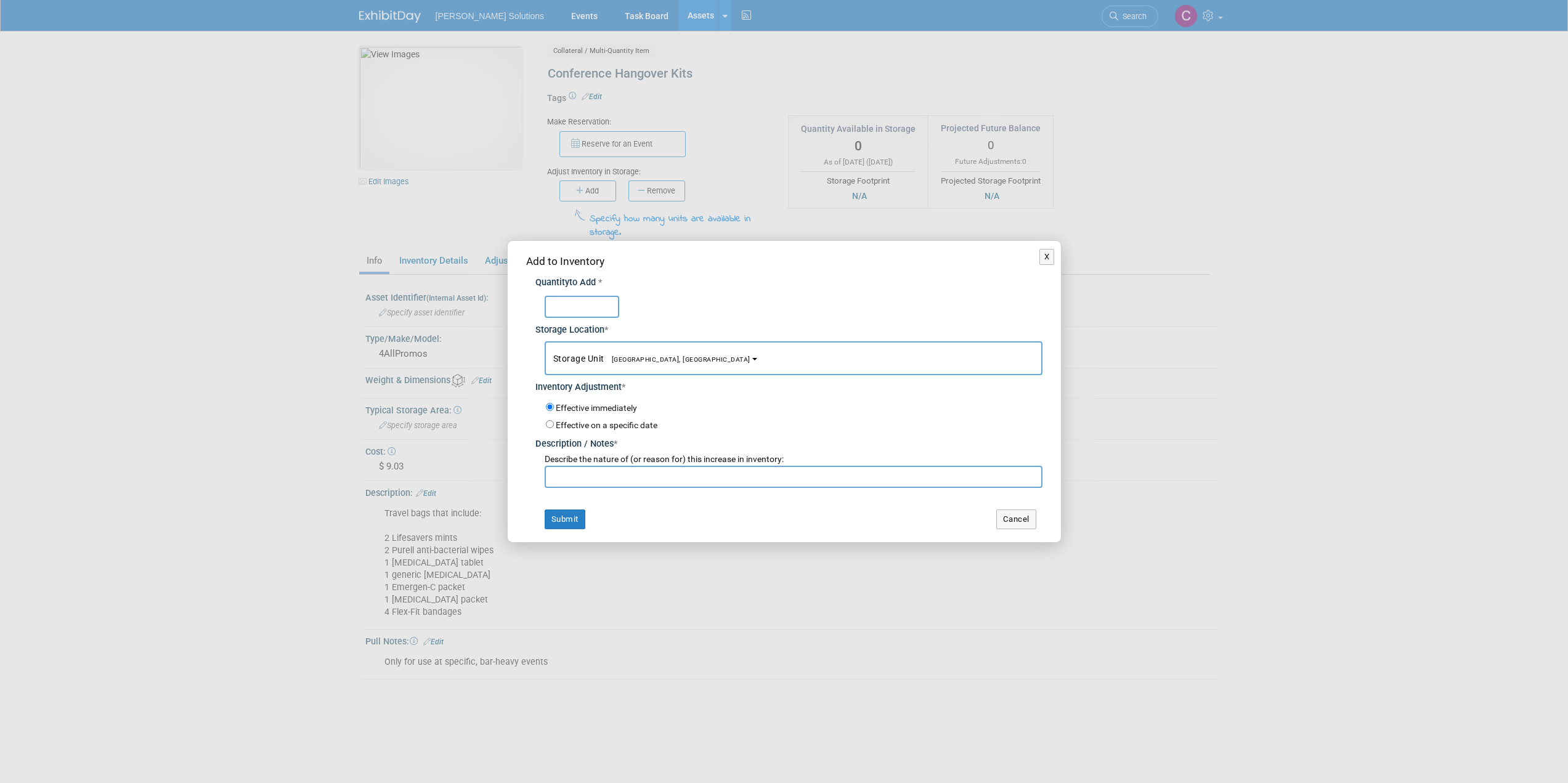
click at [584, 304] on input "text" at bounding box center [582, 307] width 74 height 22
type input "200"
click at [573, 475] on input "text" at bounding box center [794, 477] width 498 height 22
type input "intitial count"
click at [579, 516] on button "Submit" at bounding box center [565, 519] width 41 height 20
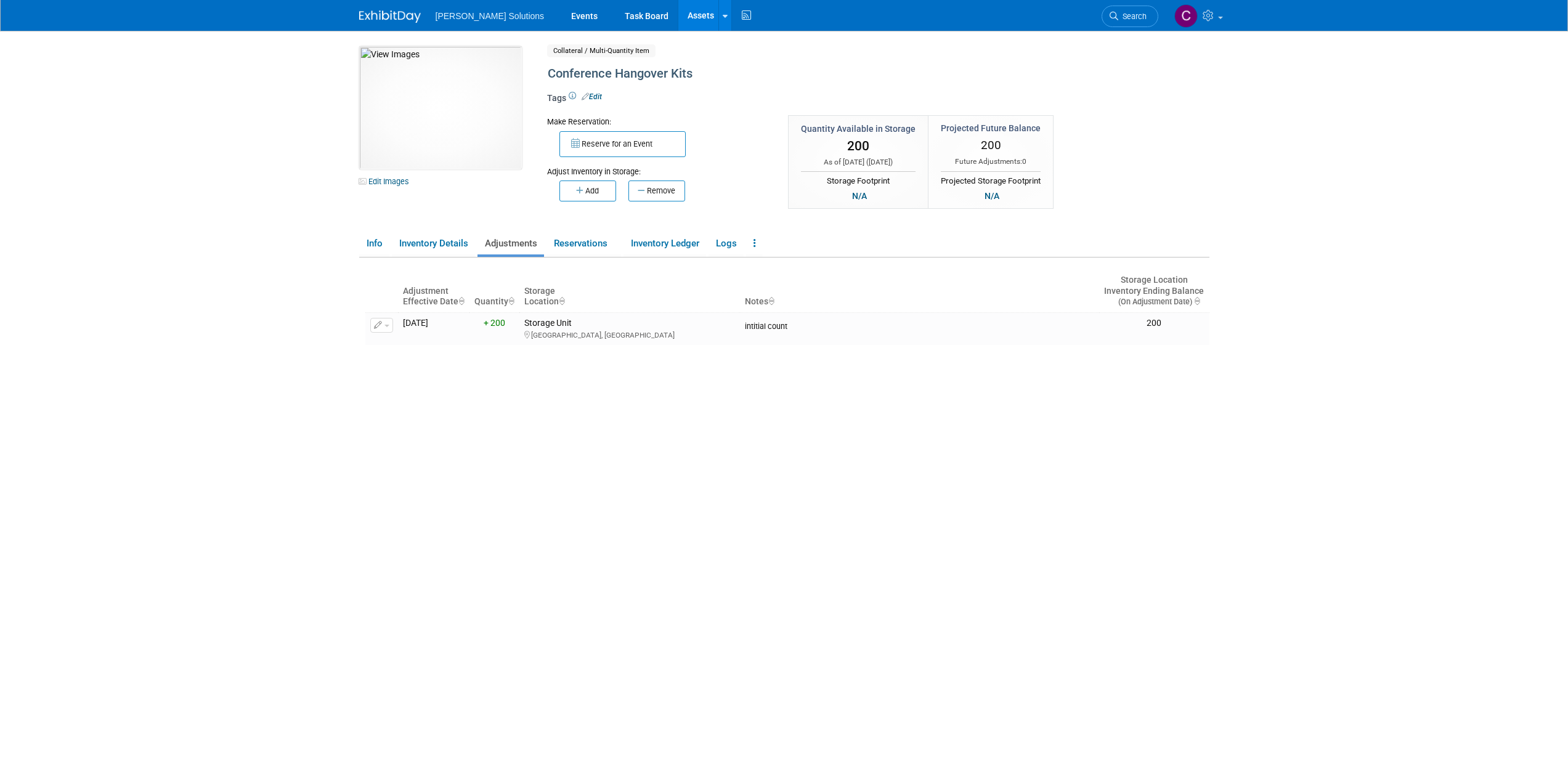
click at [376, 14] on img at bounding box center [390, 17] width 62 height 12
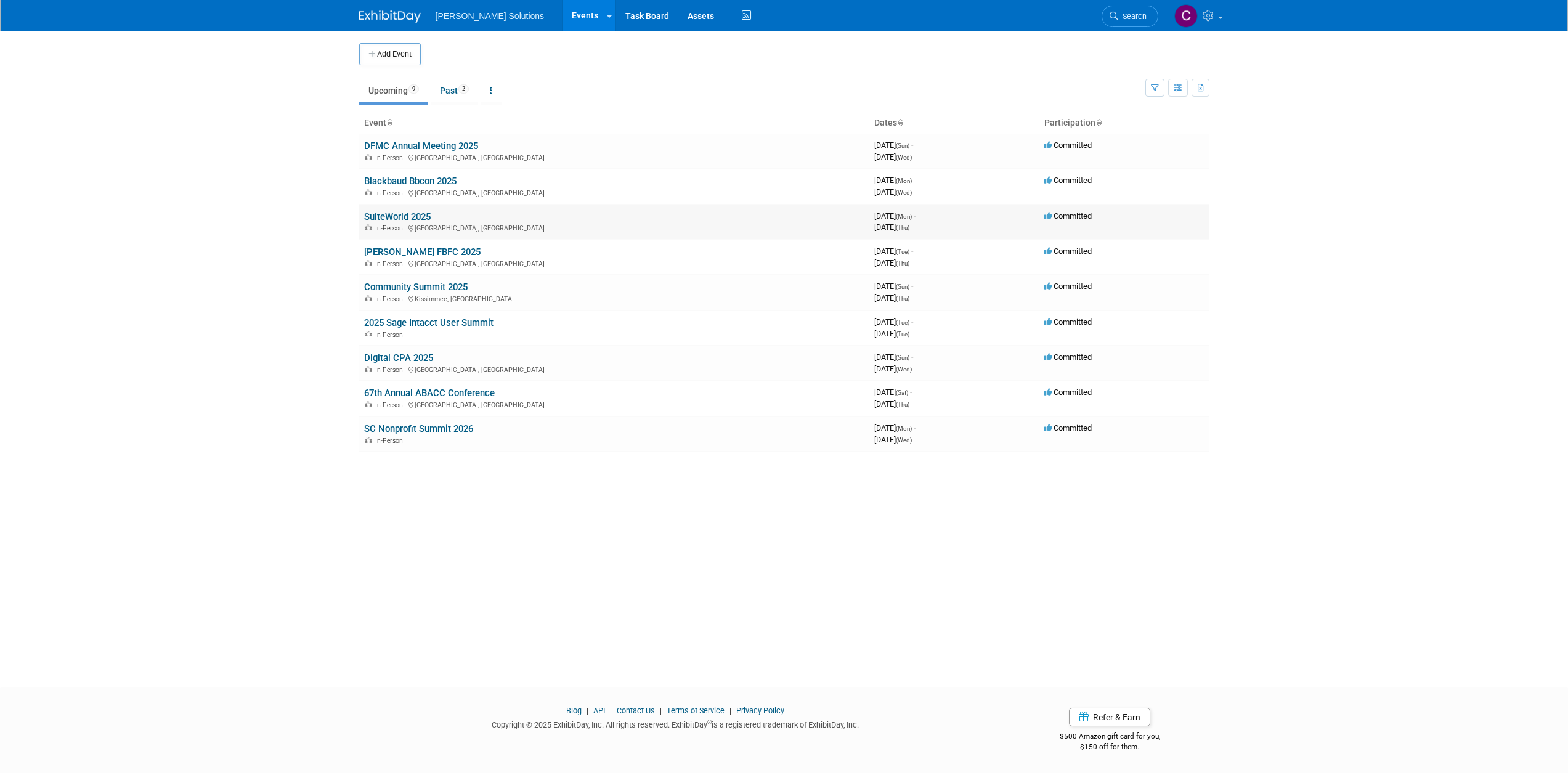
click at [393, 218] on link "SuiteWorld 2025" at bounding box center [397, 217] width 66 height 11
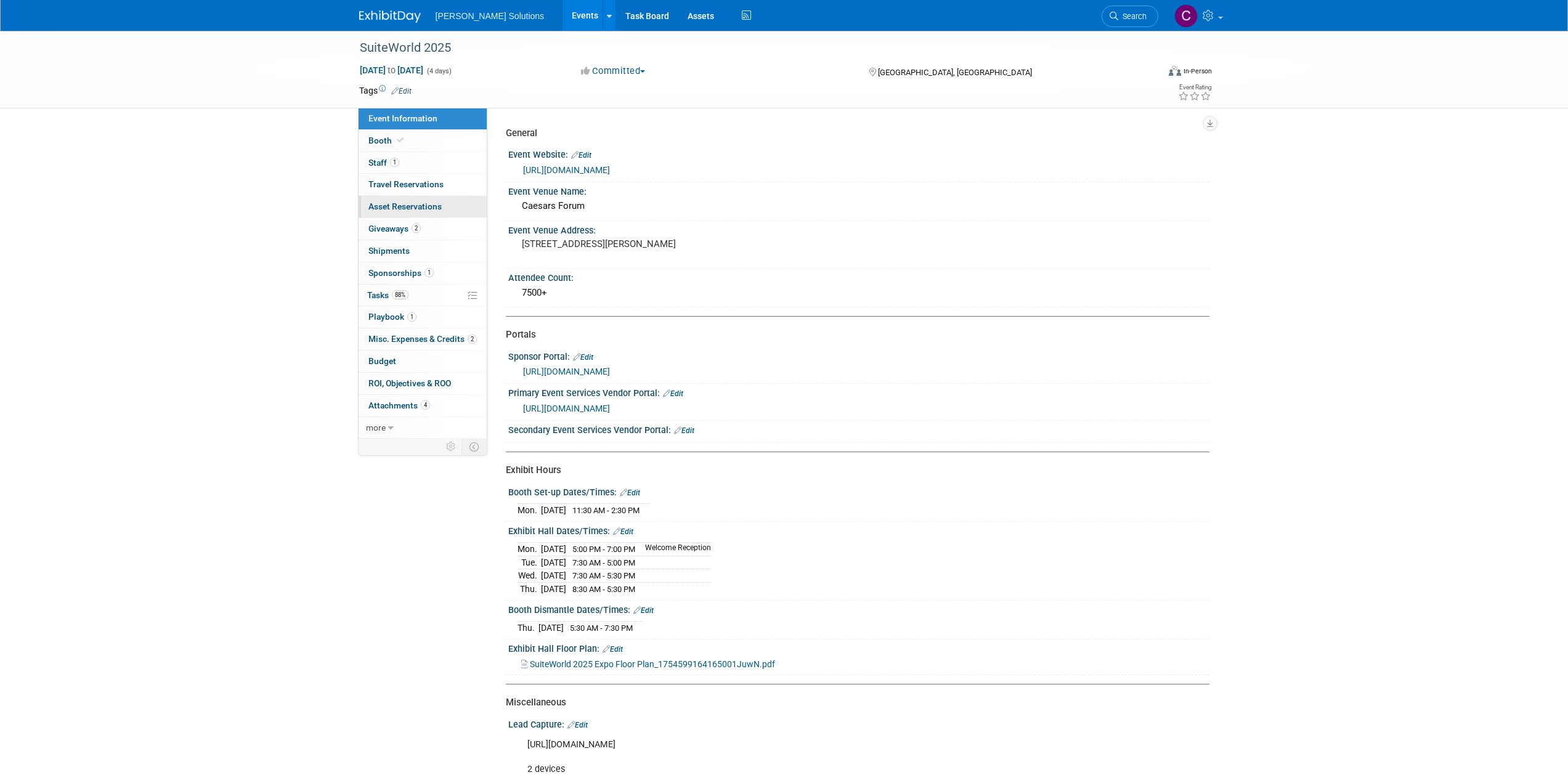
click at [395, 209] on span "Asset Reservations 0" at bounding box center [405, 206] width 73 height 10
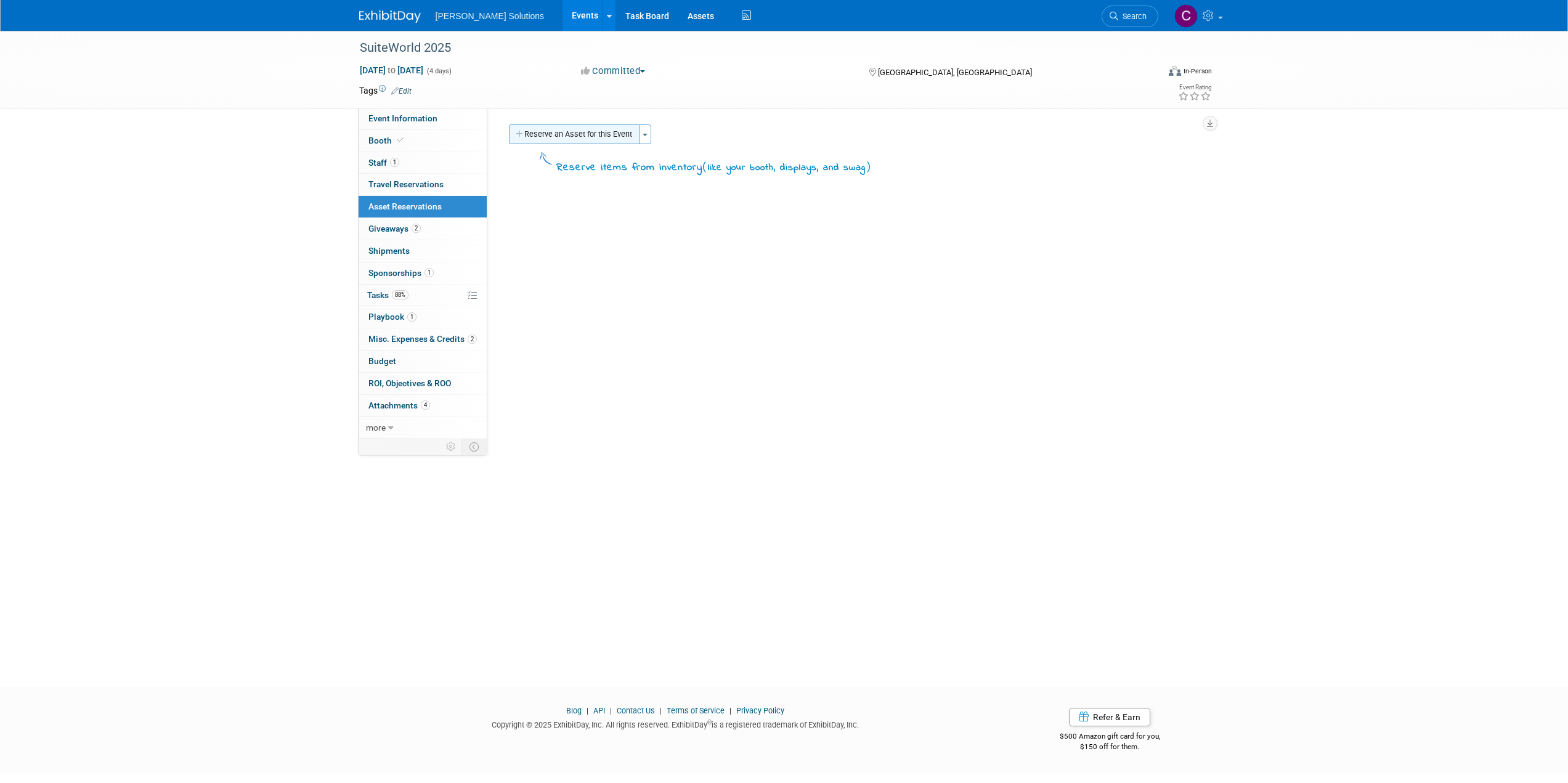
click at [571, 129] on button "Reserve an Asset for this Event" at bounding box center [574, 134] width 131 height 20
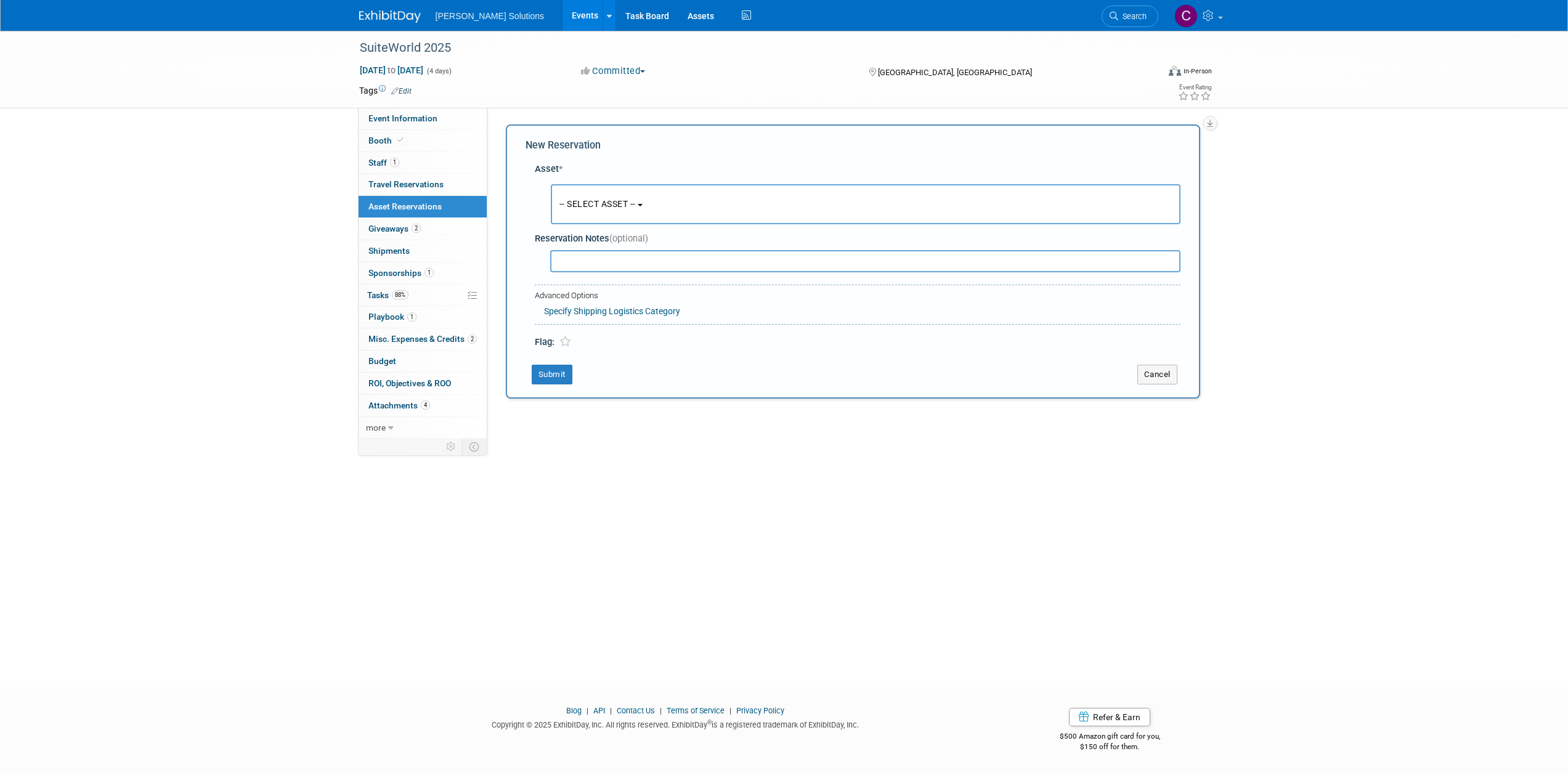
click at [594, 205] on span "-- SELECT ASSET --" at bounding box center [597, 204] width 76 height 10
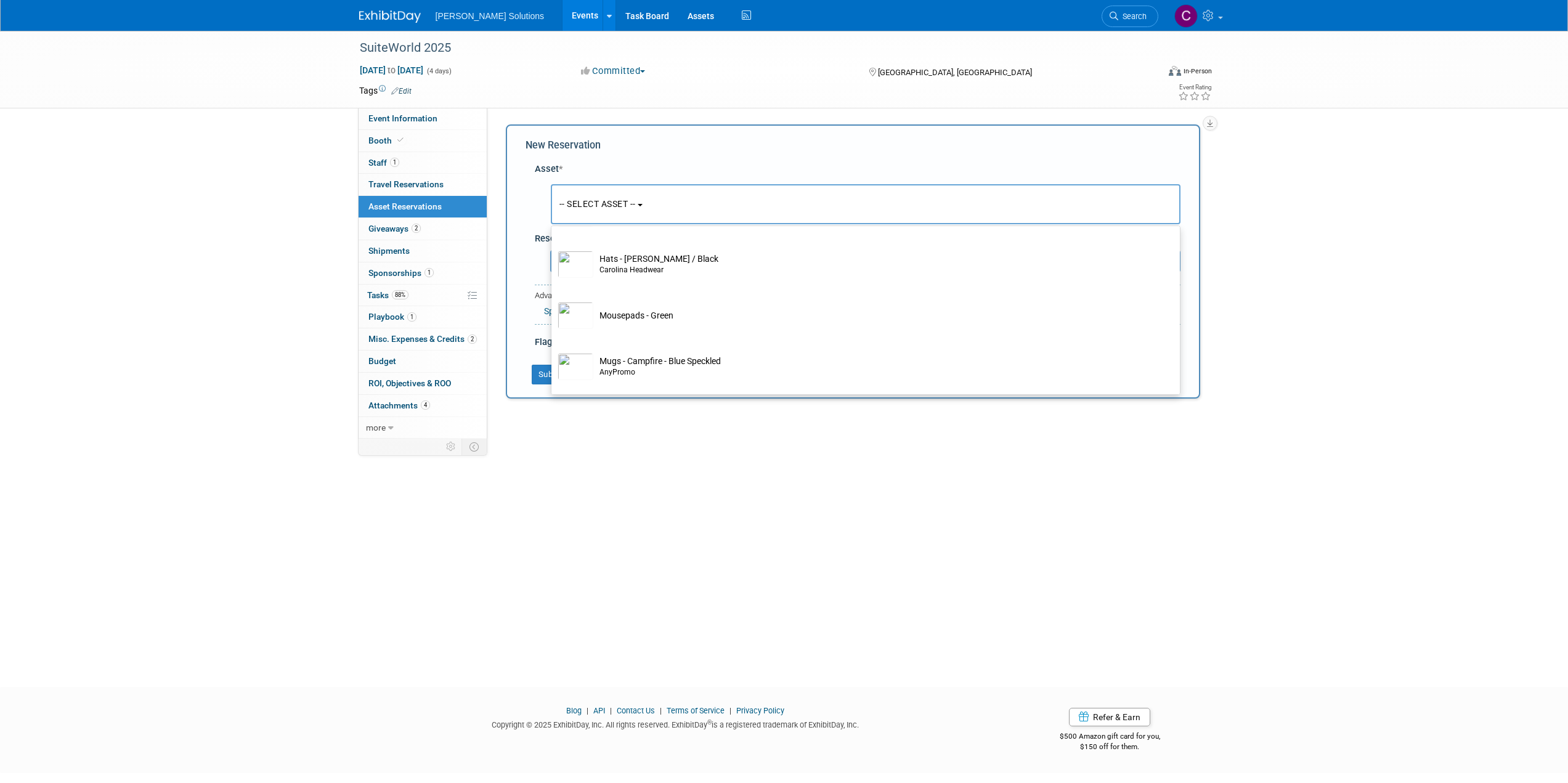
scroll to position [431, 0]
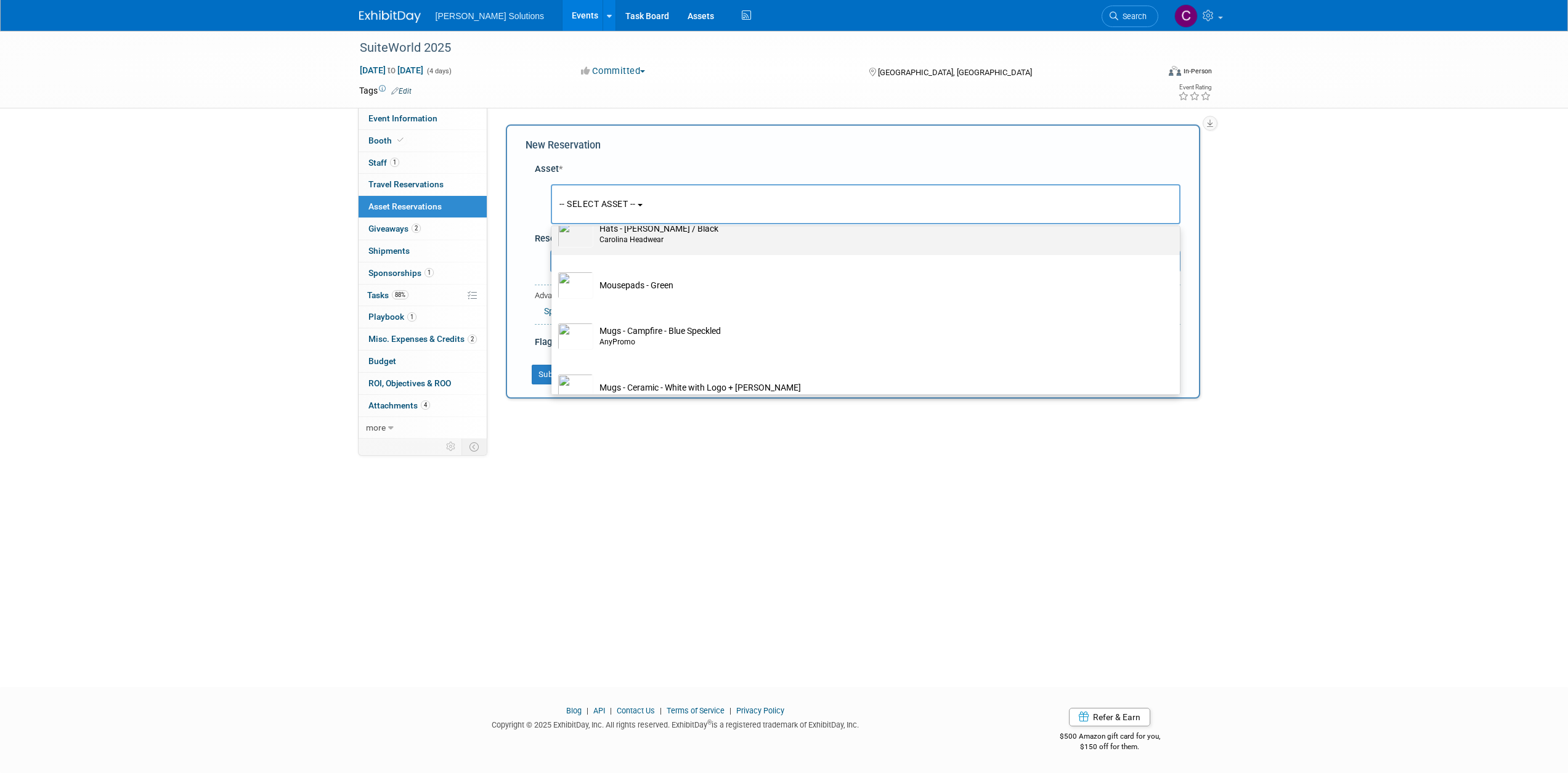
click at [645, 240] on div "Carolina Headwear" at bounding box center [877, 240] width 556 height 11
click at [553, 218] on input "Hats - [PERSON_NAME] / Black Carolina Headwear" at bounding box center [549, 214] width 8 height 8
select select "10729355"
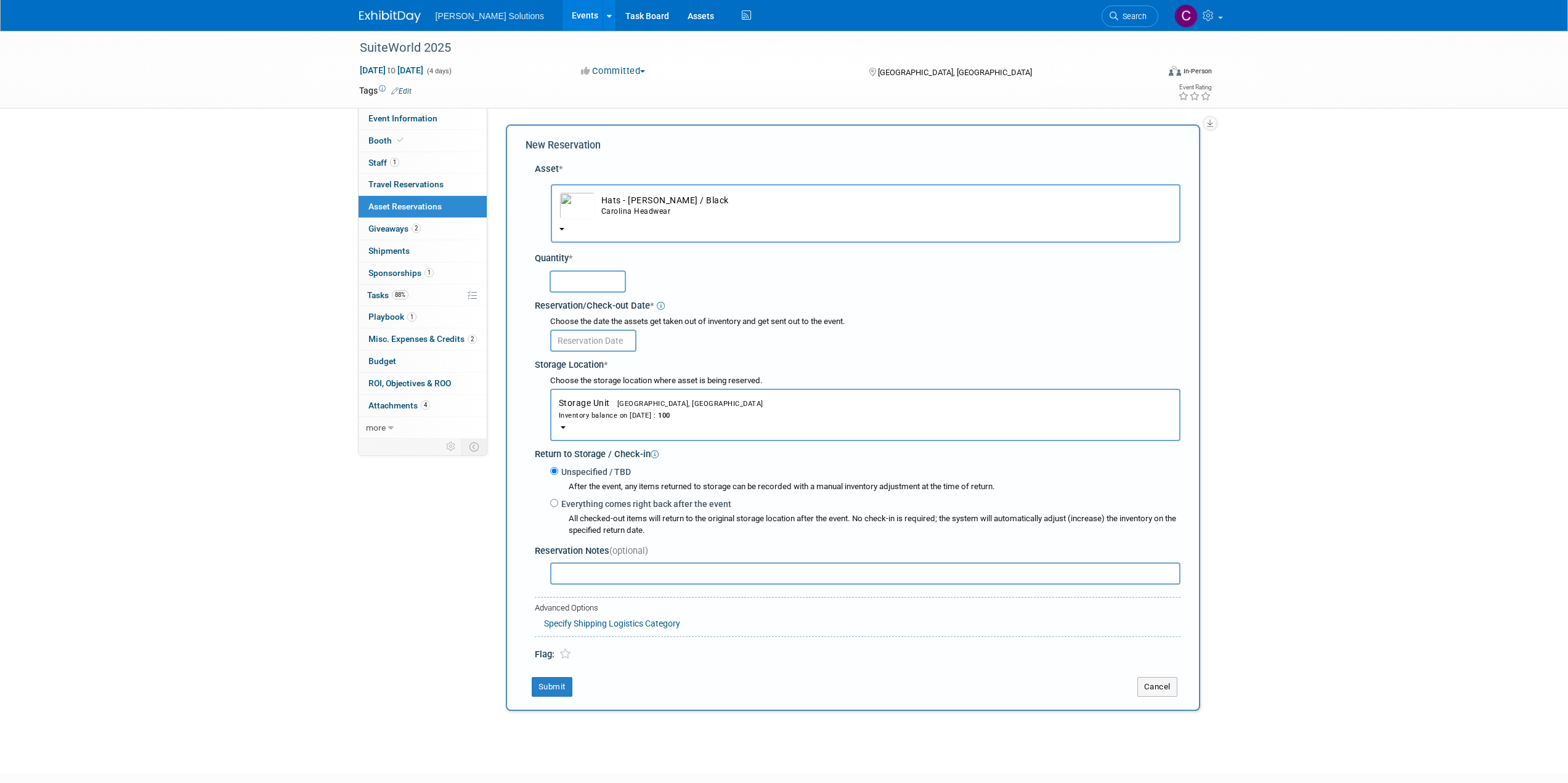
click at [585, 290] on input "text" at bounding box center [587, 282] width 76 height 22
type input "100"
click at [594, 346] on input "text" at bounding box center [593, 341] width 86 height 22
click at [901, 294] on div "100" at bounding box center [860, 281] width 641 height 29
click at [548, 694] on button "Submit" at bounding box center [552, 687] width 41 height 20
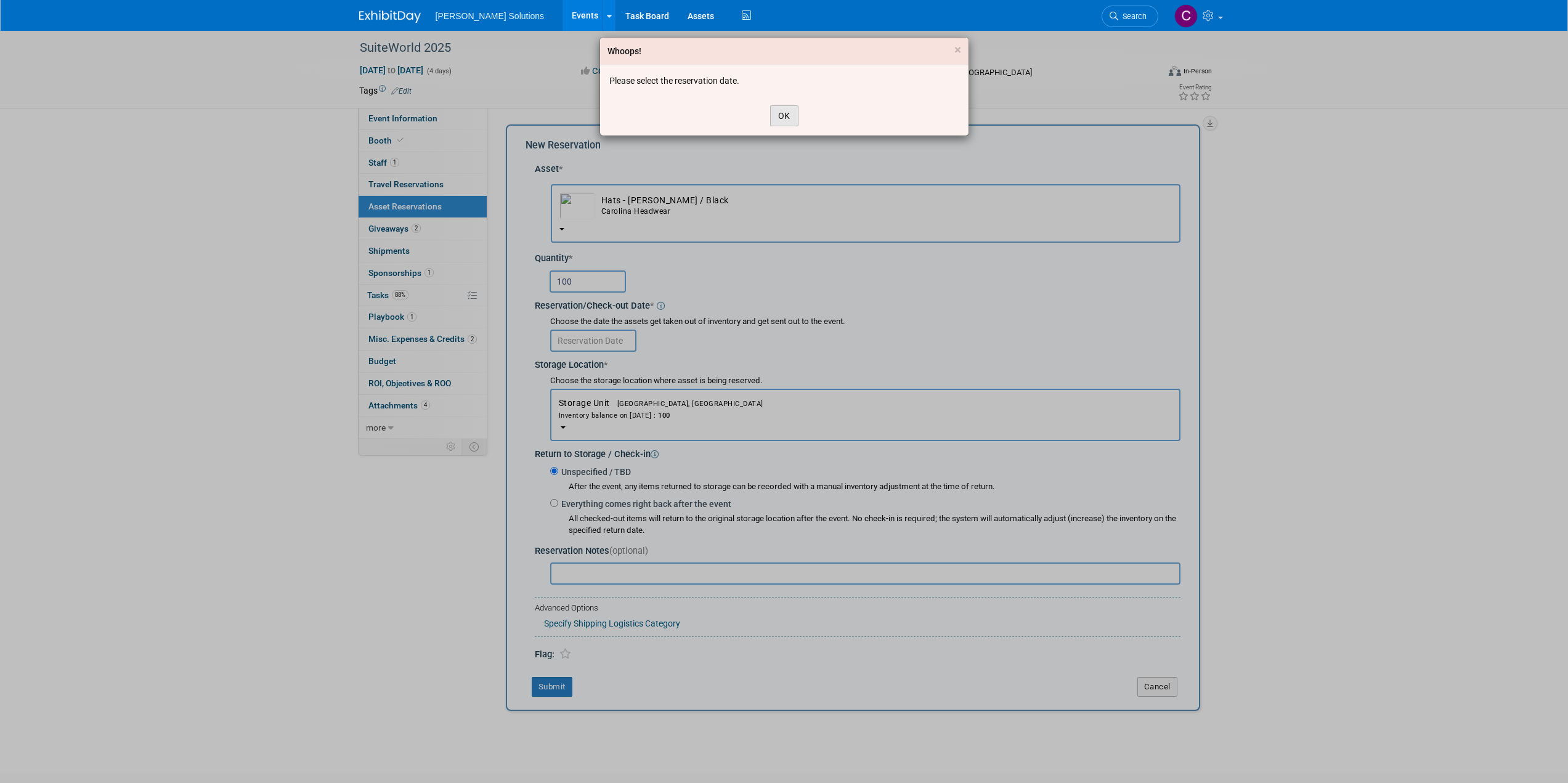
click at [786, 121] on button "OK" at bounding box center [784, 116] width 28 height 21
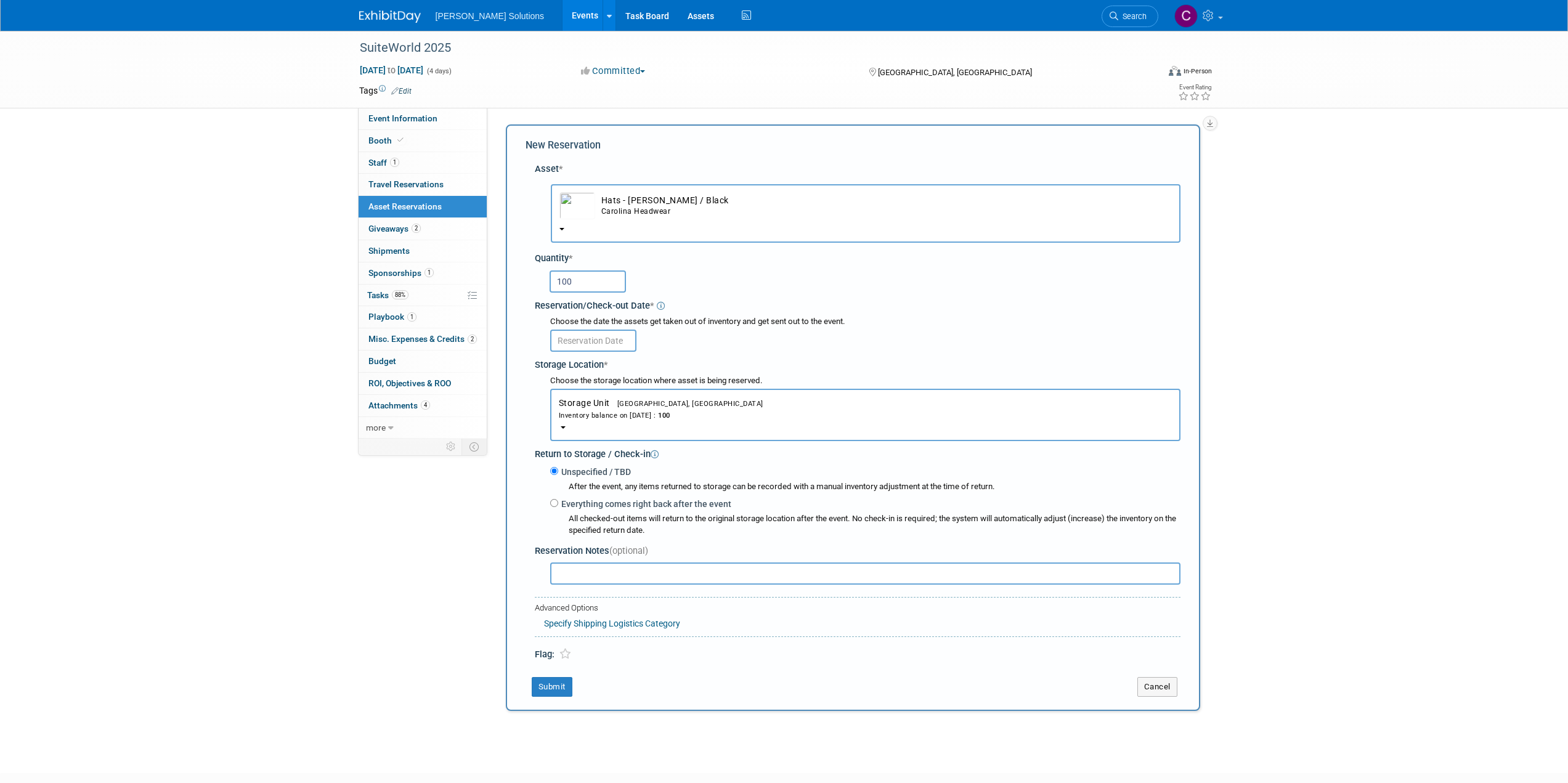
click at [605, 336] on input "text" at bounding box center [593, 341] width 86 height 22
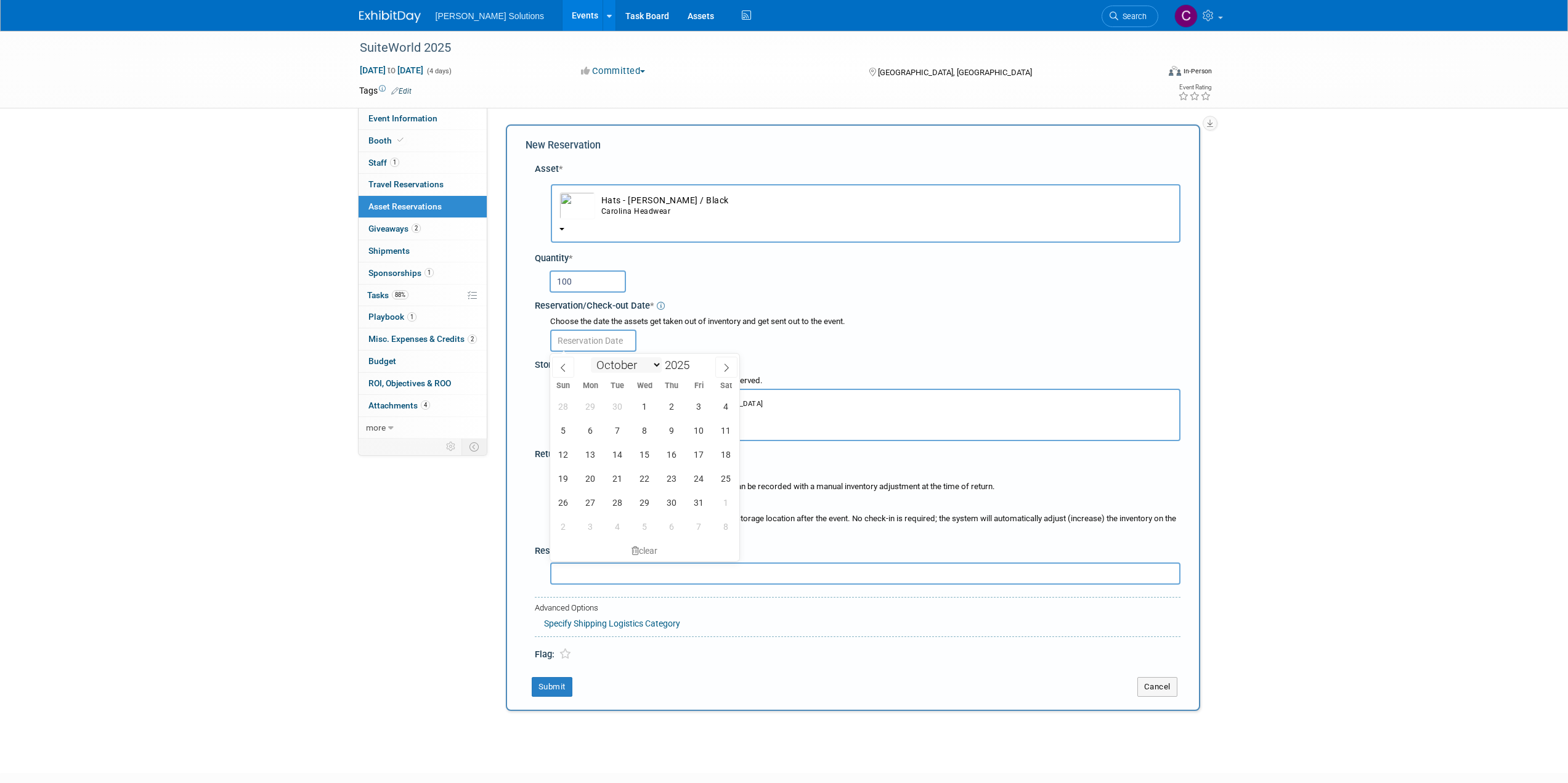
click at [649, 365] on select "January February March April May June July August September October November De…" at bounding box center [626, 365] width 71 height 15
click at [734, 371] on span at bounding box center [727, 367] width 22 height 21
click at [573, 369] on span at bounding box center [563, 367] width 22 height 21
select select "9"
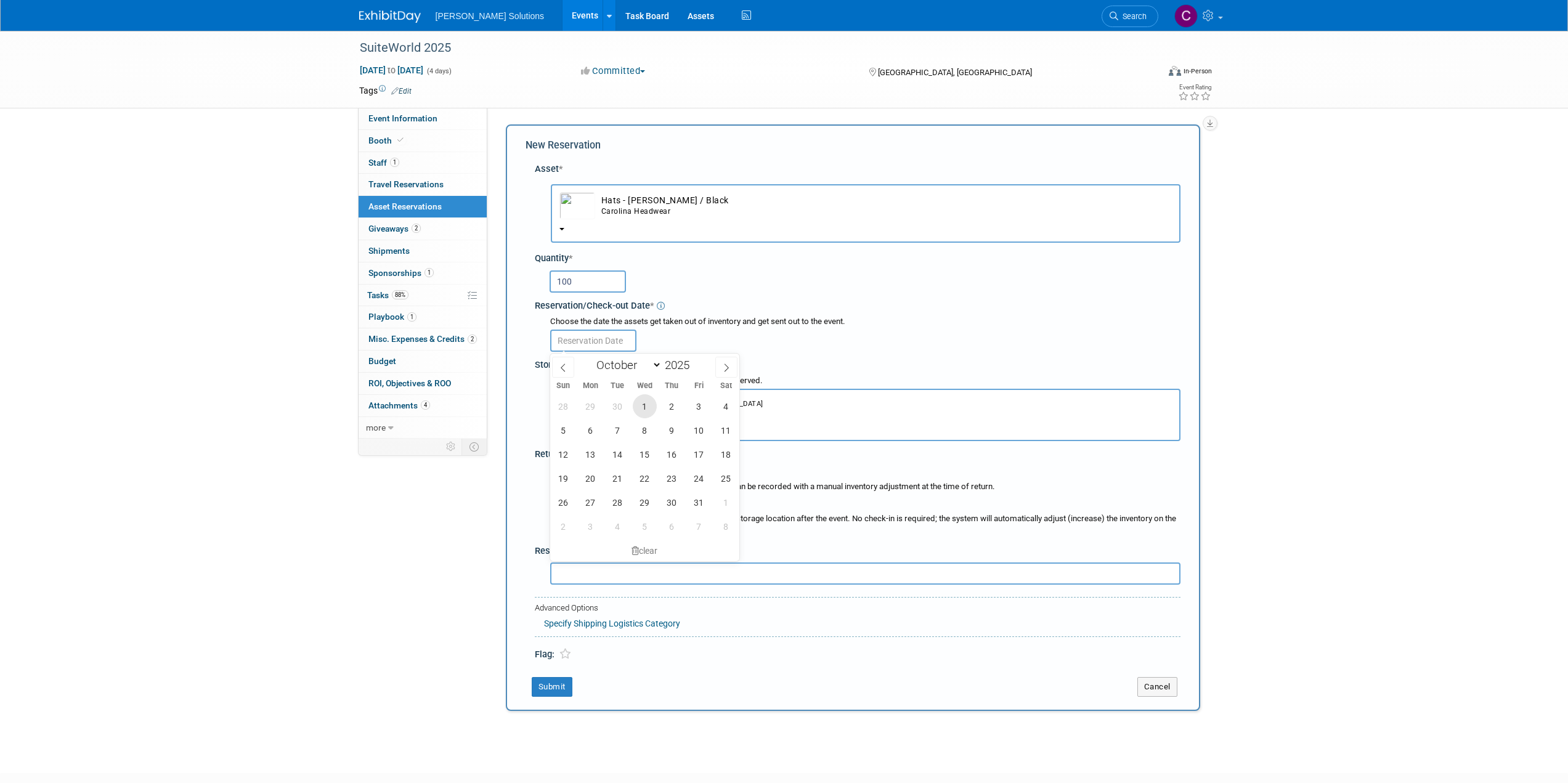
click at [646, 408] on span "1" at bounding box center [644, 406] width 24 height 24
type input "[DATE]"
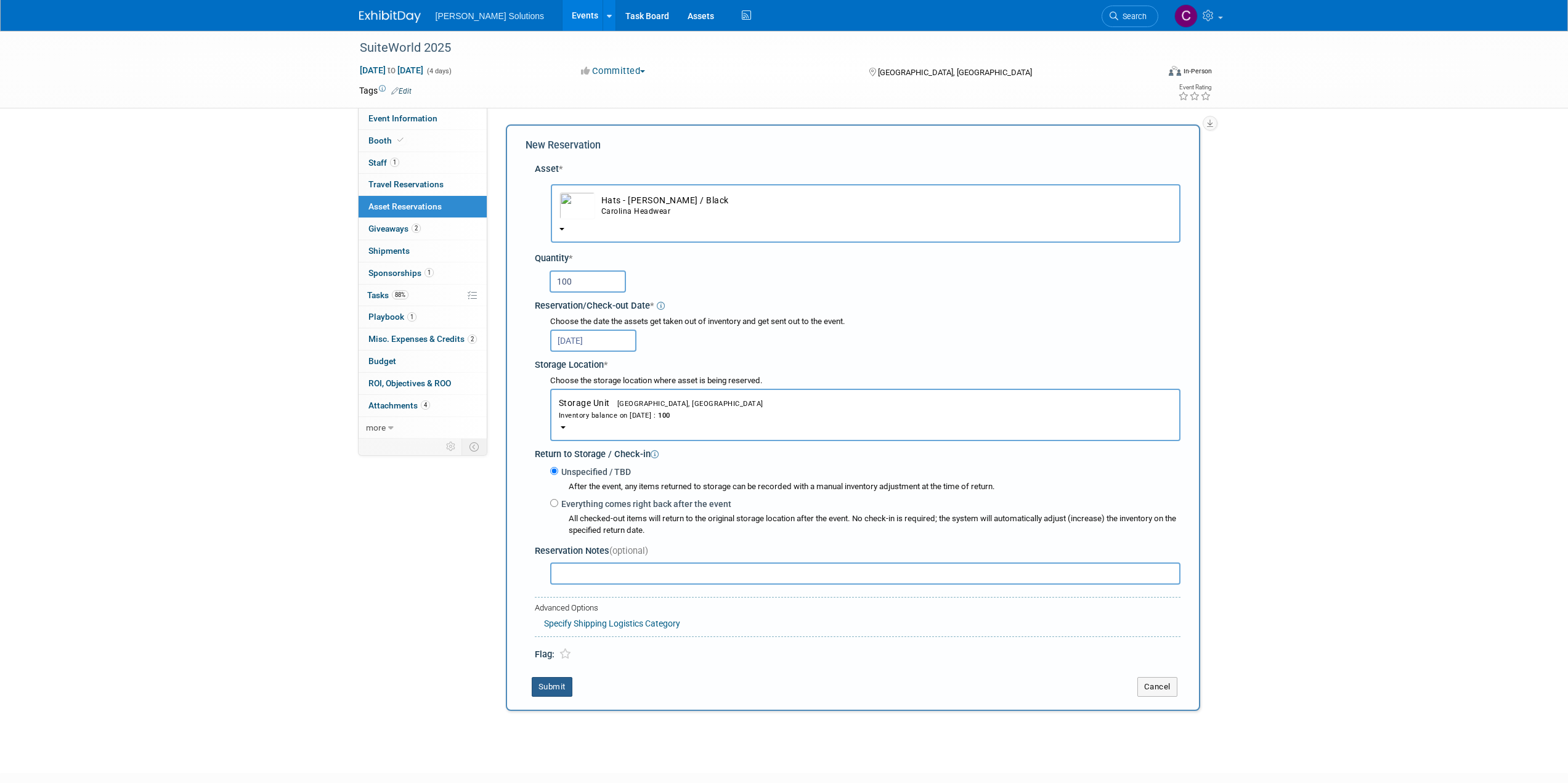
click at [565, 694] on button "Submit" at bounding box center [552, 687] width 41 height 20
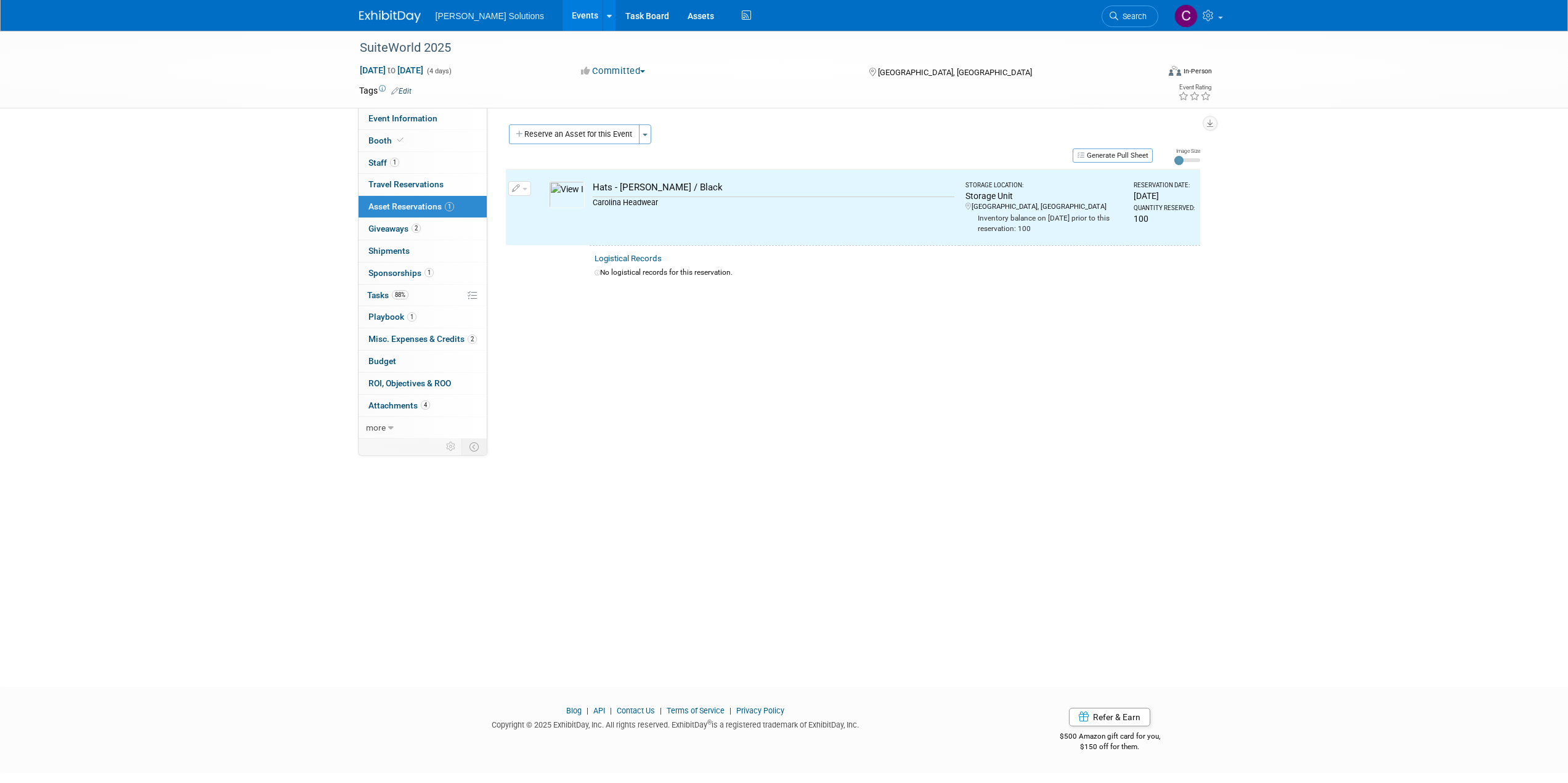
click at [580, 141] on button "Reserve an Asset for this Event" at bounding box center [574, 134] width 131 height 20
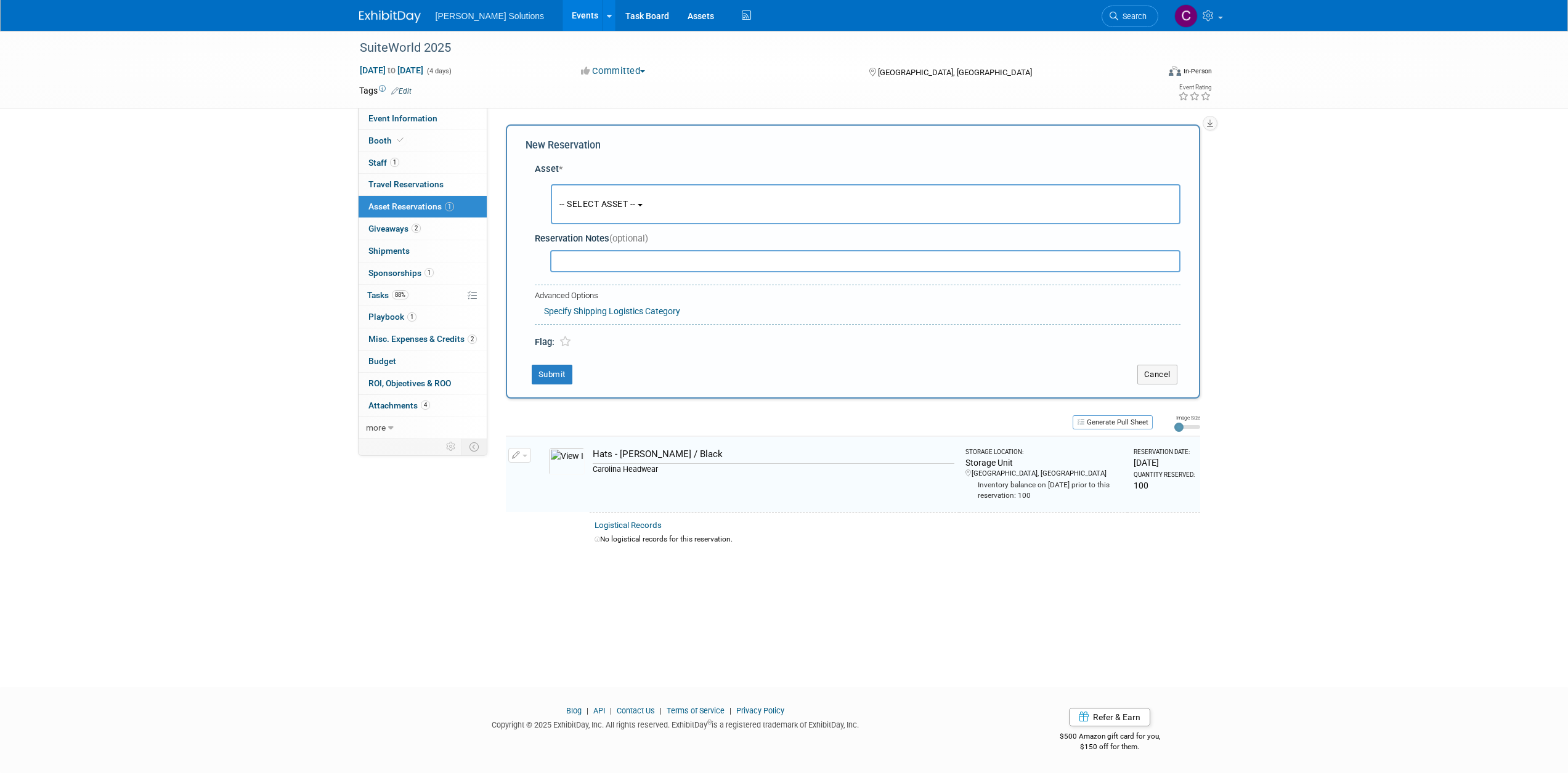
click at [596, 207] on span "-- SELECT ASSET --" at bounding box center [597, 204] width 76 height 10
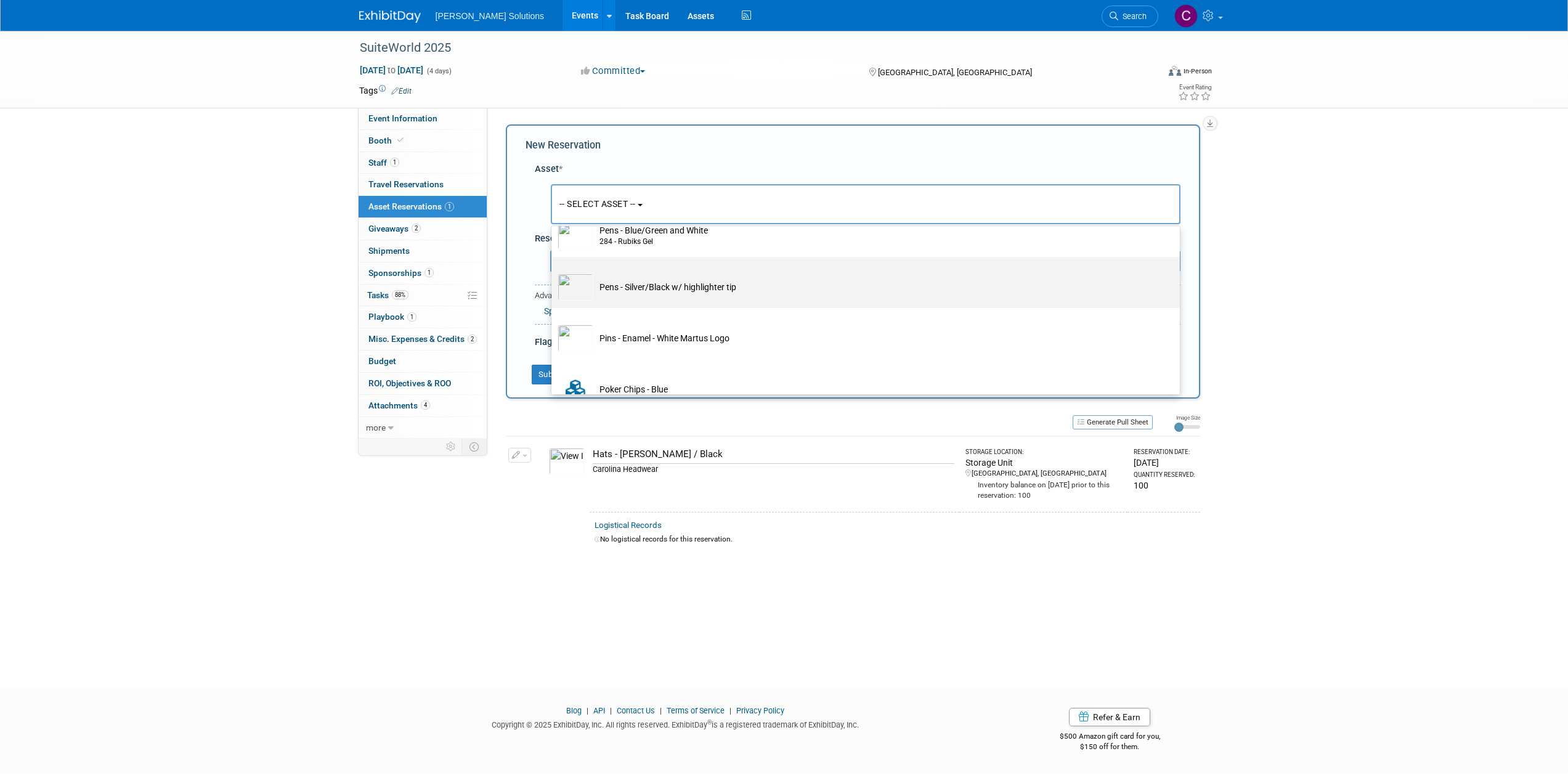
scroll to position [862, 0]
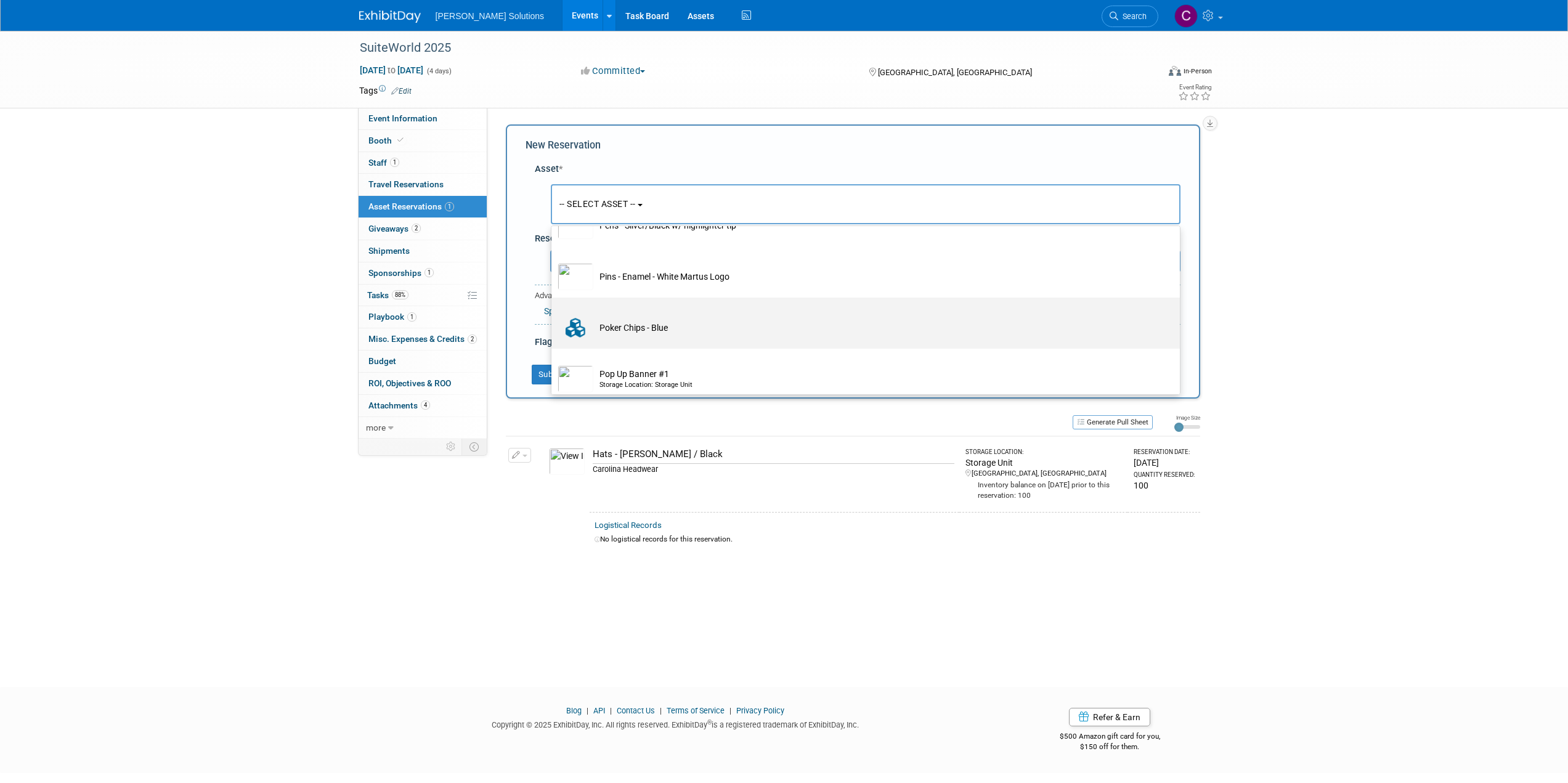
click at [619, 329] on td "Poker Chips - Blue" at bounding box center [875, 328] width 562 height 27
click at [553, 313] on input "Poker Chips - Blue" at bounding box center [549, 308] width 8 height 8
select select "10729356"
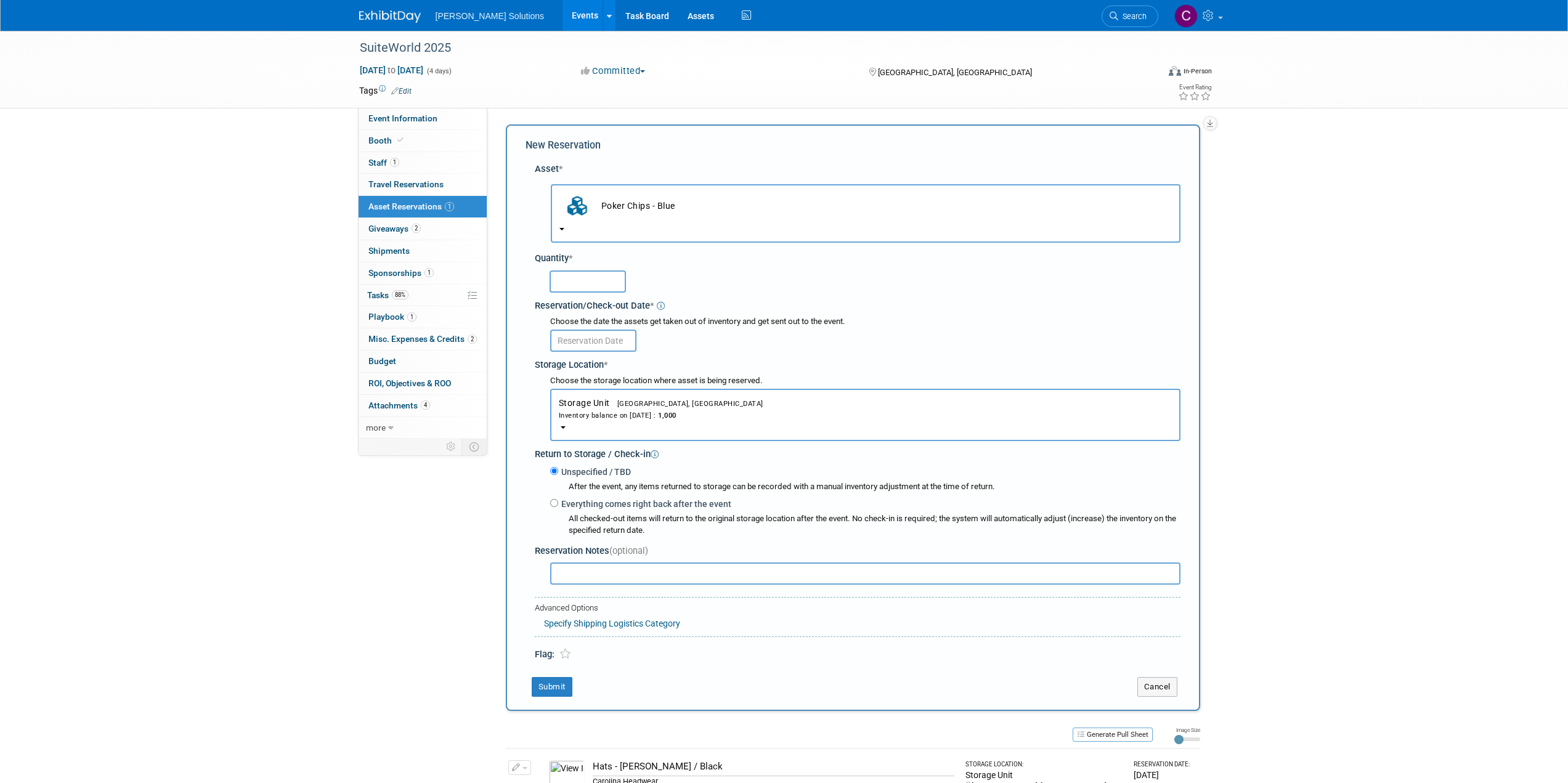
click at [586, 286] on input "text" at bounding box center [587, 282] width 76 height 22
type input "1000"
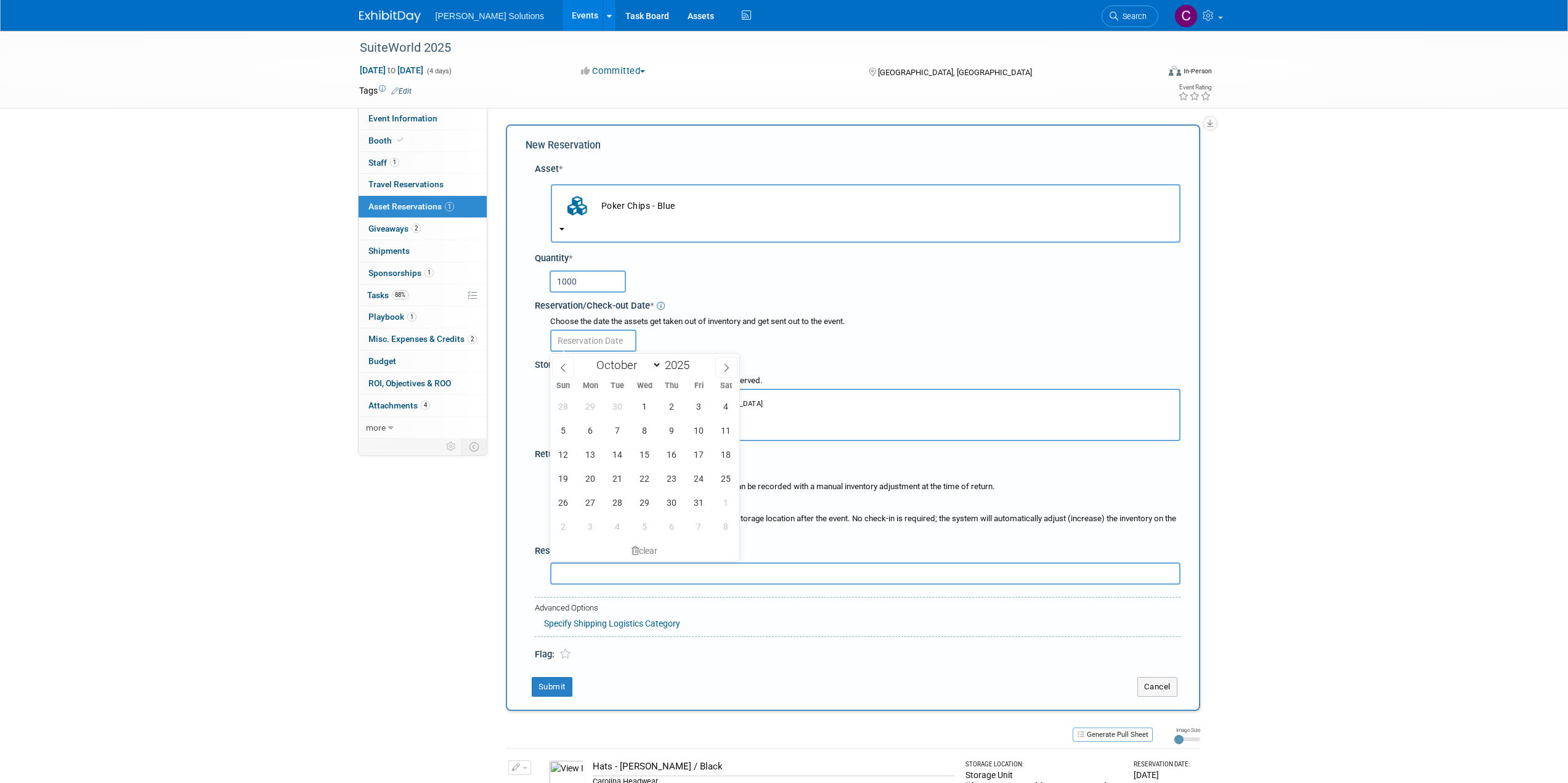
click at [597, 345] on input "text" at bounding box center [593, 341] width 86 height 22
click at [646, 401] on span "1" at bounding box center [644, 406] width 24 height 24
type input "[DATE]"
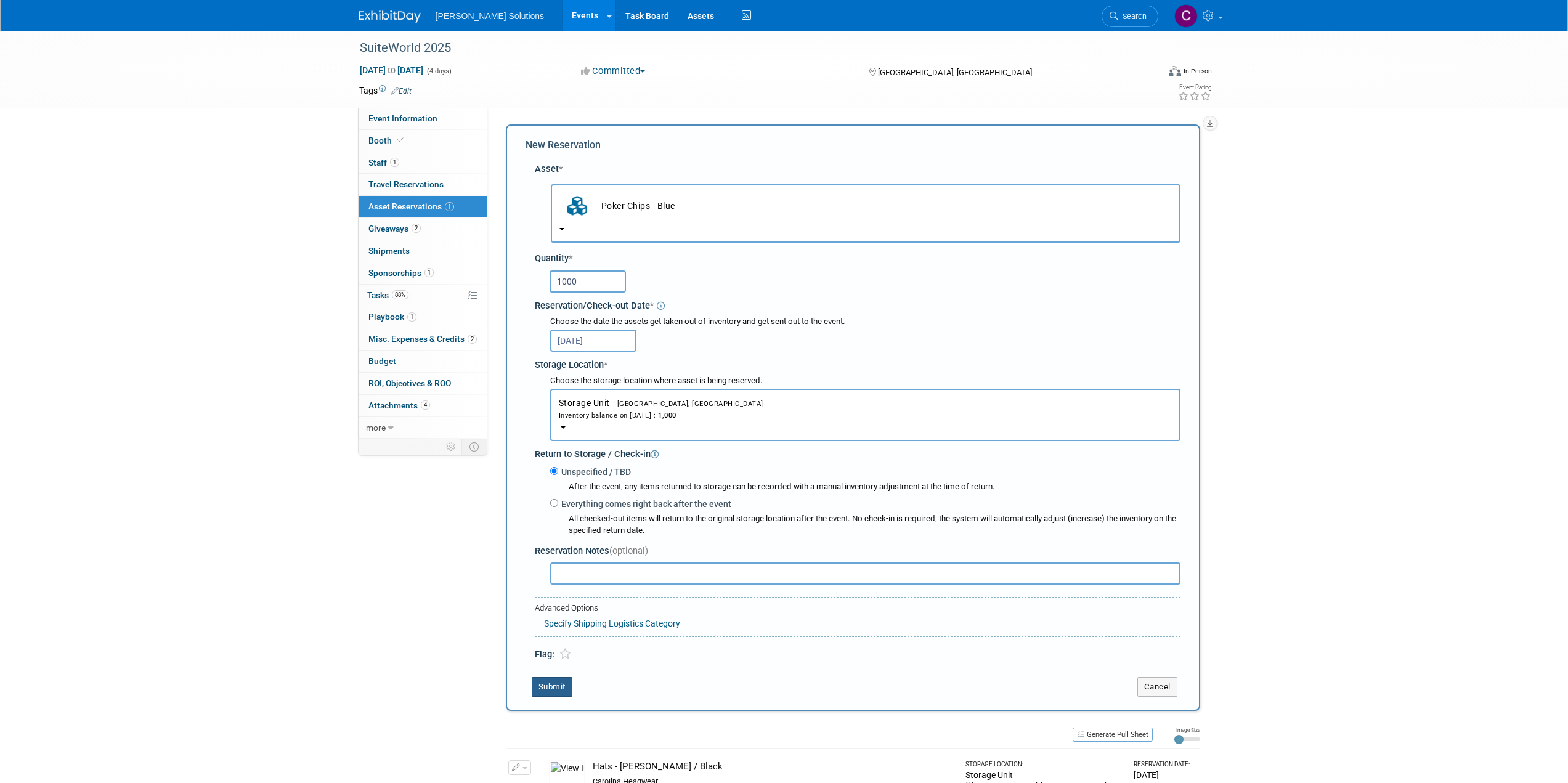
click at [562, 688] on button "Submit" at bounding box center [552, 687] width 41 height 20
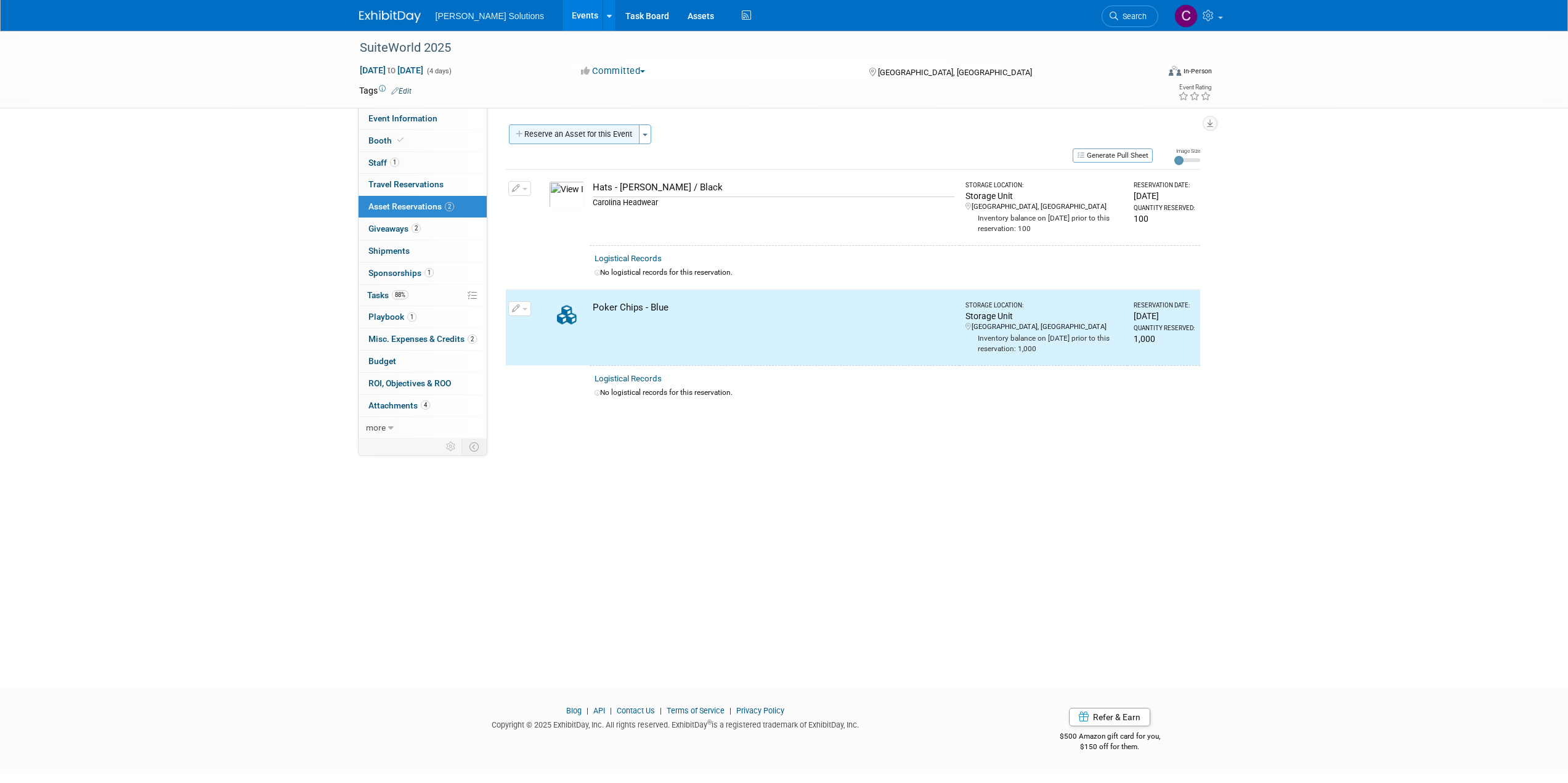
click at [578, 138] on button "Reserve an Asset for this Event" at bounding box center [574, 134] width 131 height 20
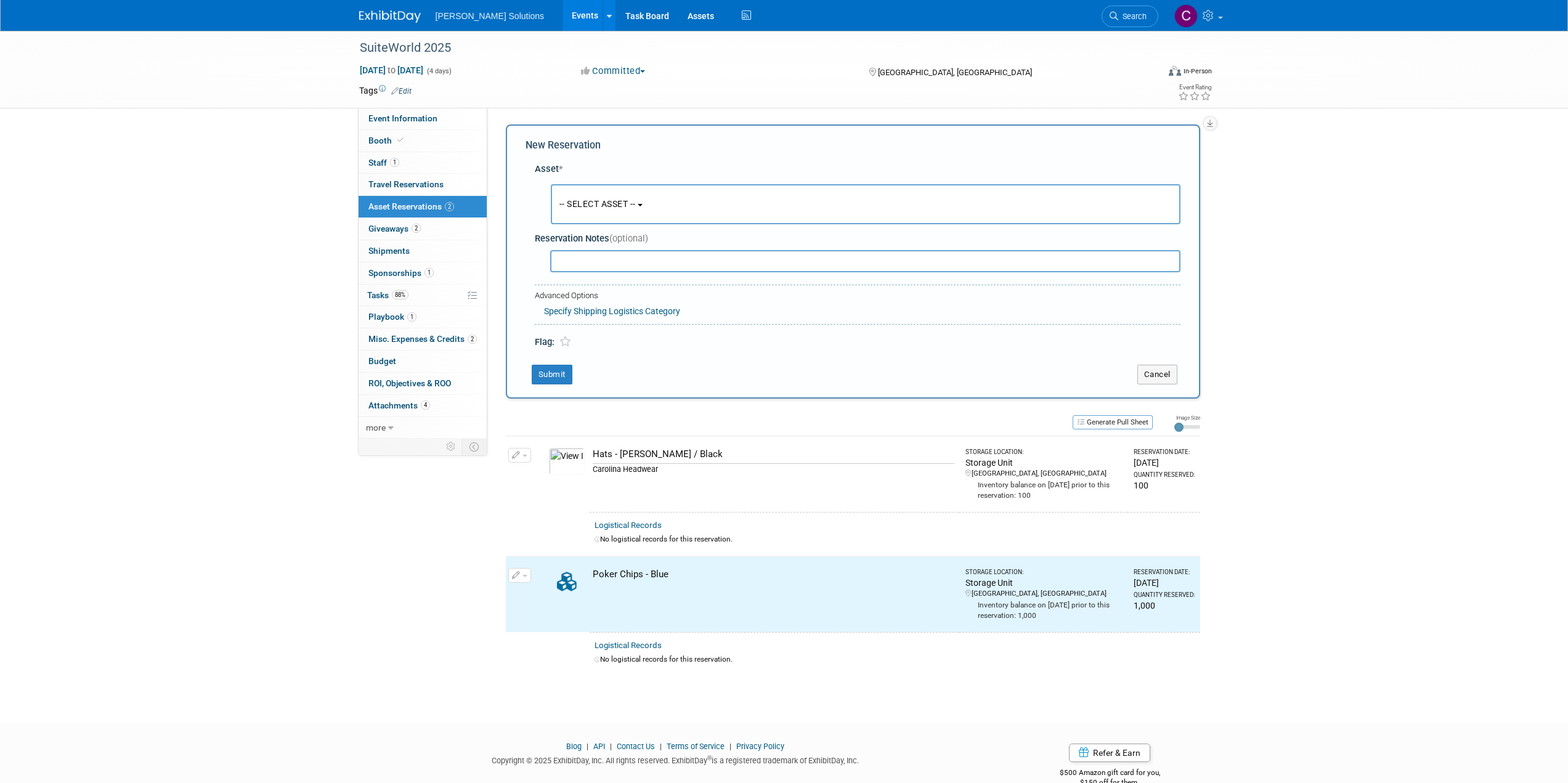
scroll to position [12, 0]
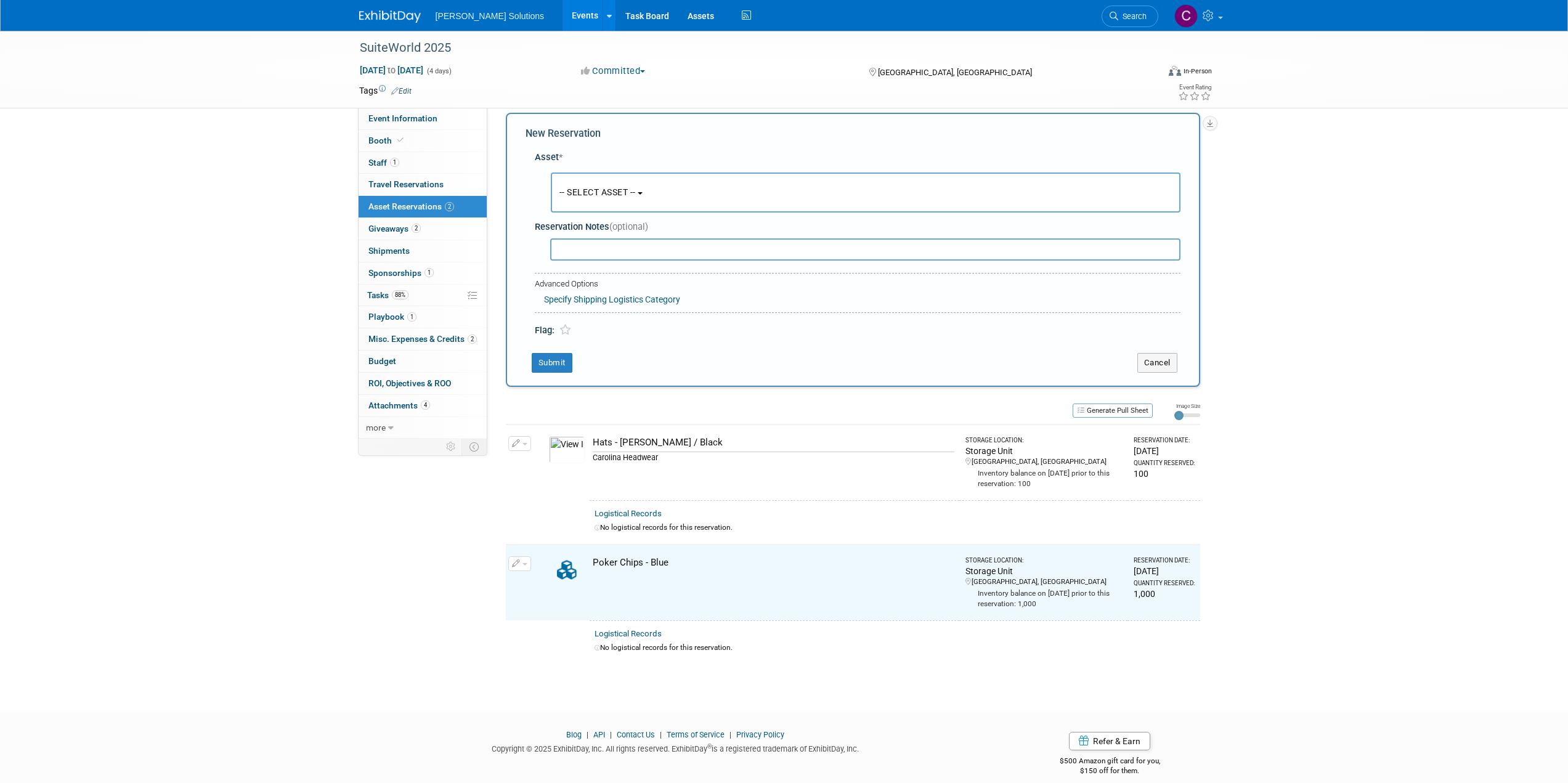
click at [618, 198] on button "-- SELECT ASSET --" at bounding box center [865, 193] width 630 height 40
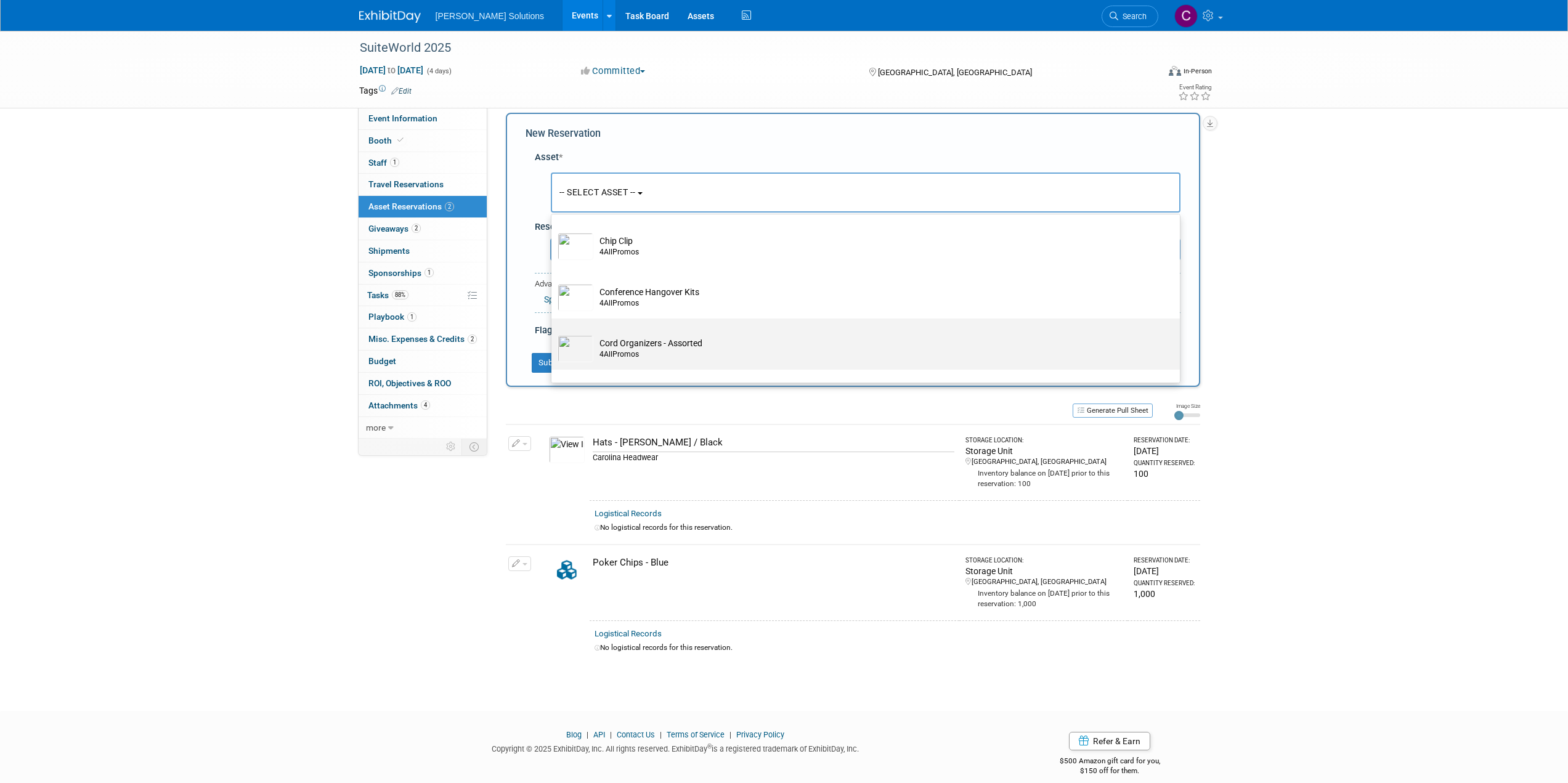
scroll to position [308, 0]
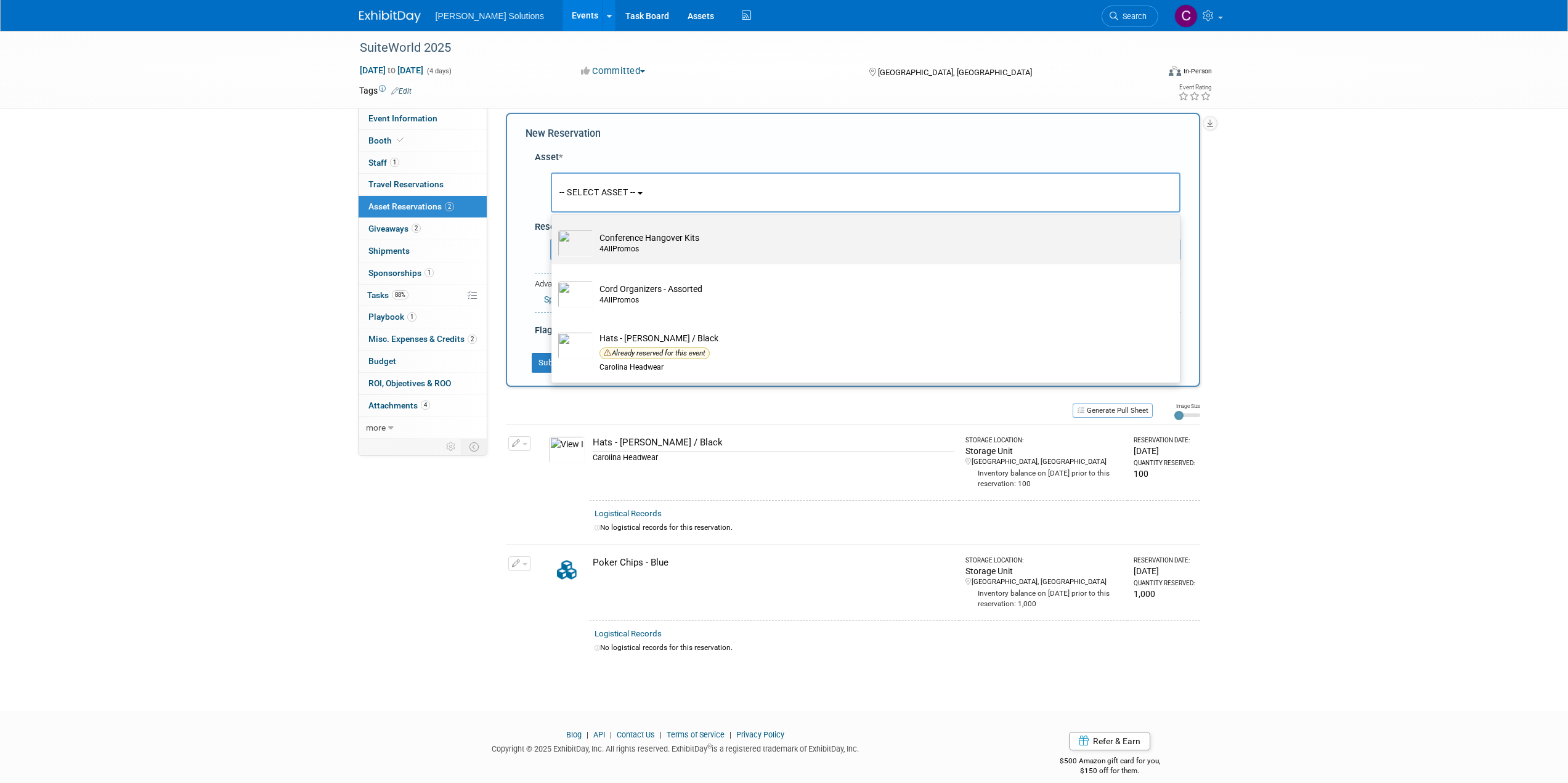
click at [659, 246] on td "Conference Hangover Kits 4AllPromos" at bounding box center [875, 243] width 562 height 27
click at [553, 228] on input "Conference Hangover Kits 4AllPromos" at bounding box center [549, 223] width 8 height 8
select select "10729354"
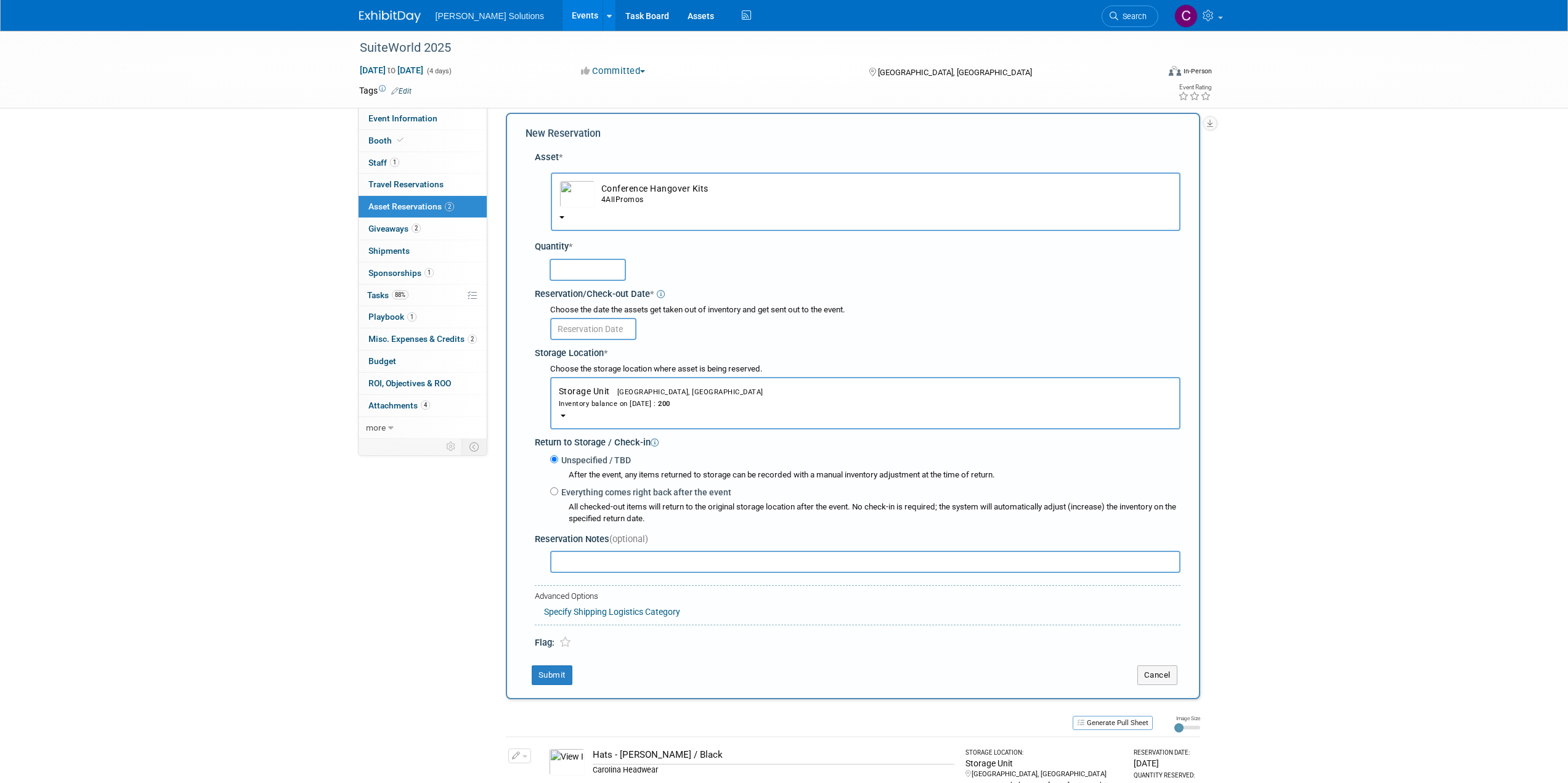
click at [601, 270] on input "text" at bounding box center [587, 270] width 76 height 22
type input "200"
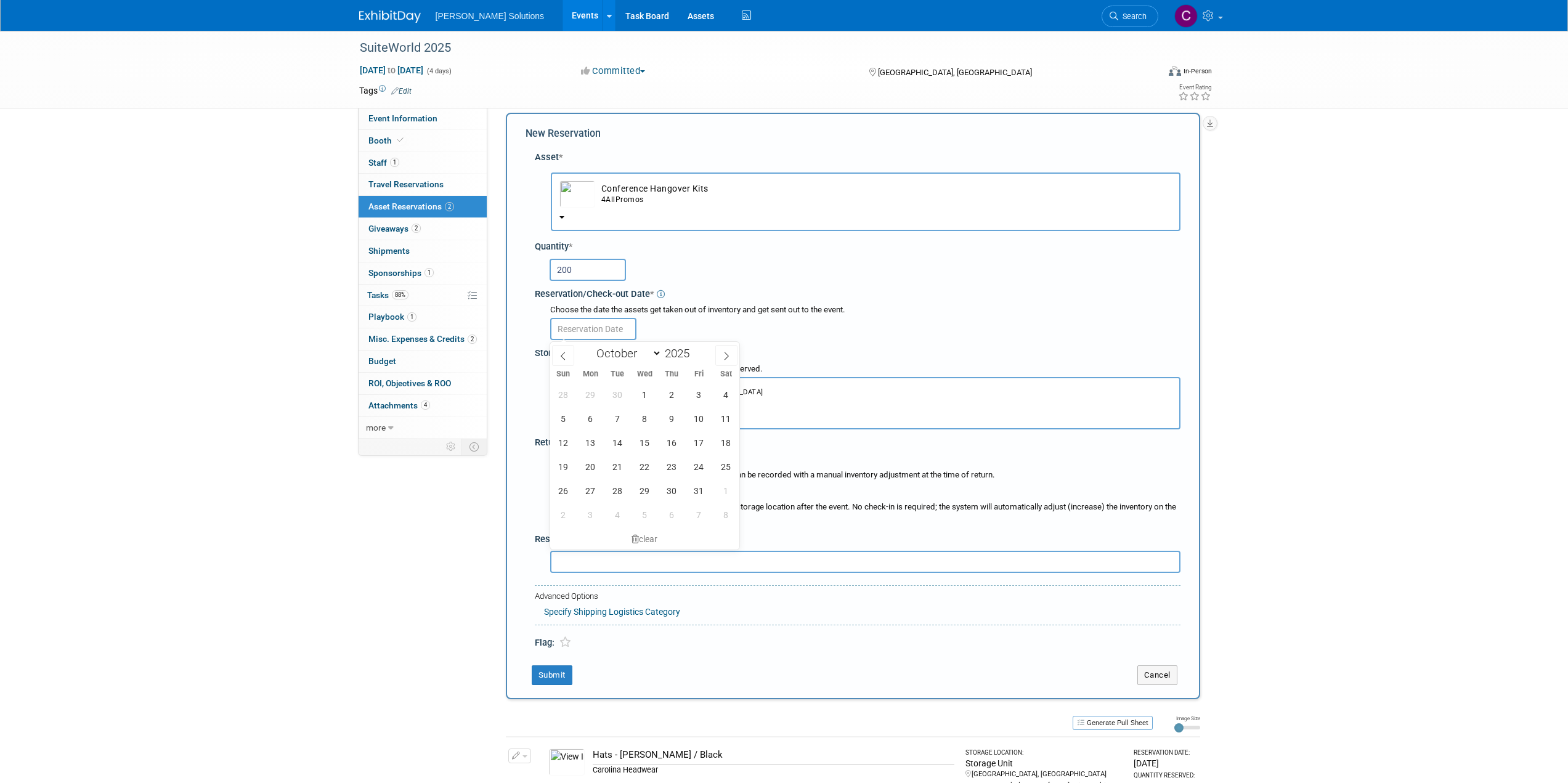
click at [589, 326] on input "text" at bounding box center [593, 329] width 86 height 22
click at [644, 391] on span "1" at bounding box center [644, 394] width 24 height 24
type input "[DATE]"
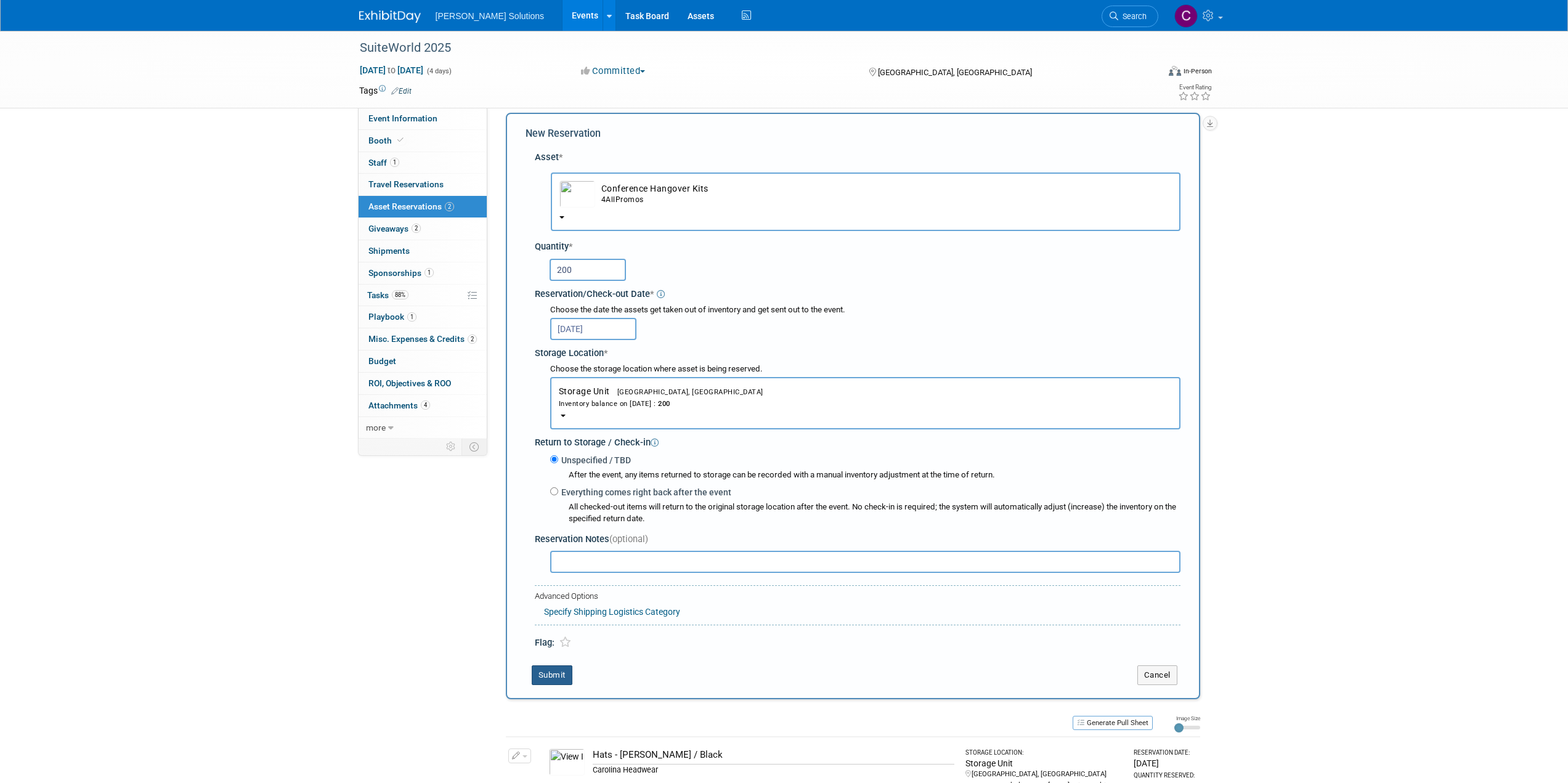
click at [555, 676] on button "Submit" at bounding box center [552, 675] width 41 height 20
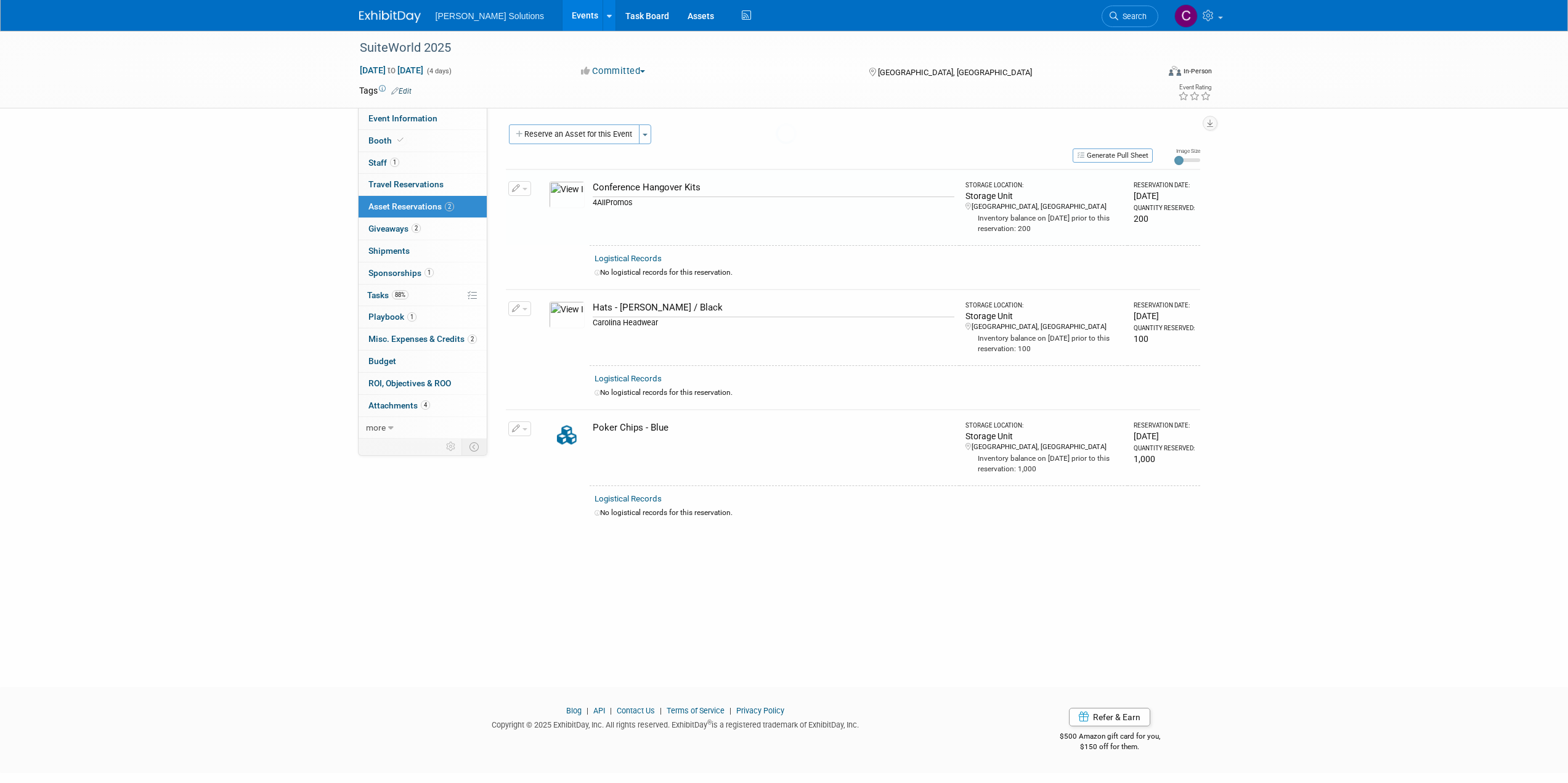
scroll to position [0, 0]
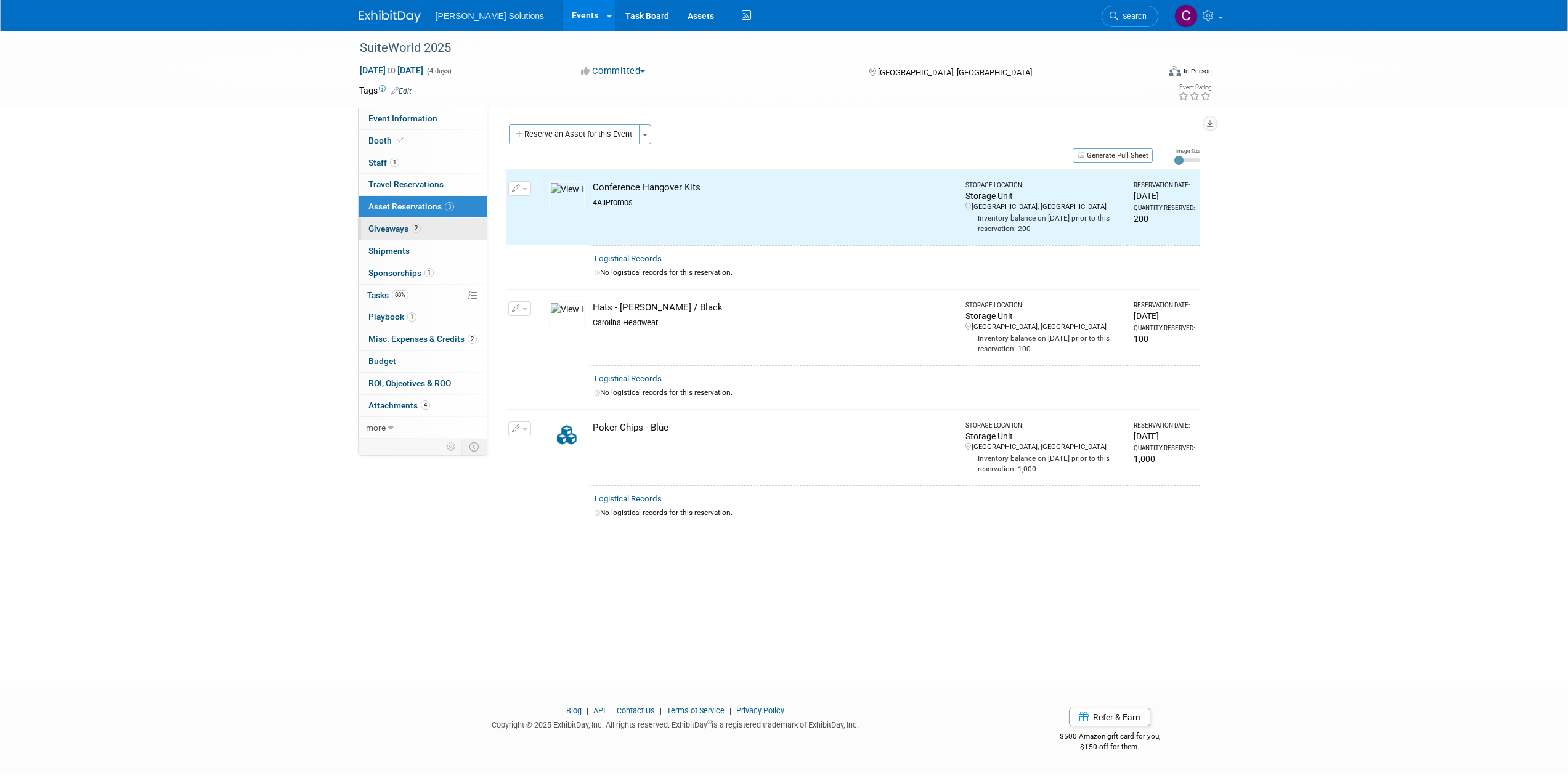
click at [387, 228] on span "Giveaways 2" at bounding box center [394, 228] width 53 height 10
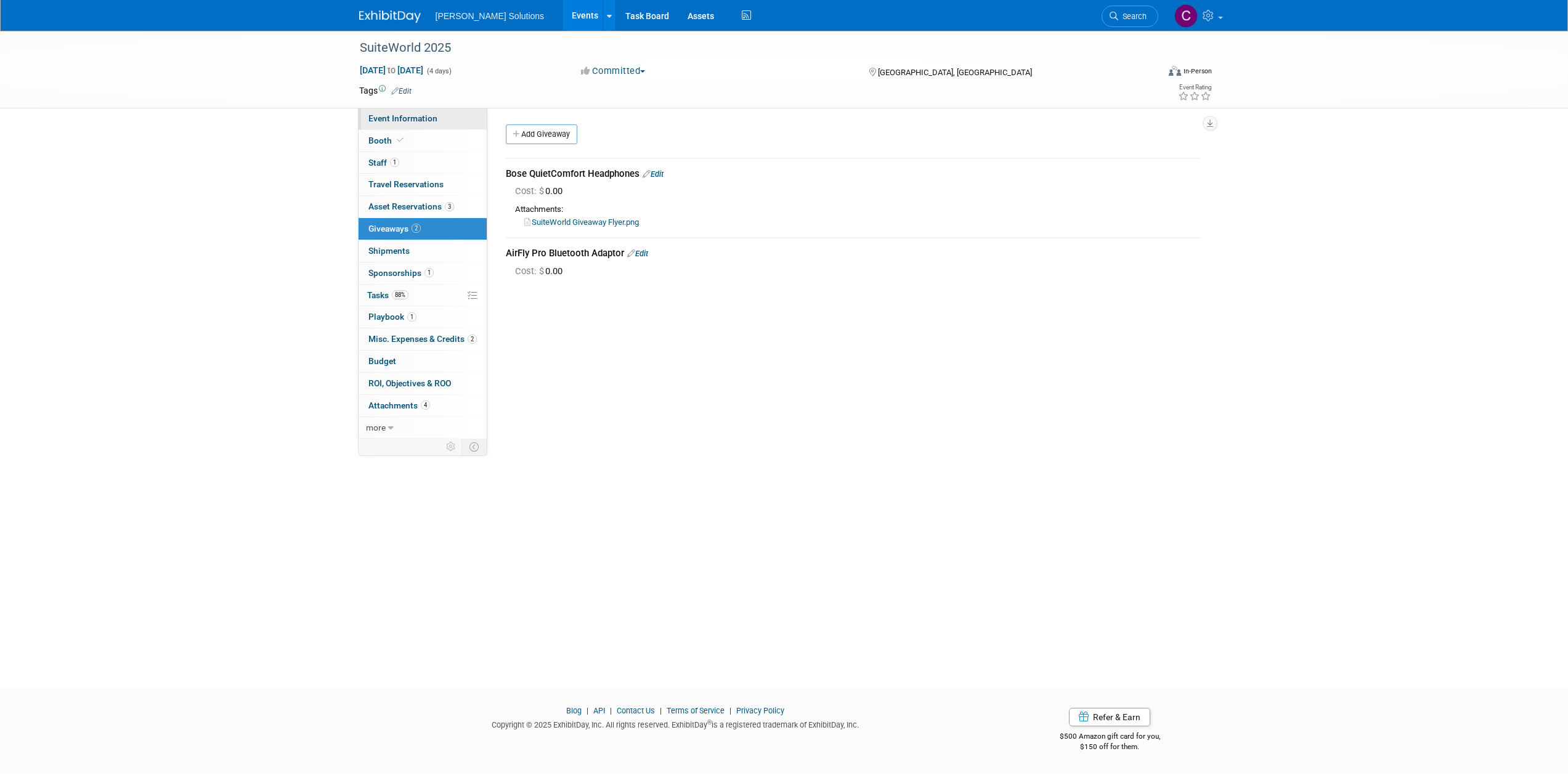
click at [391, 121] on span "Event Information" at bounding box center [402, 118] width 69 height 10
